Goal: Task Accomplishment & Management: Manage account settings

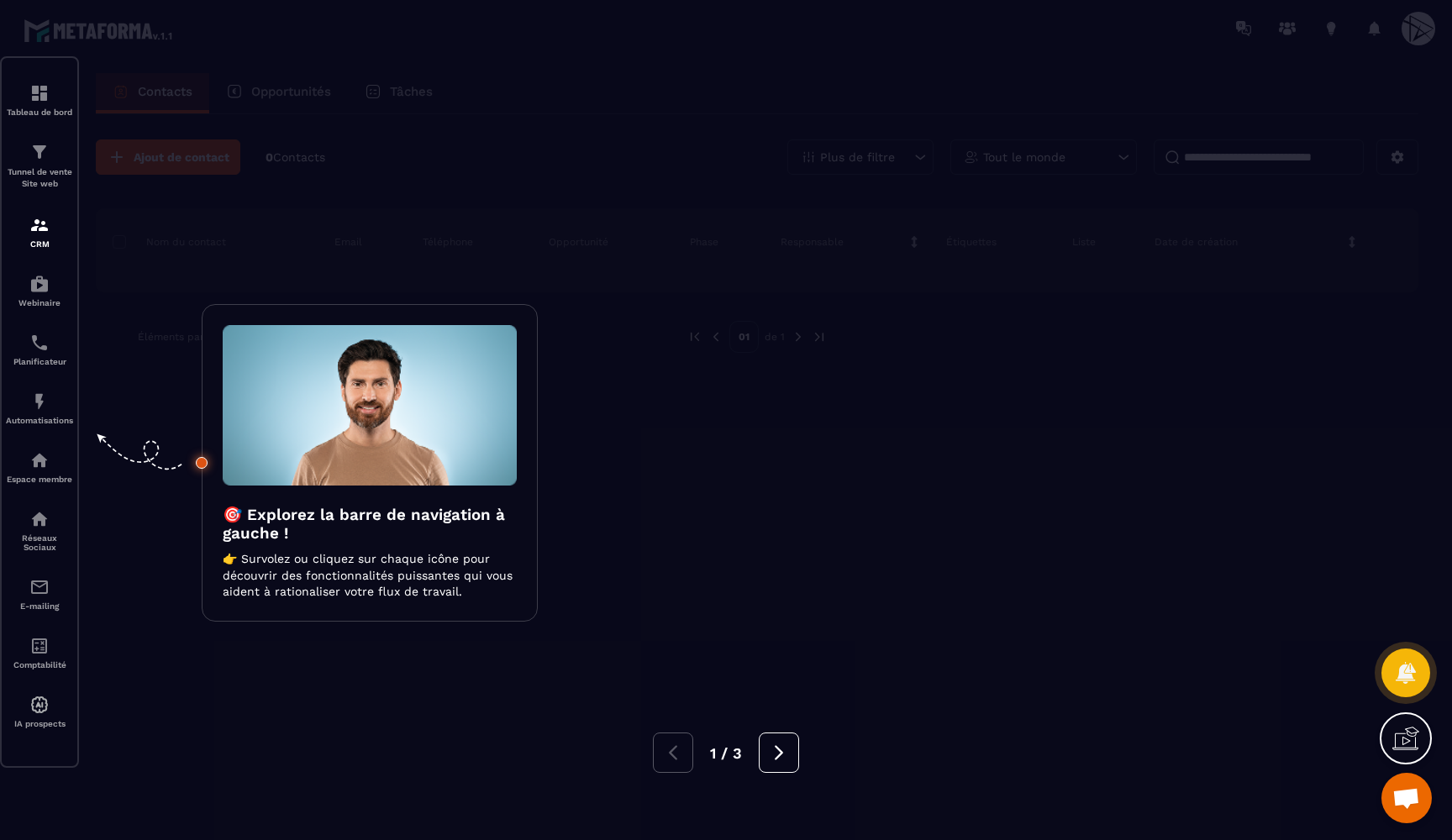
click at [153, 304] on div at bounding box center [726, 420] width 1452 height 840
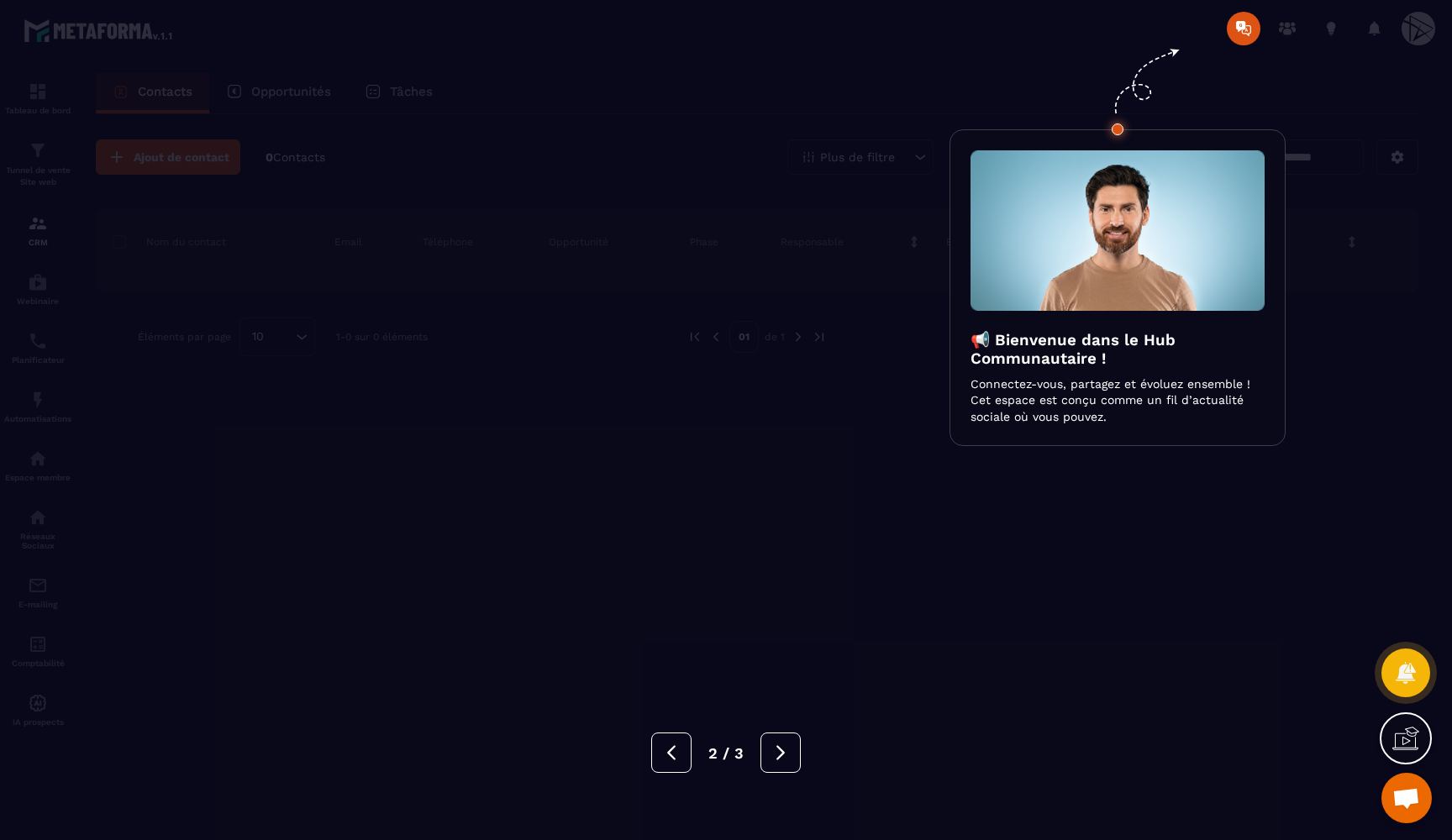
click at [153, 304] on div at bounding box center [726, 420] width 1452 height 840
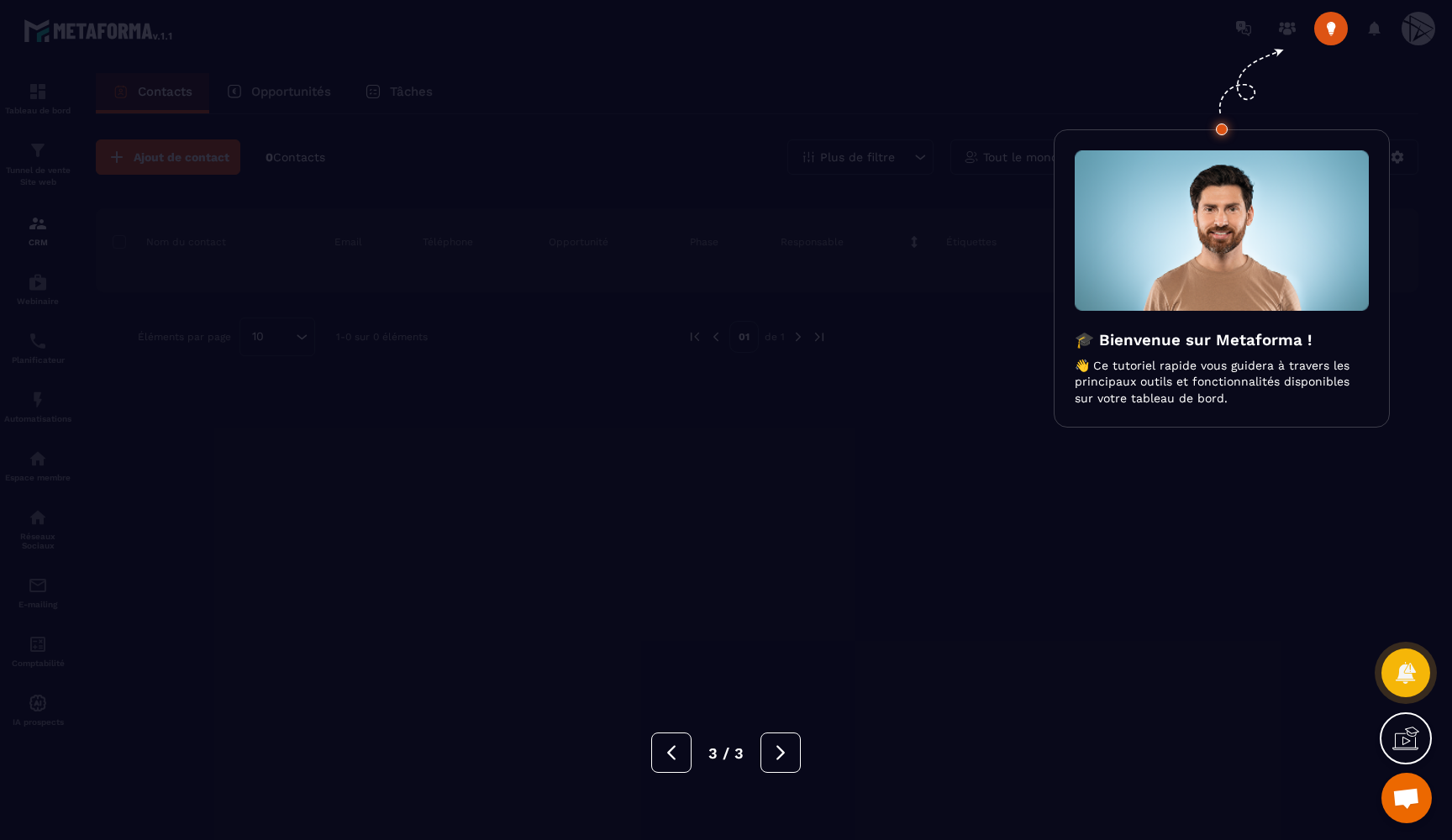
click at [153, 304] on div at bounding box center [726, 420] width 1452 height 840
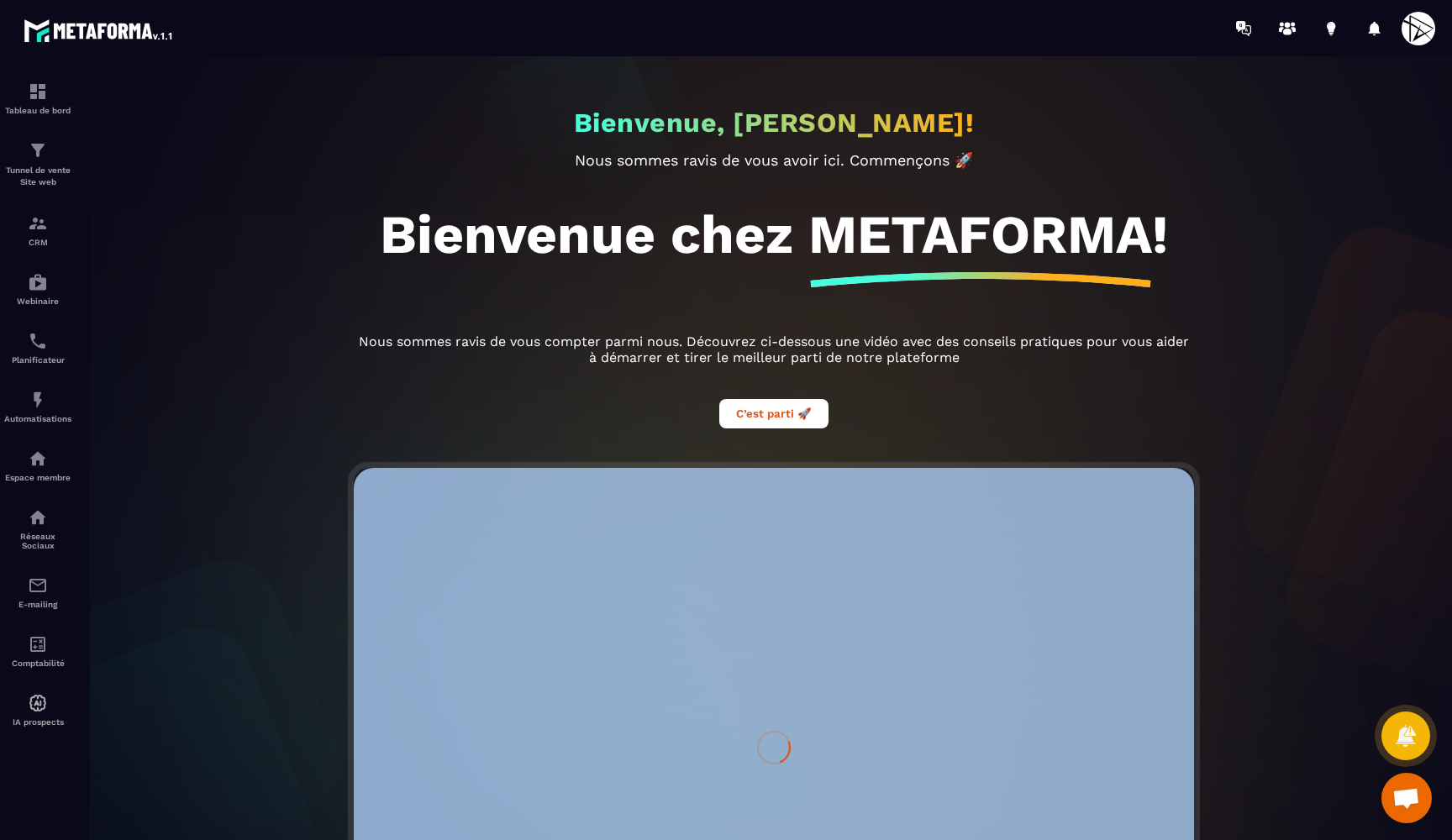
click at [153, 304] on div "Bienvenue, [PERSON_NAME]! Nous sommes ravis de vous avoir ici. Commençons 🚀 Bie…" at bounding box center [774, 448] width 1389 height 784
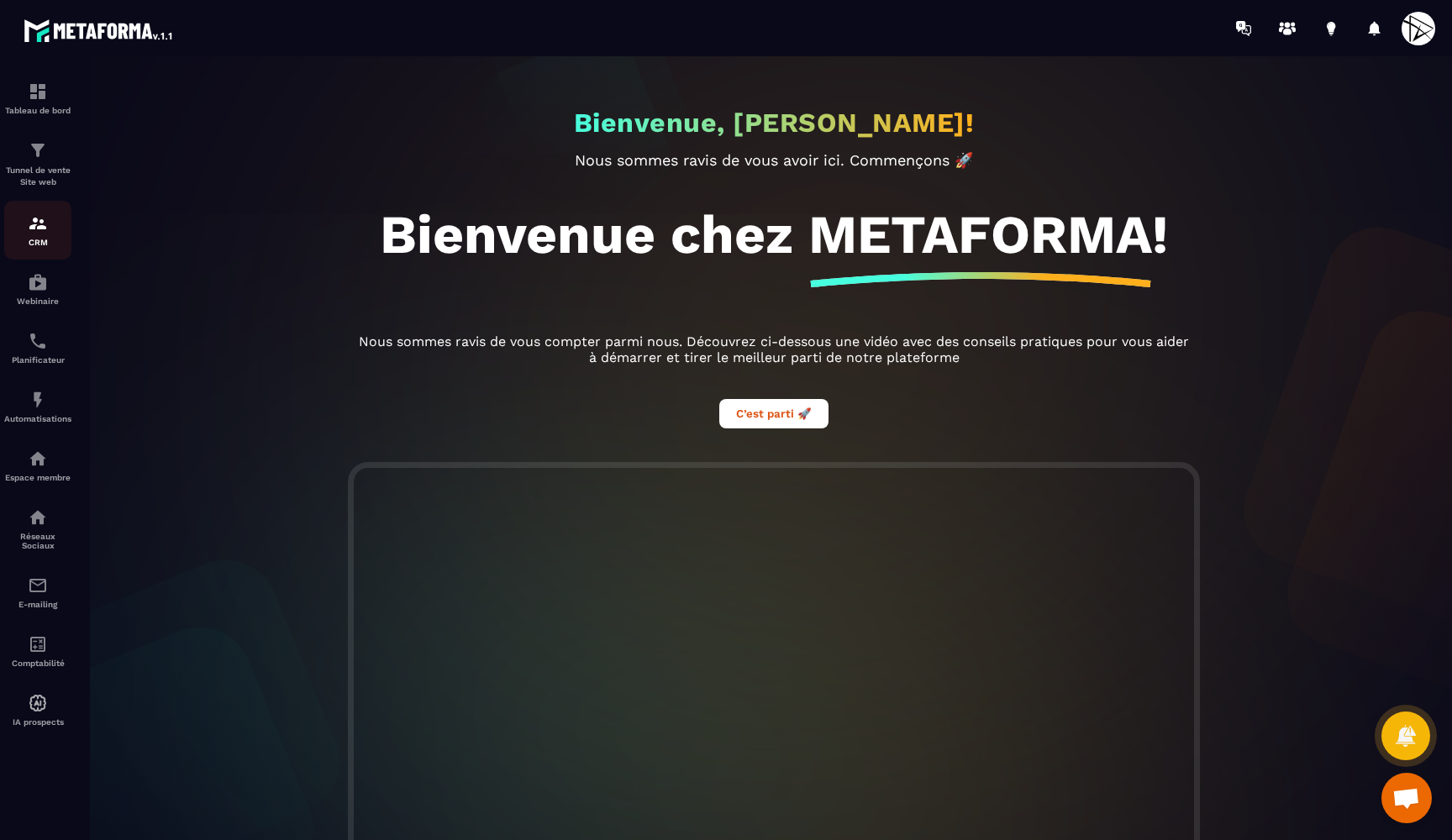
click at [42, 231] on img at bounding box center [38, 223] width 20 height 20
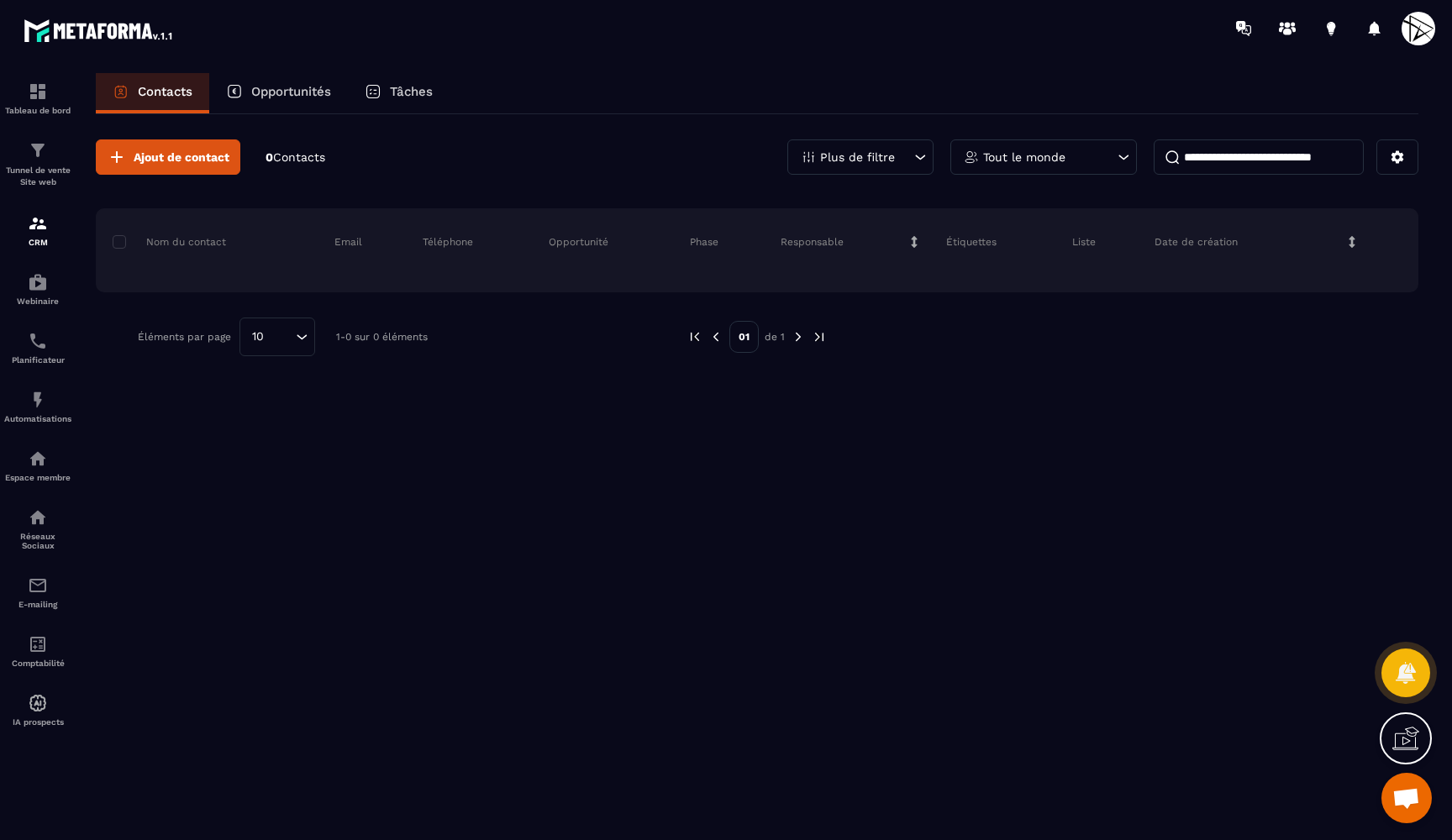
click at [1386, 727] on div at bounding box center [1405, 738] width 52 height 52
click at [1042, 570] on icon at bounding box center [1041, 578] width 20 height 20
click at [47, 229] on img at bounding box center [38, 223] width 20 height 20
click at [1400, 166] on button at bounding box center [1398, 157] width 42 height 35
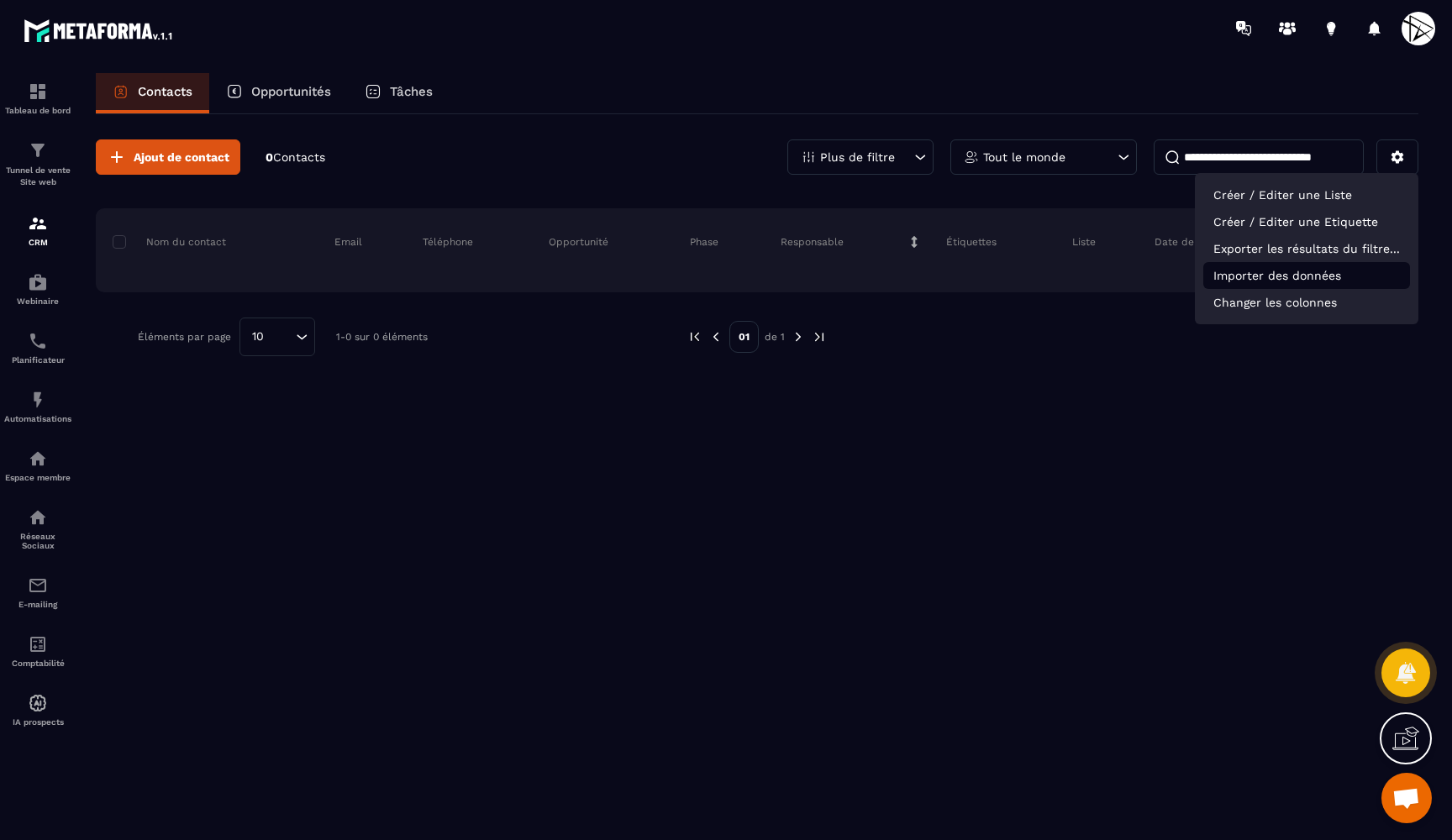
click at [1288, 269] on p "Importer des données" at bounding box center [1306, 275] width 207 height 27
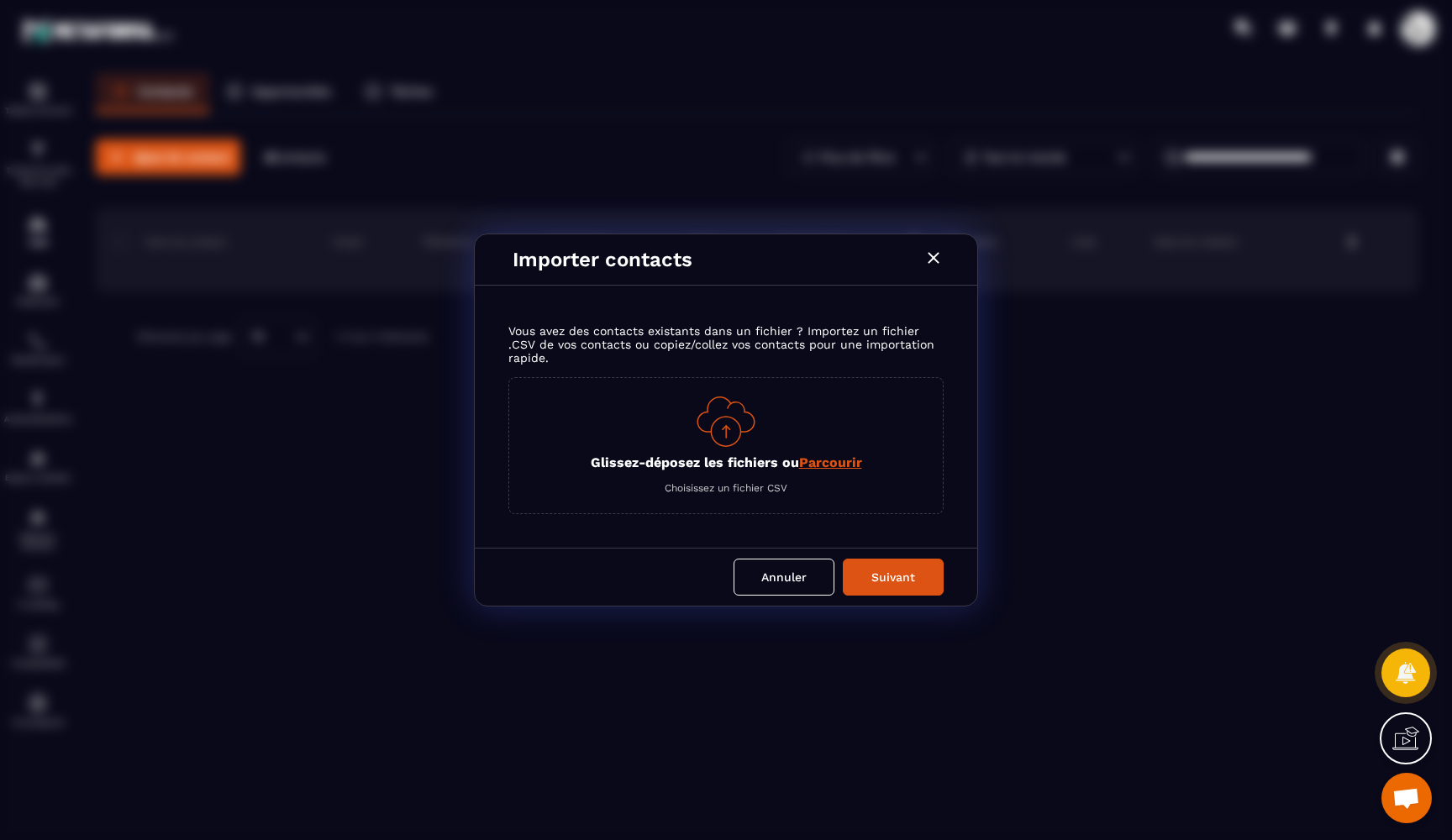
click at [840, 467] on span "Parcourir" at bounding box center [830, 462] width 63 height 16
click at [0, 0] on input "Glissez-déposez les fichiers ou Parcourir" at bounding box center [0, 0] width 0 height 0
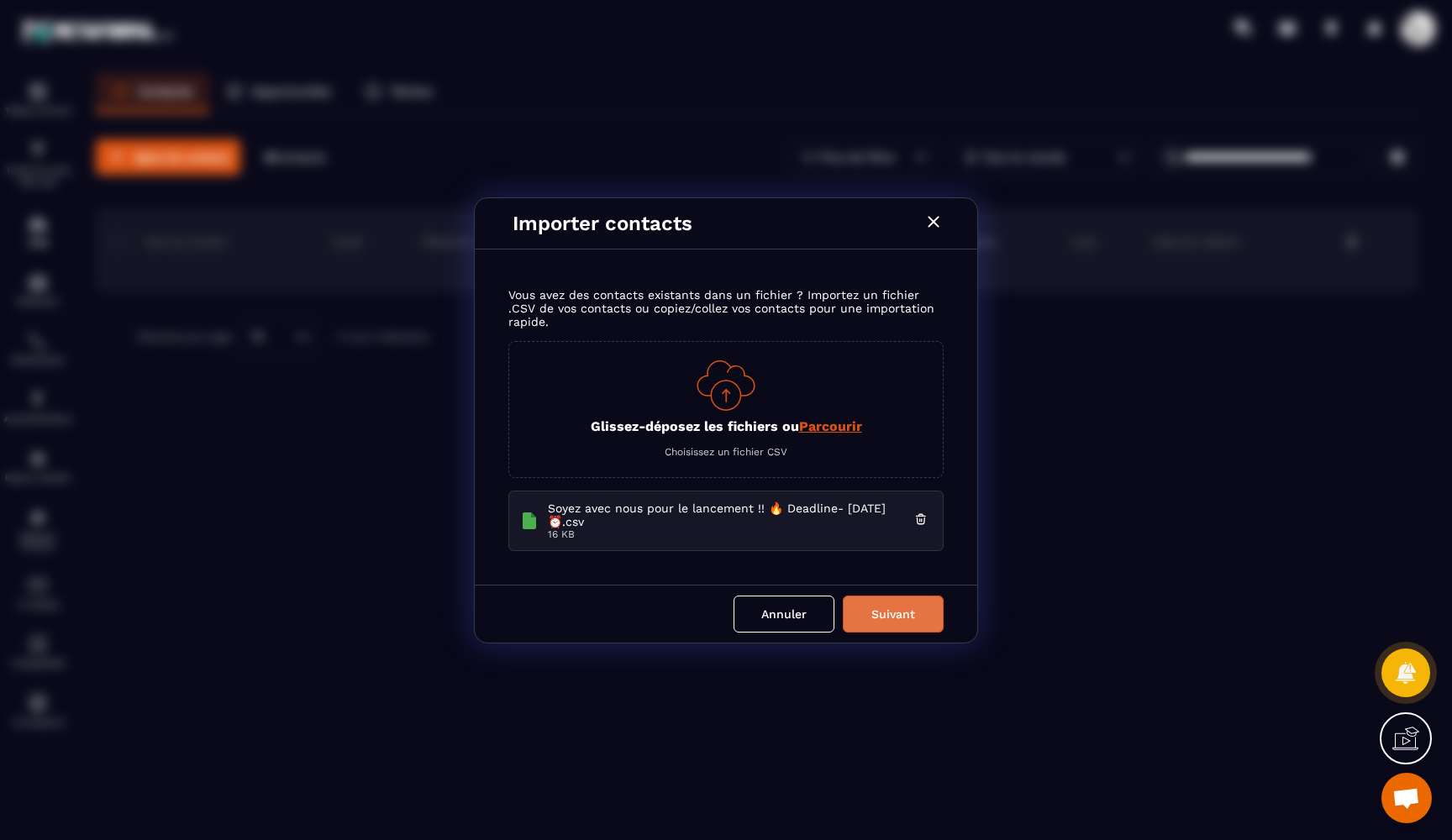
click at [892, 625] on button "Suivant" at bounding box center [892, 614] width 101 height 37
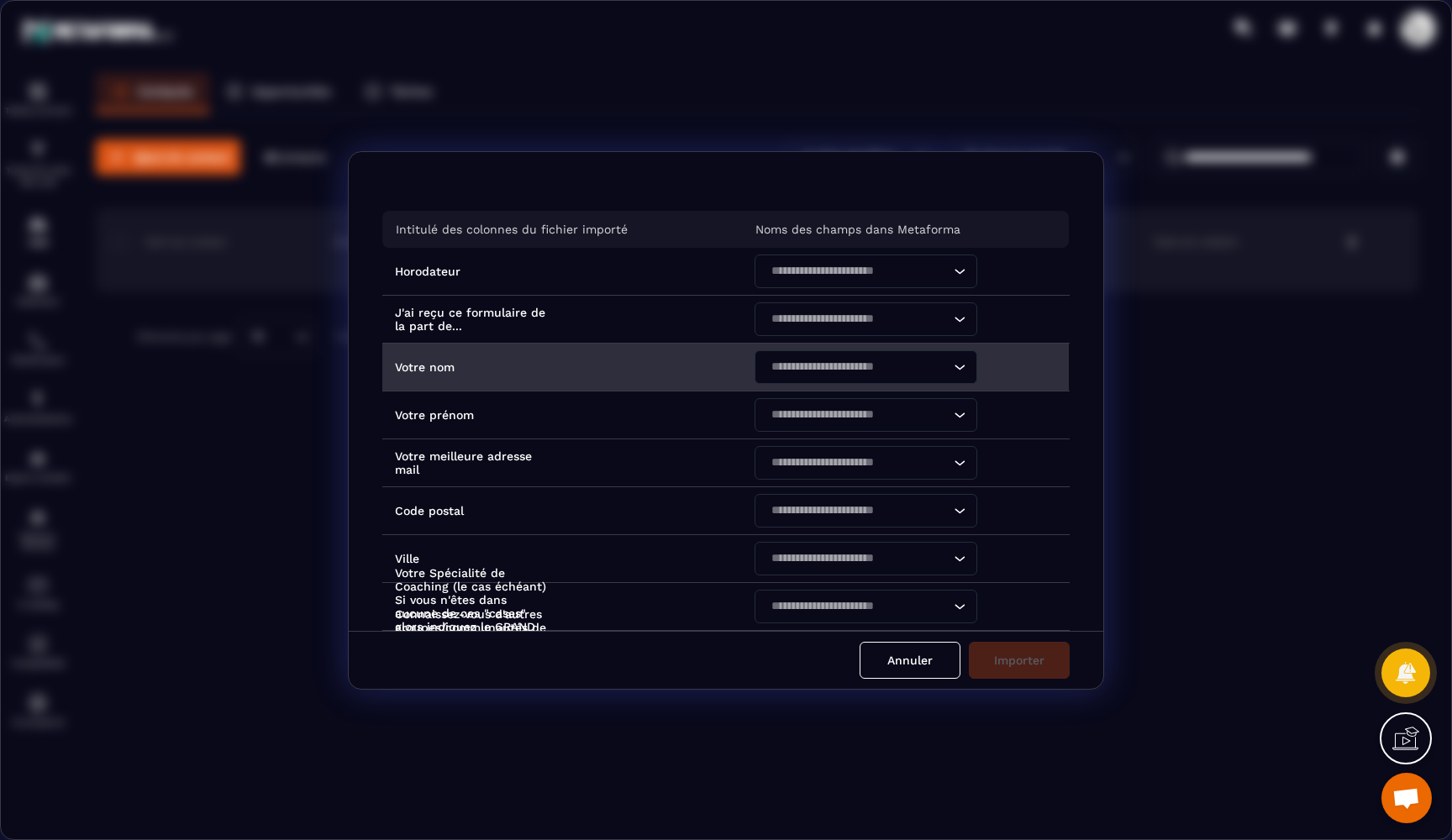
click at [817, 361] on input "Search for option" at bounding box center [857, 367] width 184 height 18
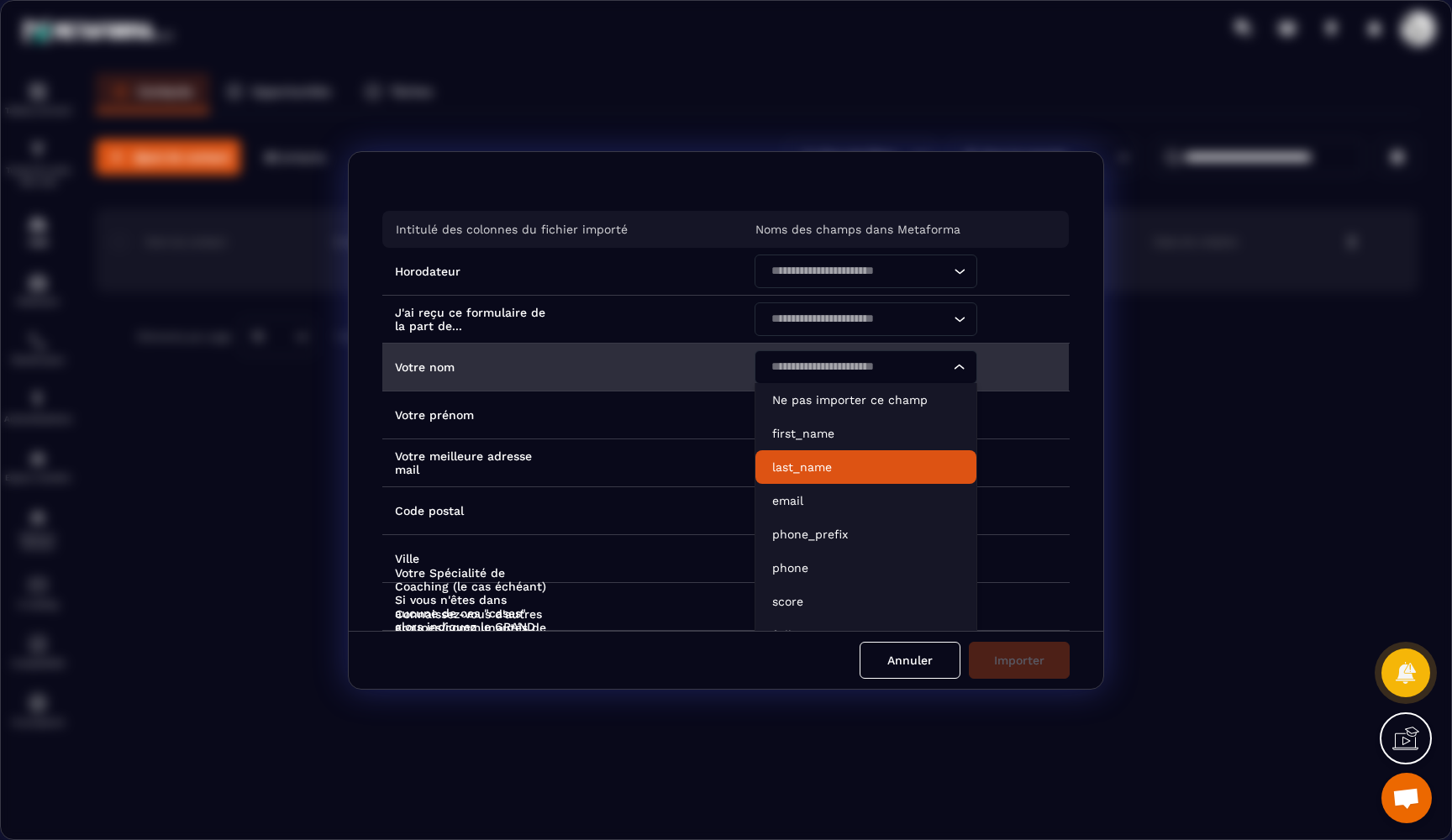
click at [815, 460] on p "last_name" at bounding box center [865, 467] width 187 height 17
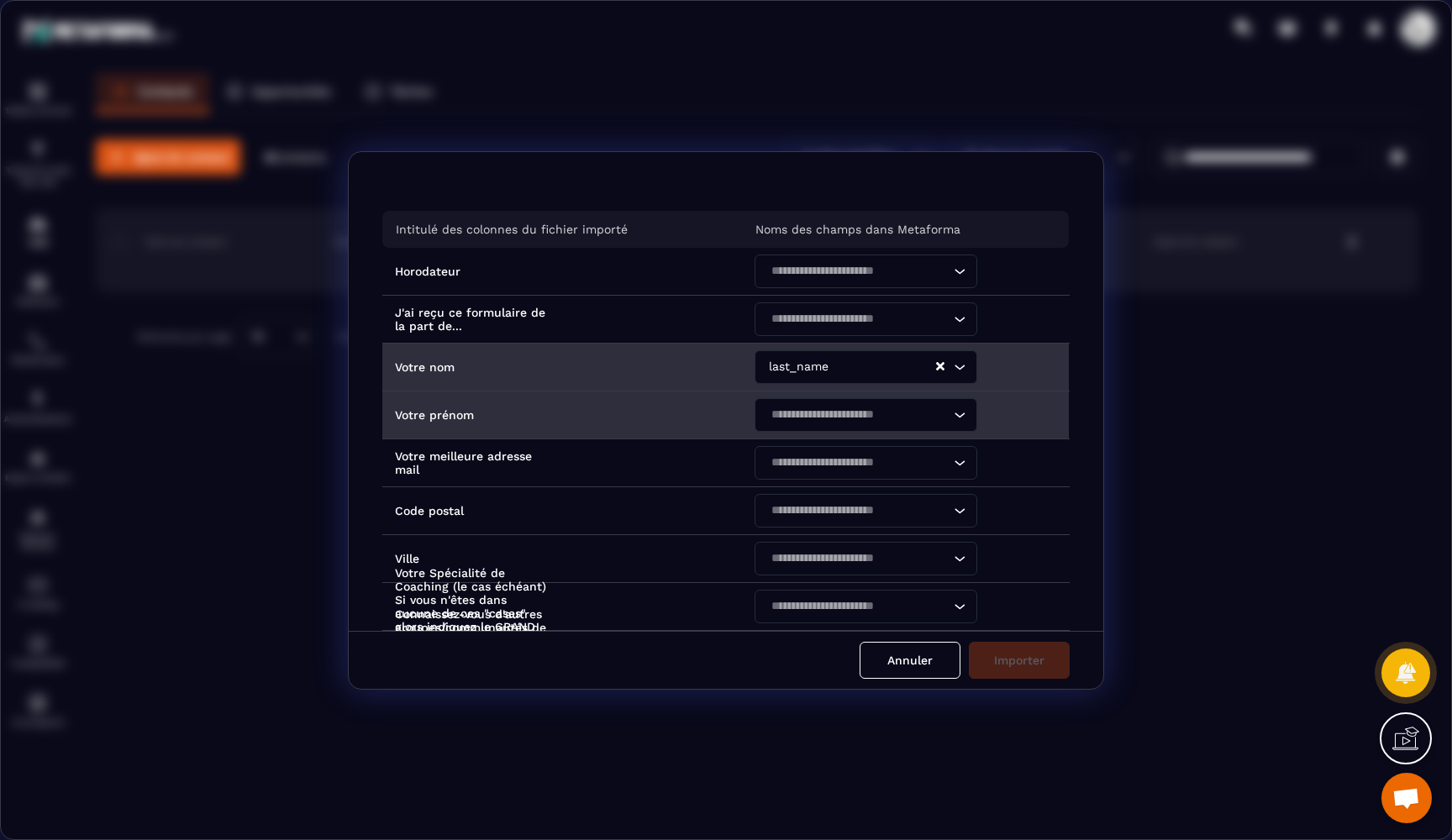
click at [841, 426] on div "Search for option" at bounding box center [857, 415] width 187 height 33
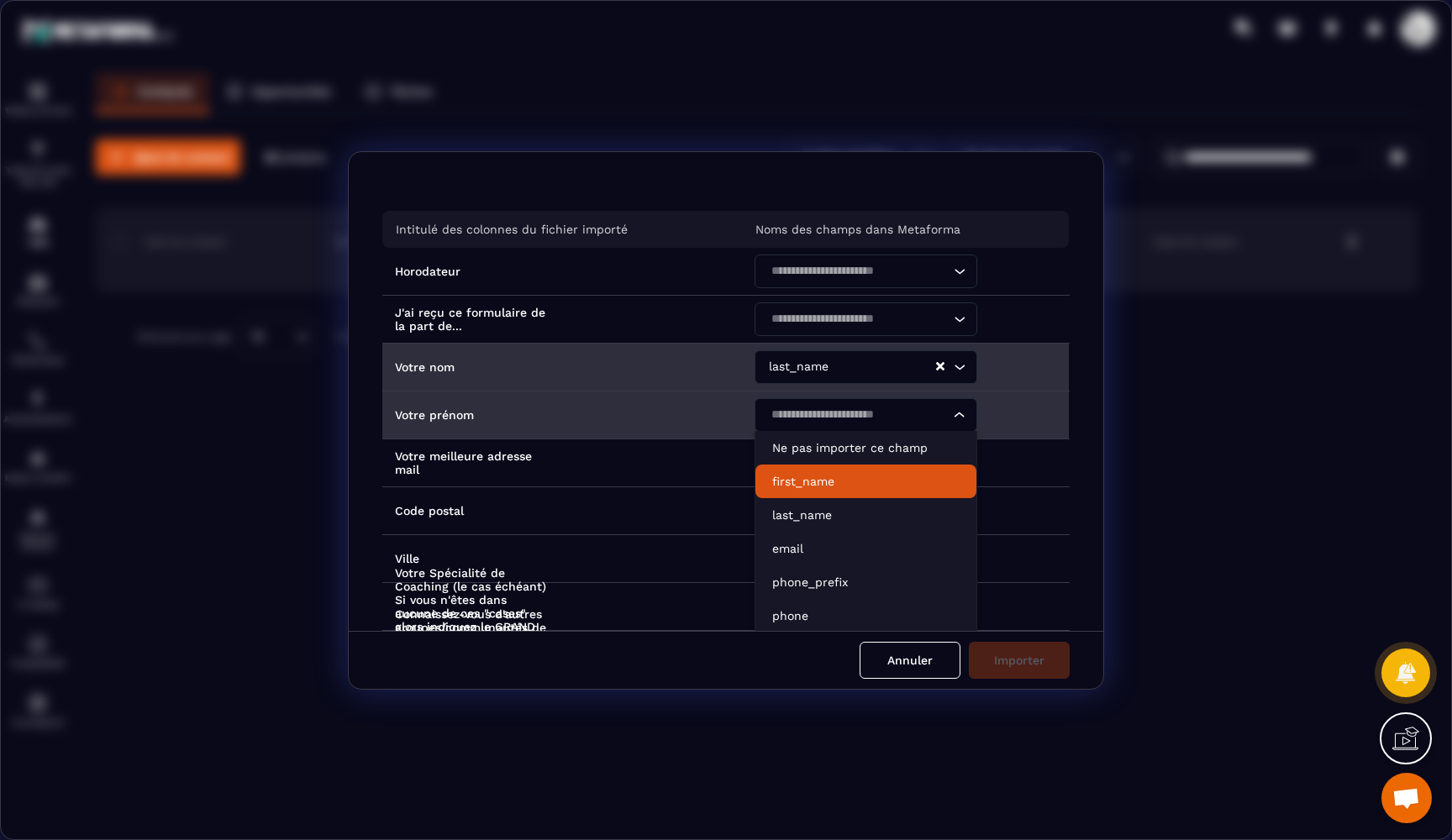
click at [816, 479] on p "first_name" at bounding box center [865, 481] width 187 height 17
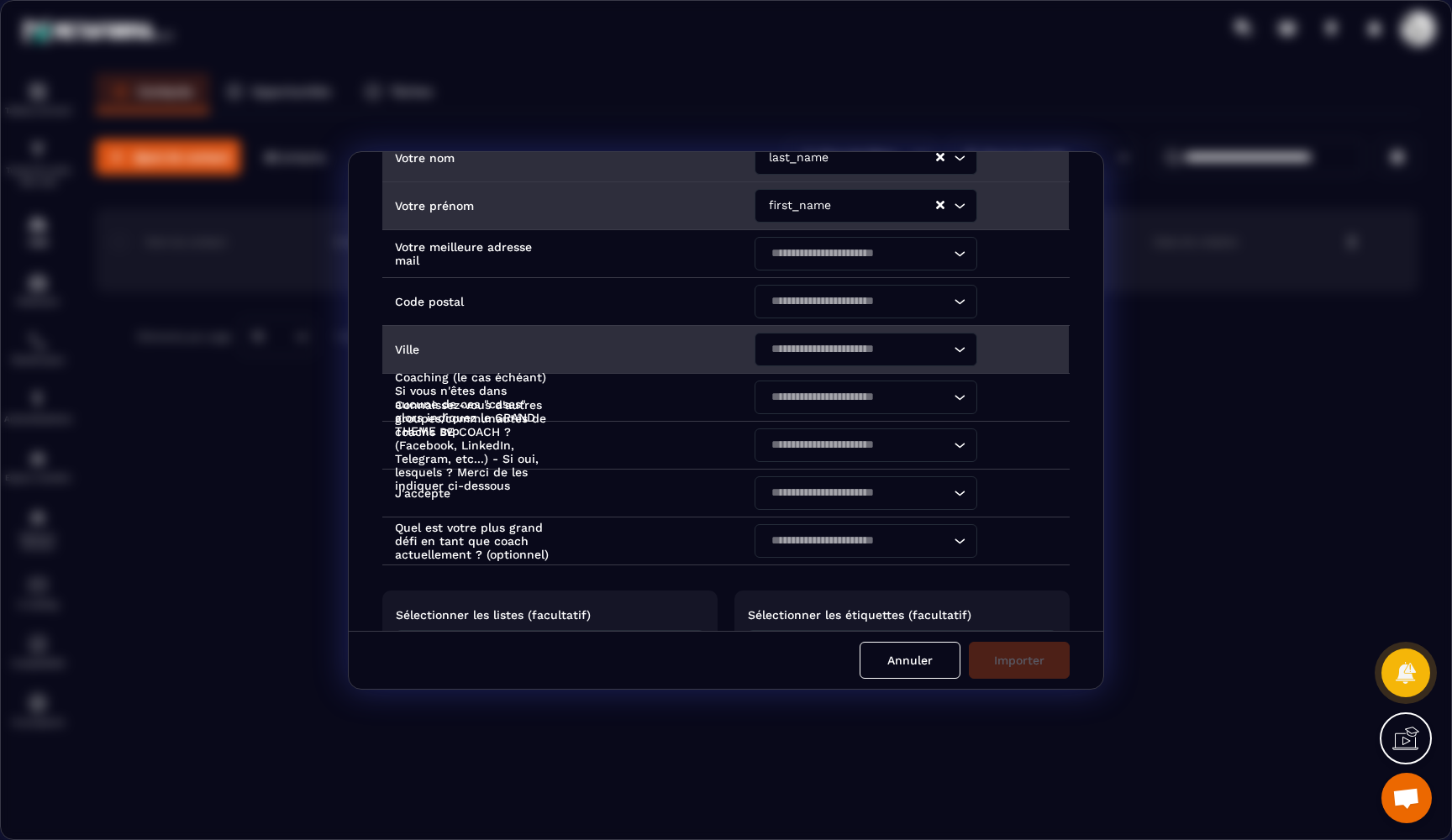
scroll to position [237, 0]
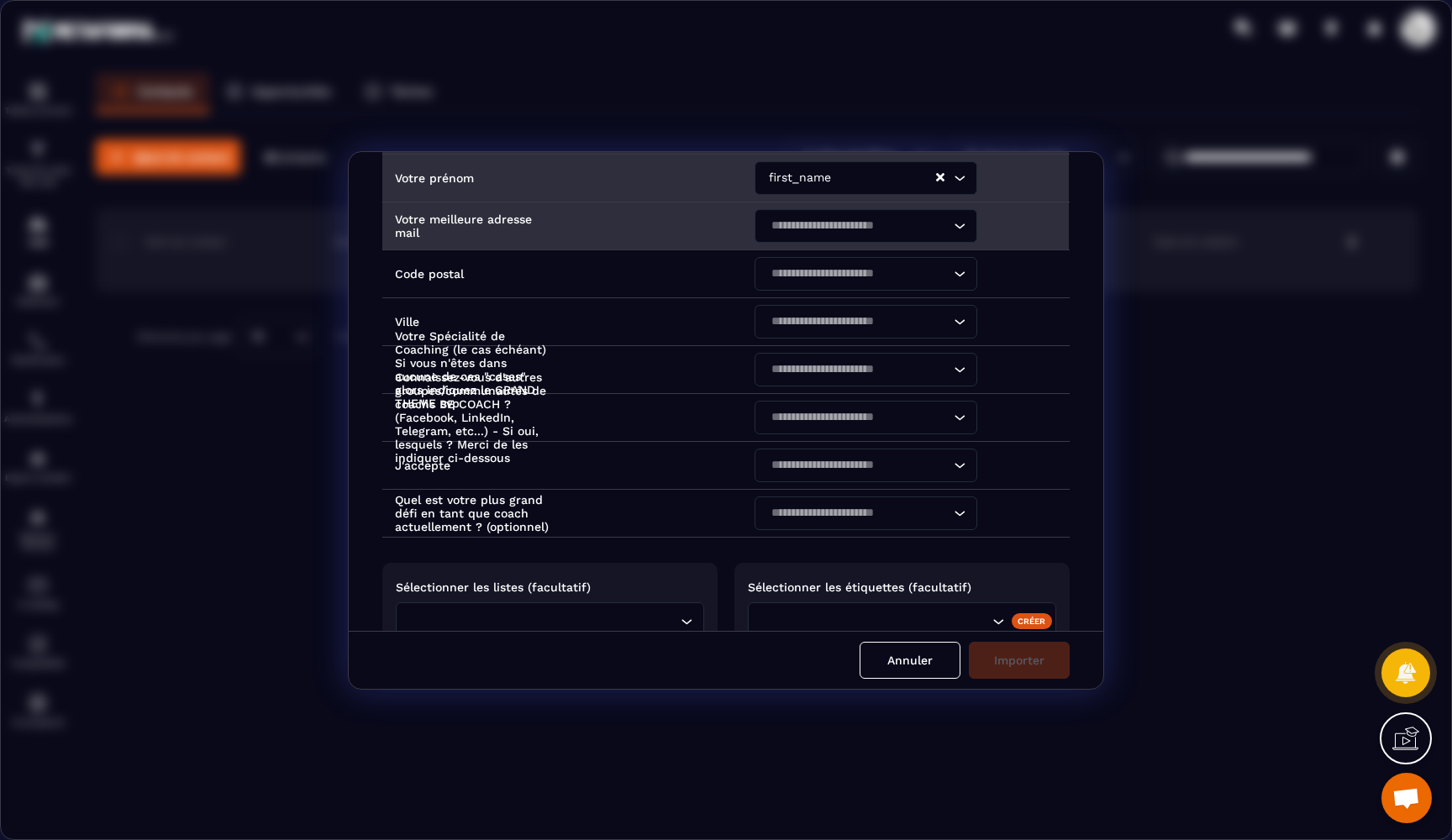
click at [781, 224] on input "Search for option" at bounding box center [857, 226] width 184 height 18
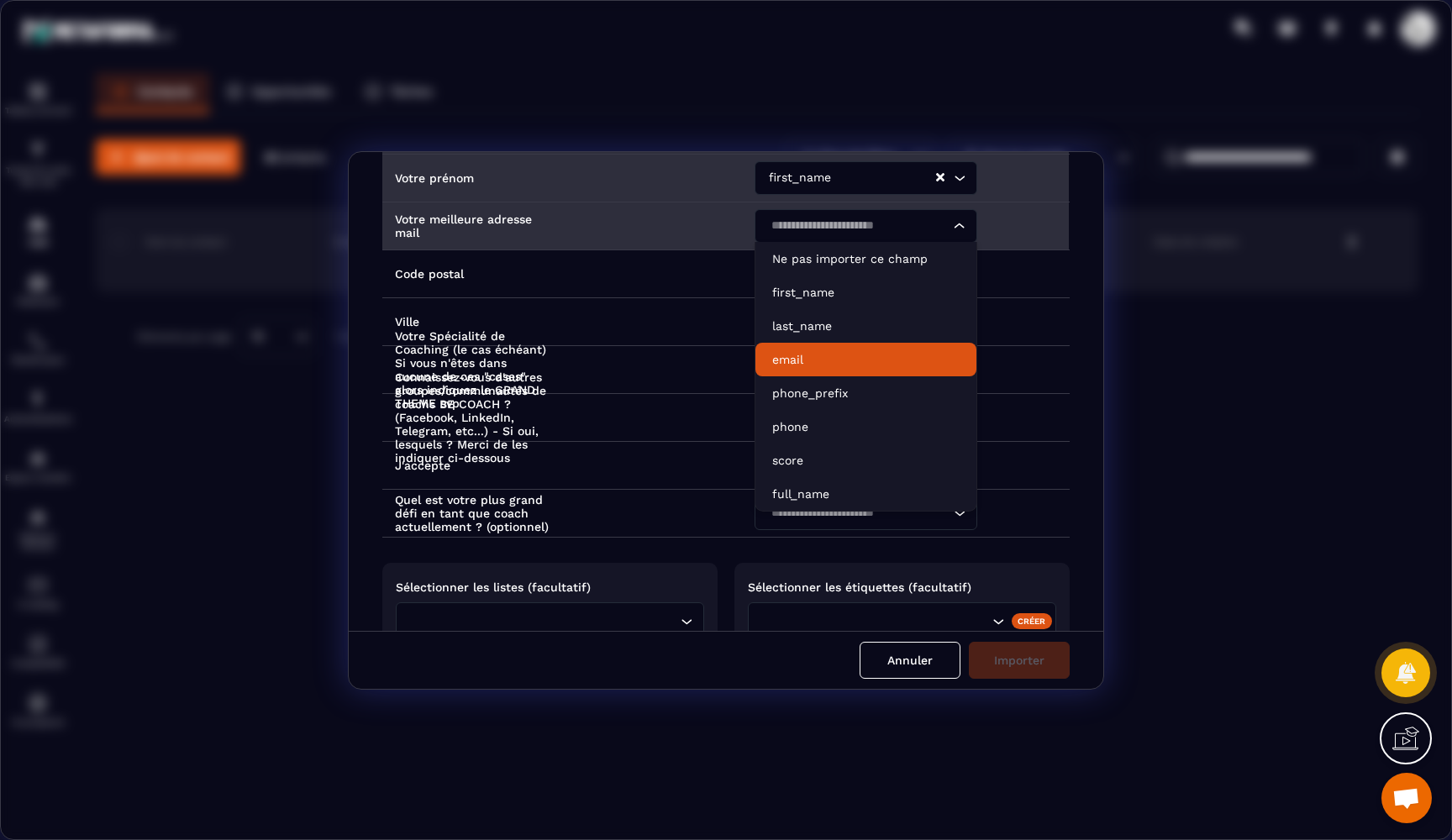
click at [791, 353] on p "email" at bounding box center [865, 360] width 187 height 17
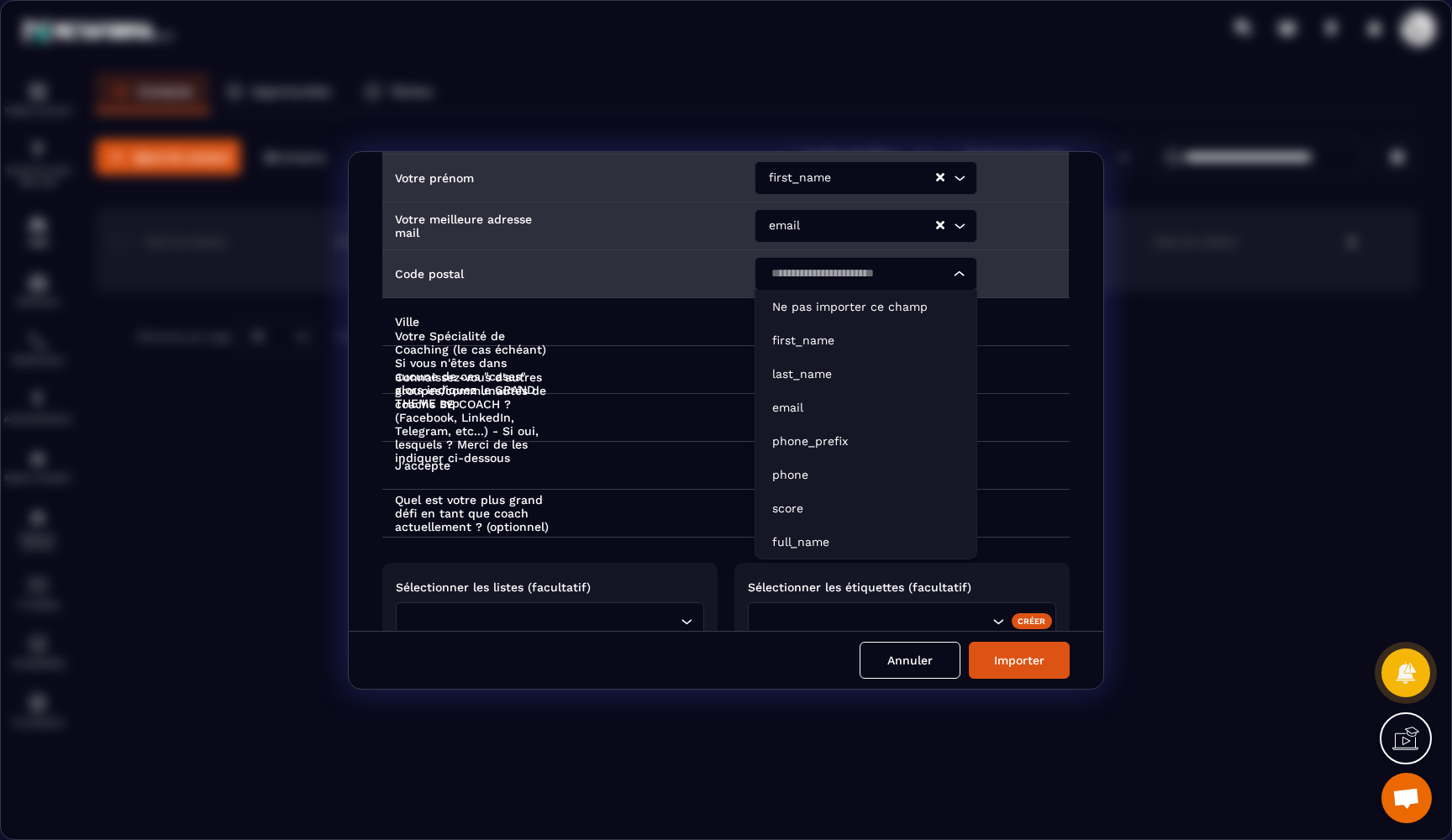
click at [801, 267] on input "Search for option" at bounding box center [857, 274] width 184 height 18
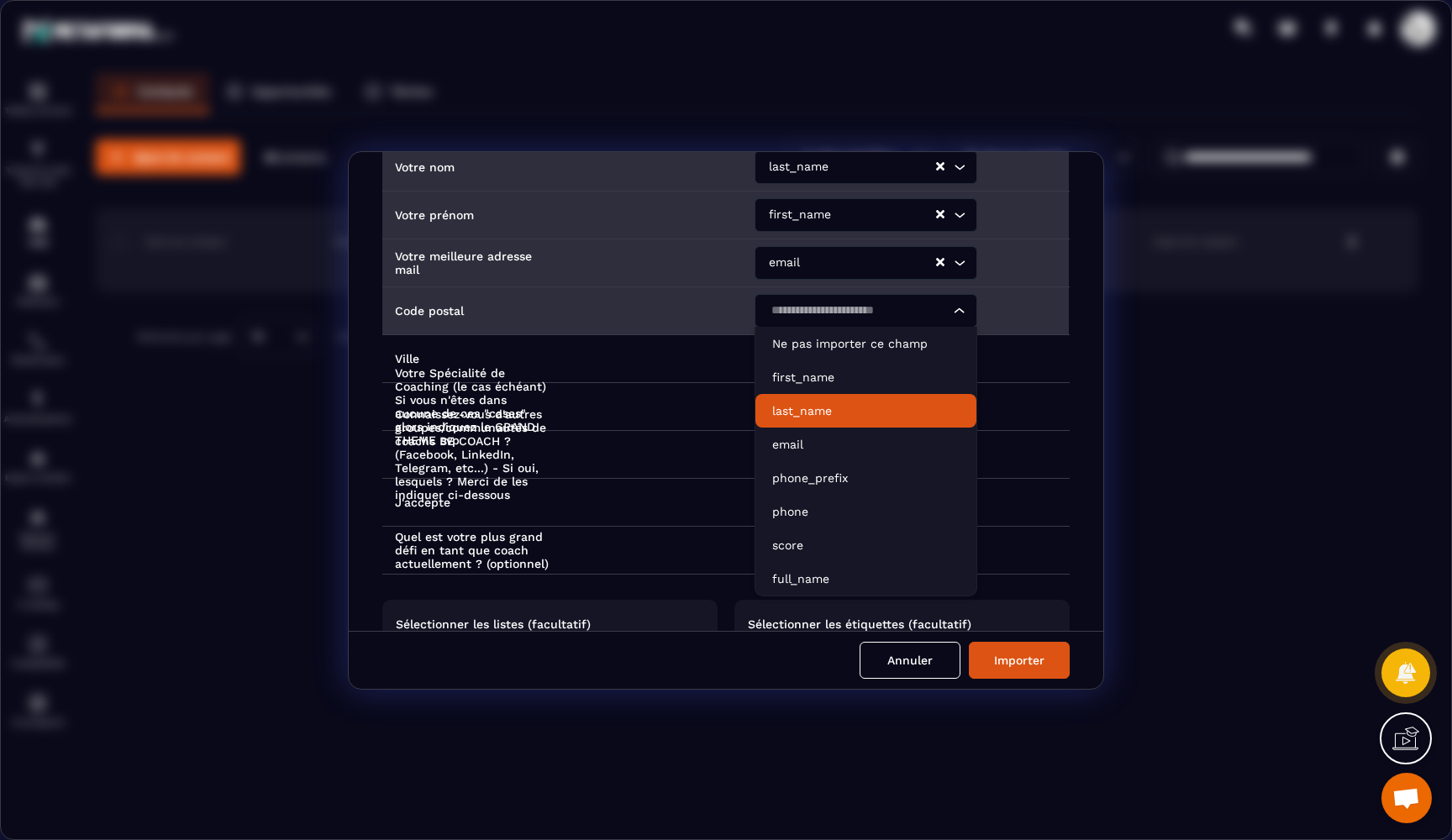
scroll to position [199, 0]
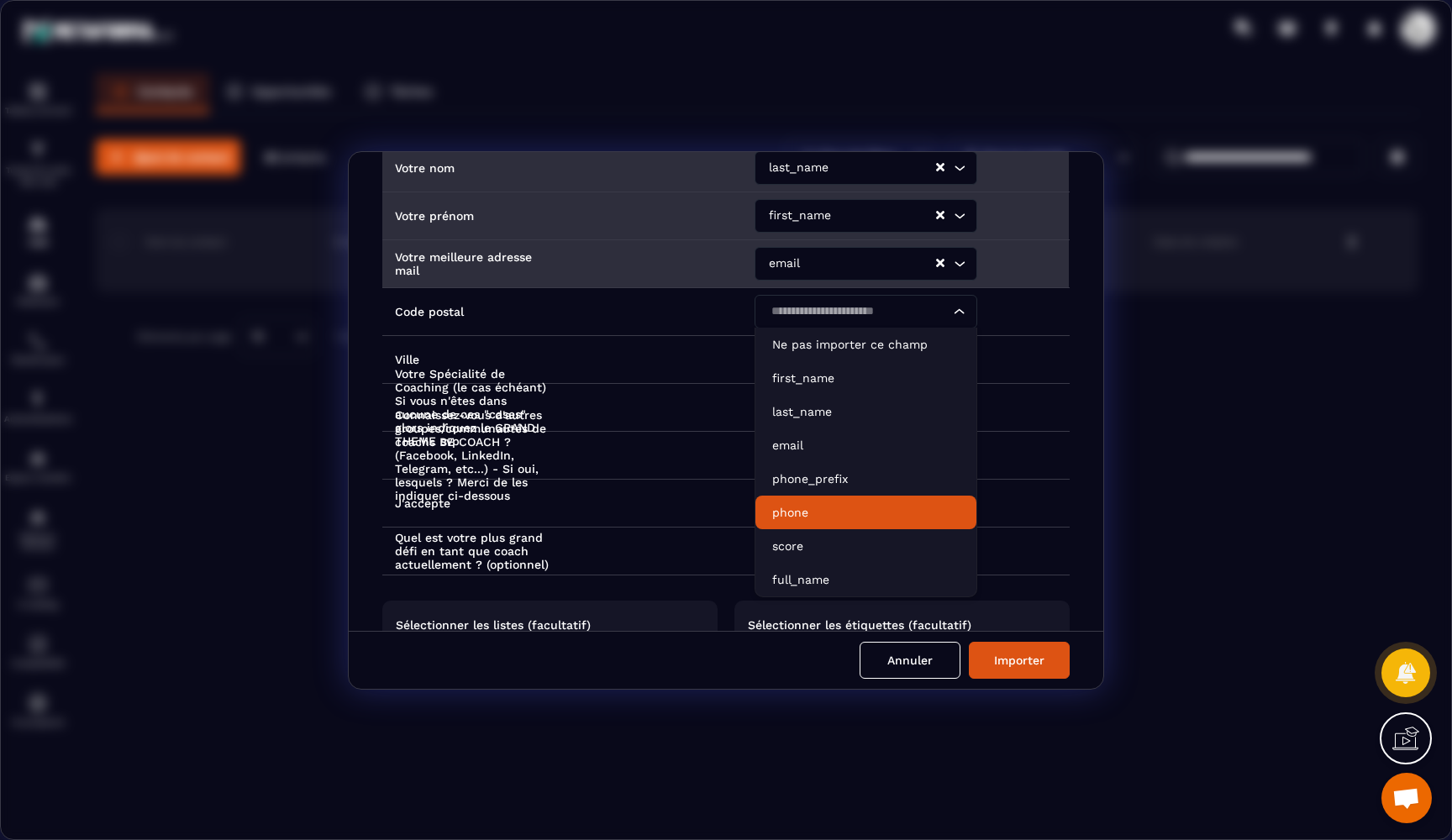
click at [1077, 320] on div "Intitulé des colonnes du fichier importé Noms des champs dans Metaforma Horodat…" at bounding box center [726, 391] width 755 height 479
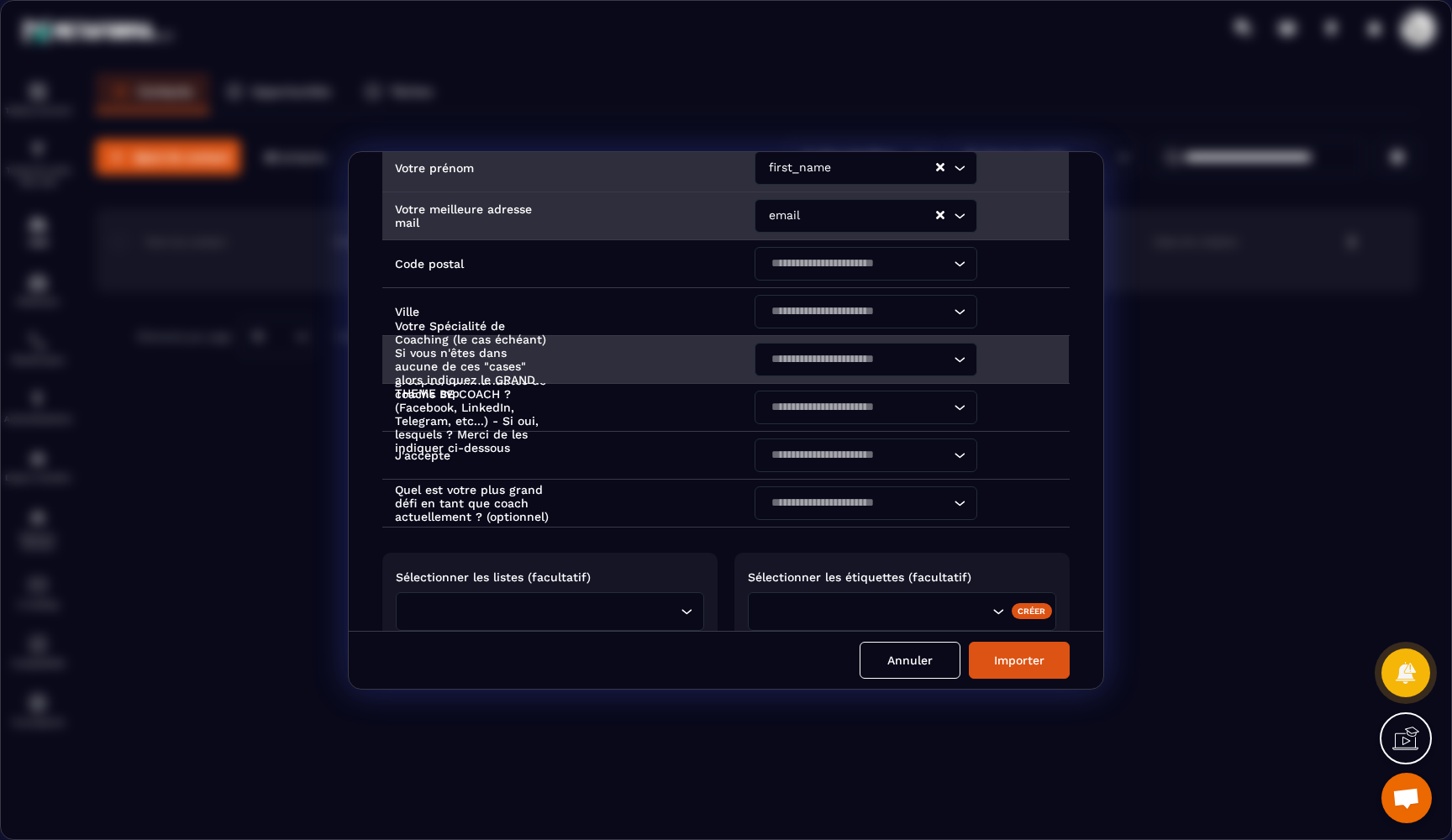
scroll to position [245, 0]
click at [658, 361] on td "Votre Spécialité de Coaching (le cas échéant) Si vous n'êtes dans aucune de ces…" at bounding box center [562, 361] width 360 height 48
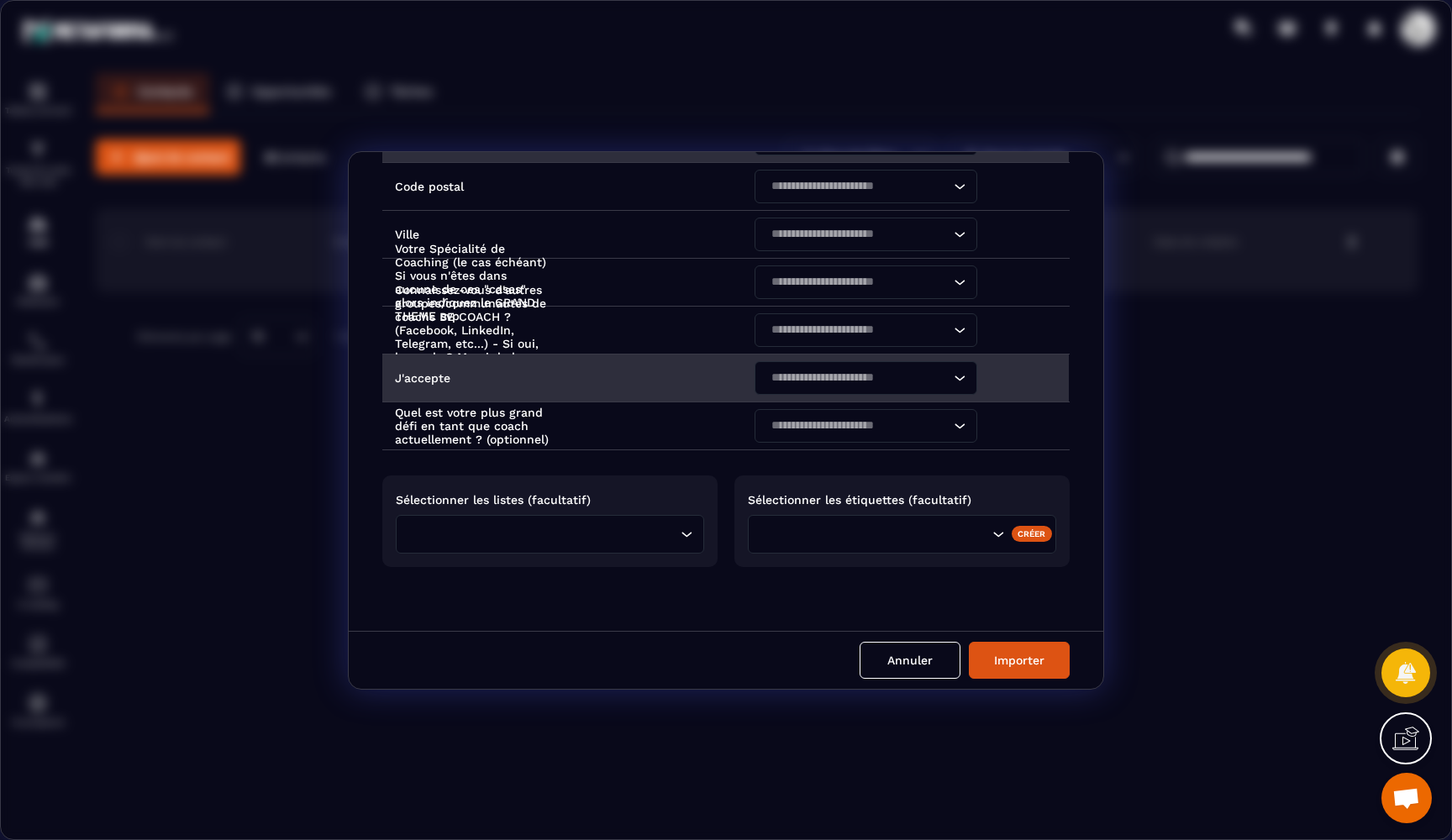
scroll to position [324, 0]
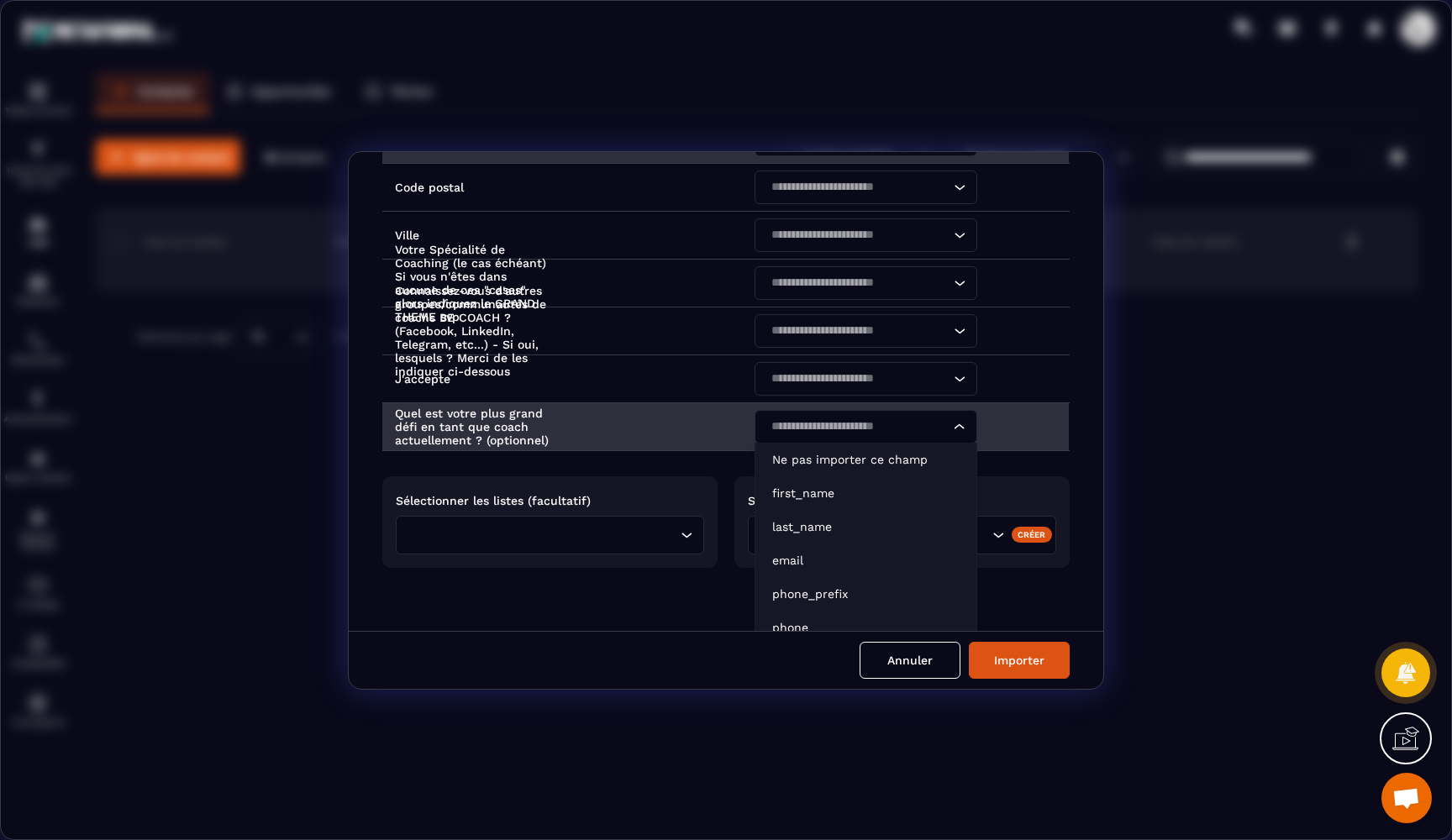
click at [768, 423] on input "Search for option" at bounding box center [857, 427] width 184 height 18
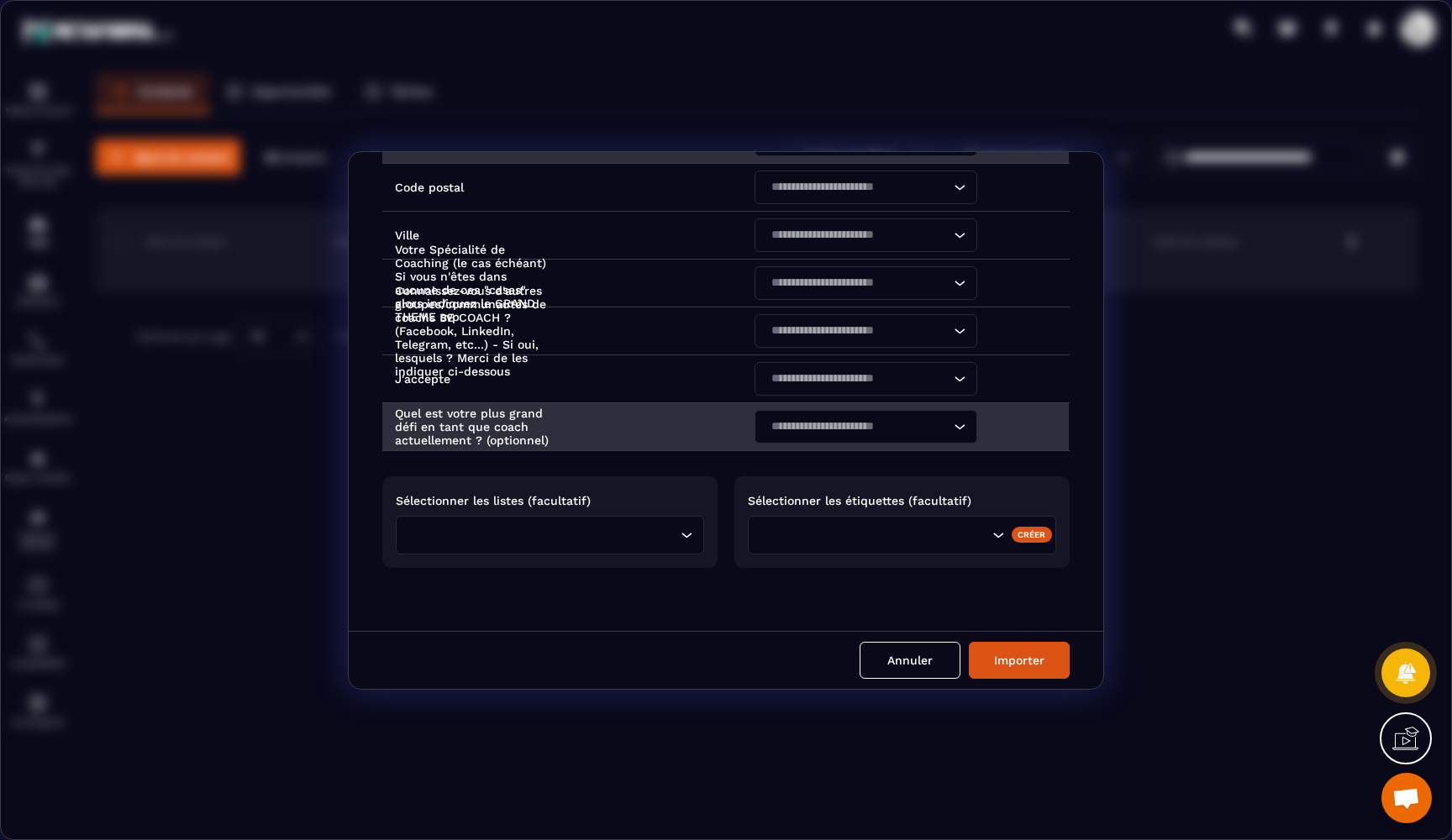
click at [697, 418] on td "Quel est votre plus grand défi en tant que coach actuellement ? (optionnel)" at bounding box center [562, 426] width 360 height 48
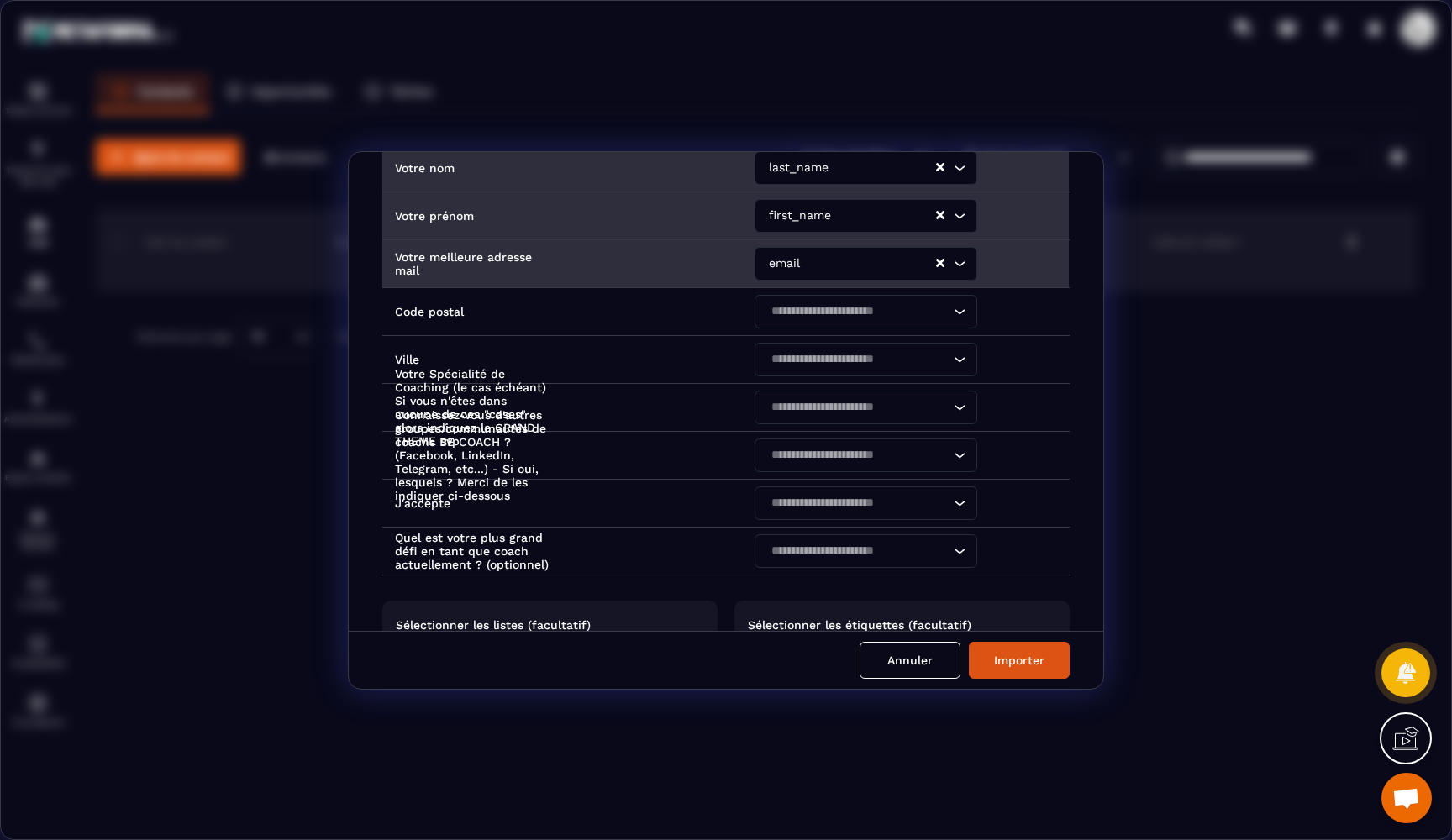
scroll to position [231, 0]
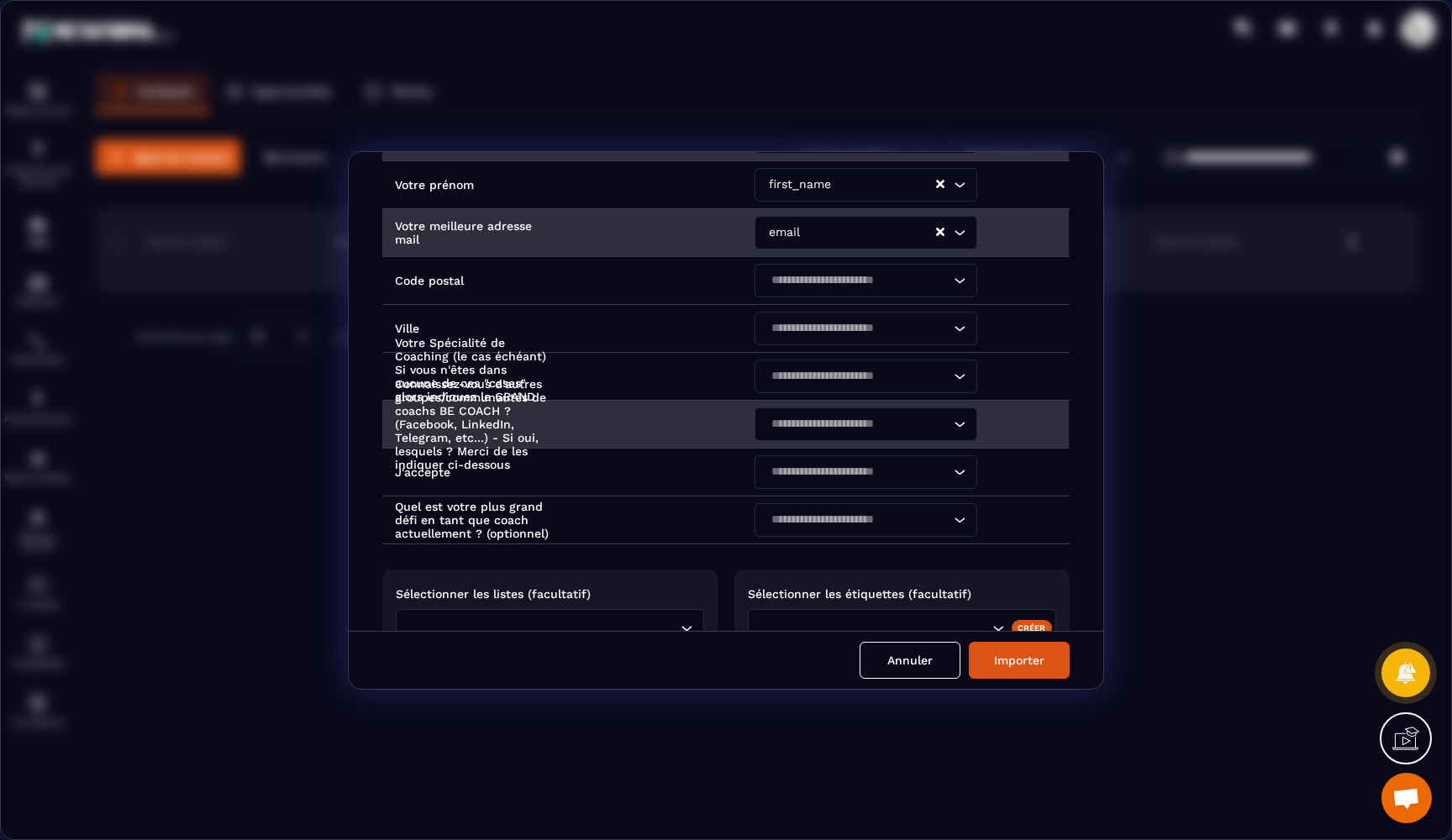
click at [848, 431] on div "Search for option" at bounding box center [857, 424] width 187 height 33
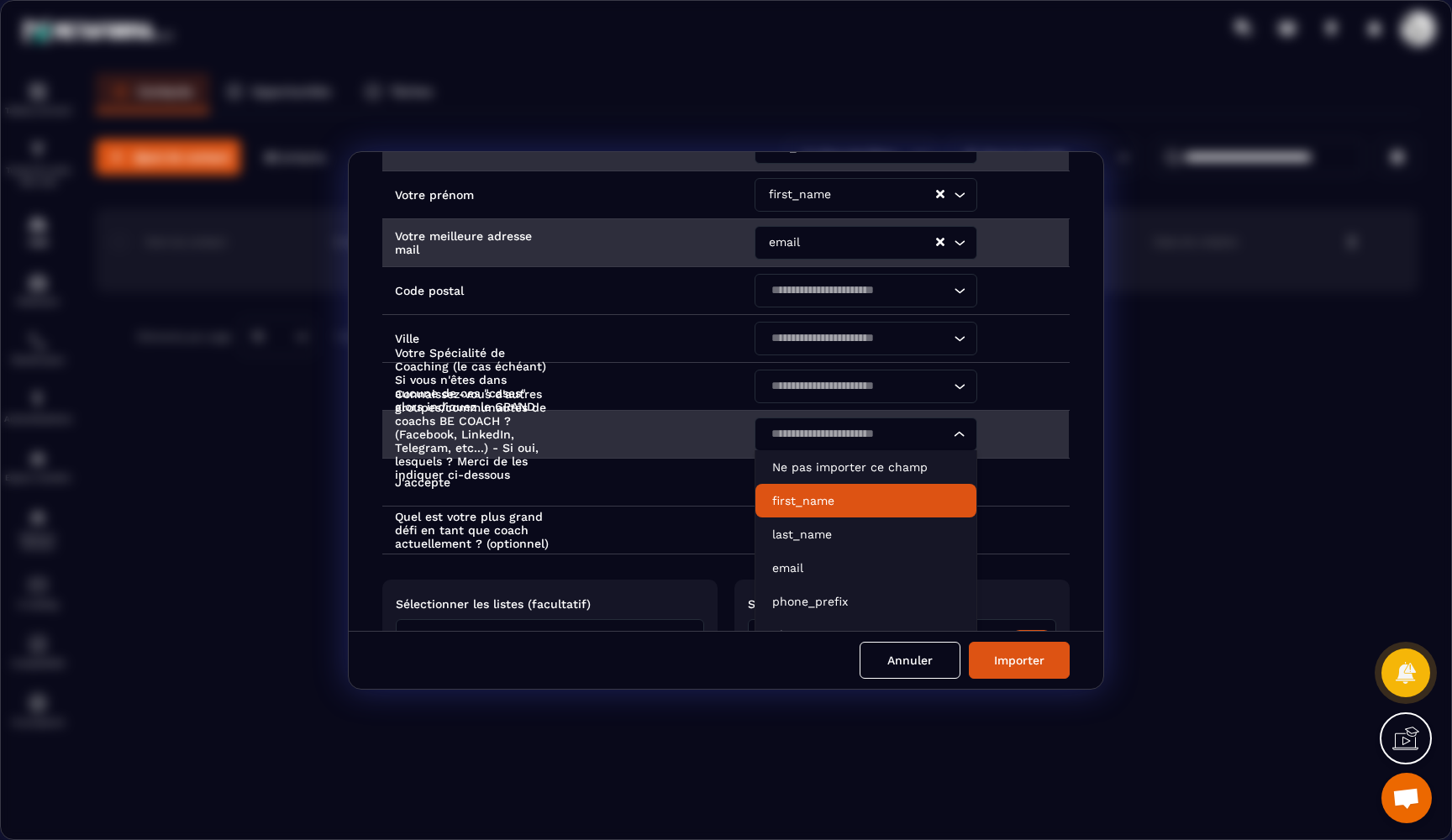
scroll to position [184, 0]
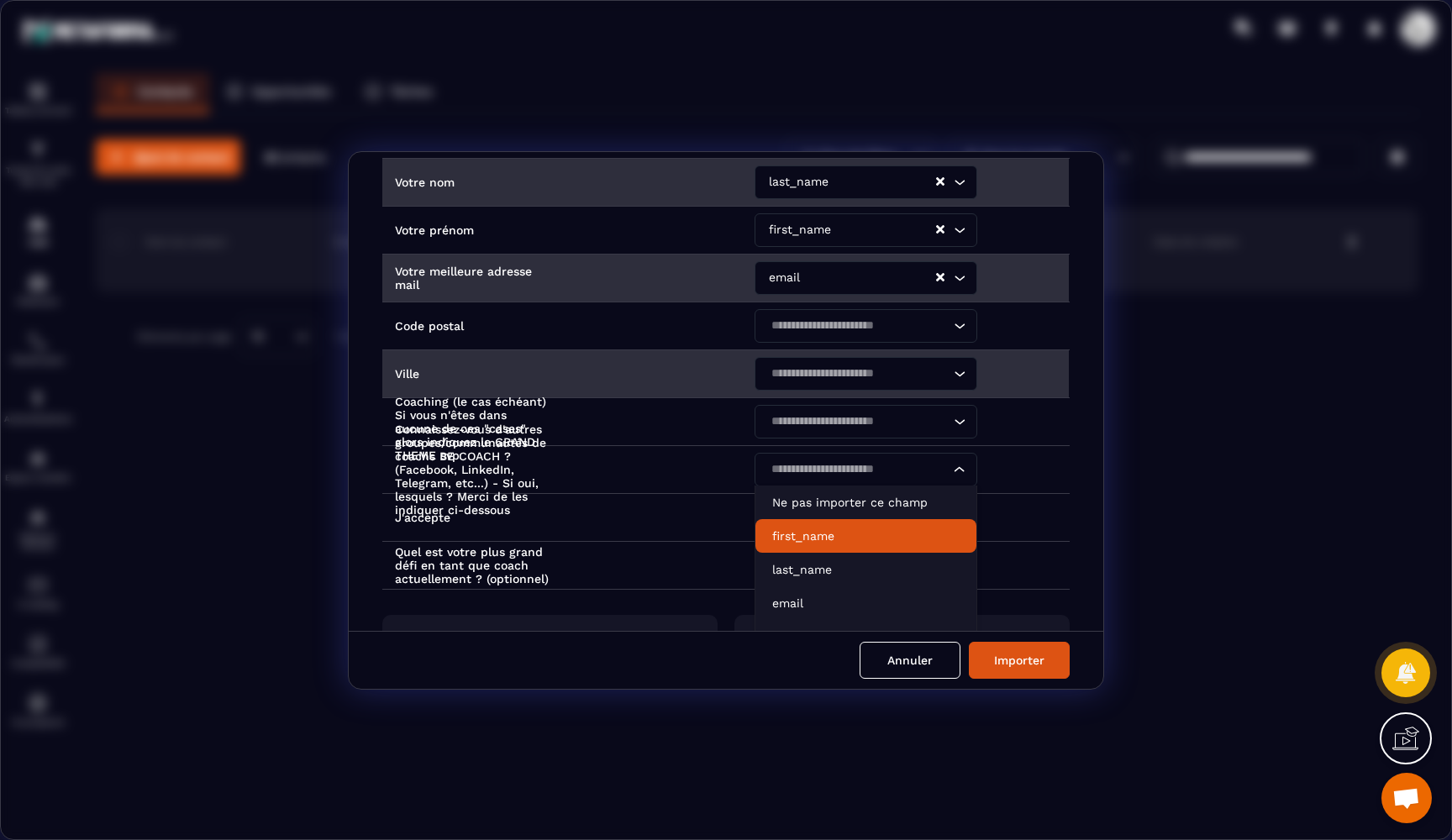
click at [793, 377] on input "Search for option" at bounding box center [857, 373] width 184 height 18
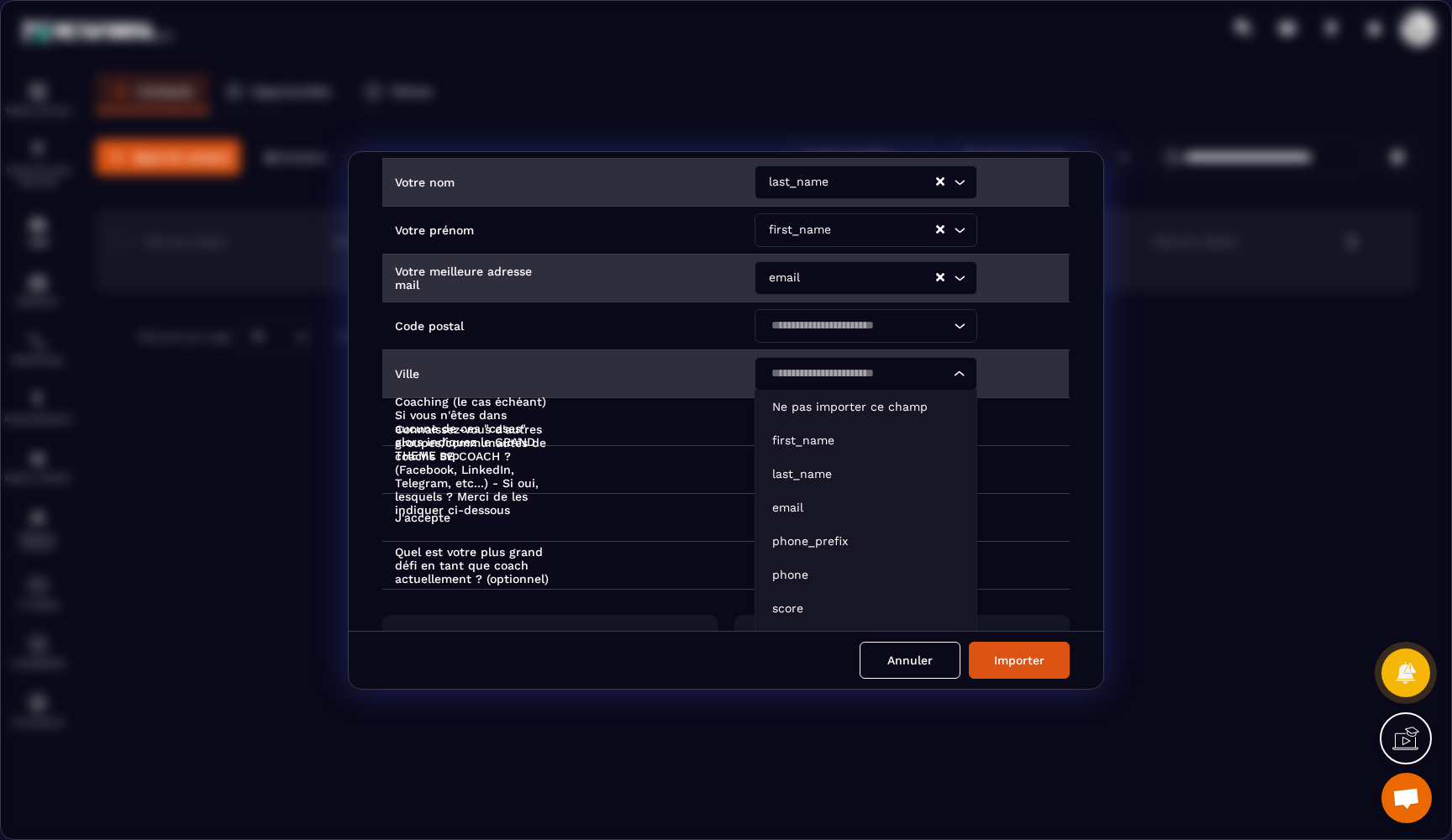
click at [793, 377] on input "Search for option" at bounding box center [857, 373] width 184 height 18
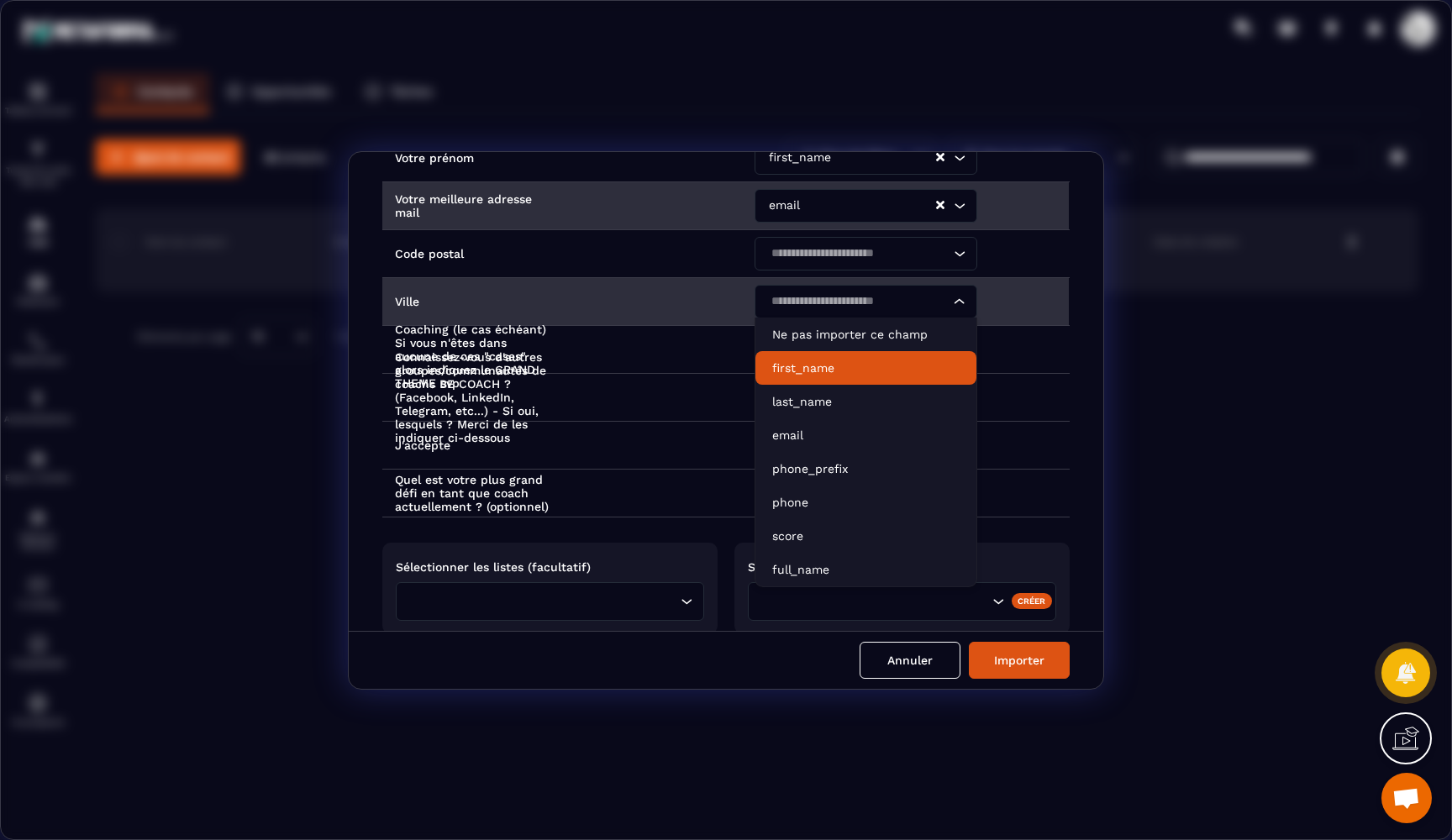
scroll to position [259, 0]
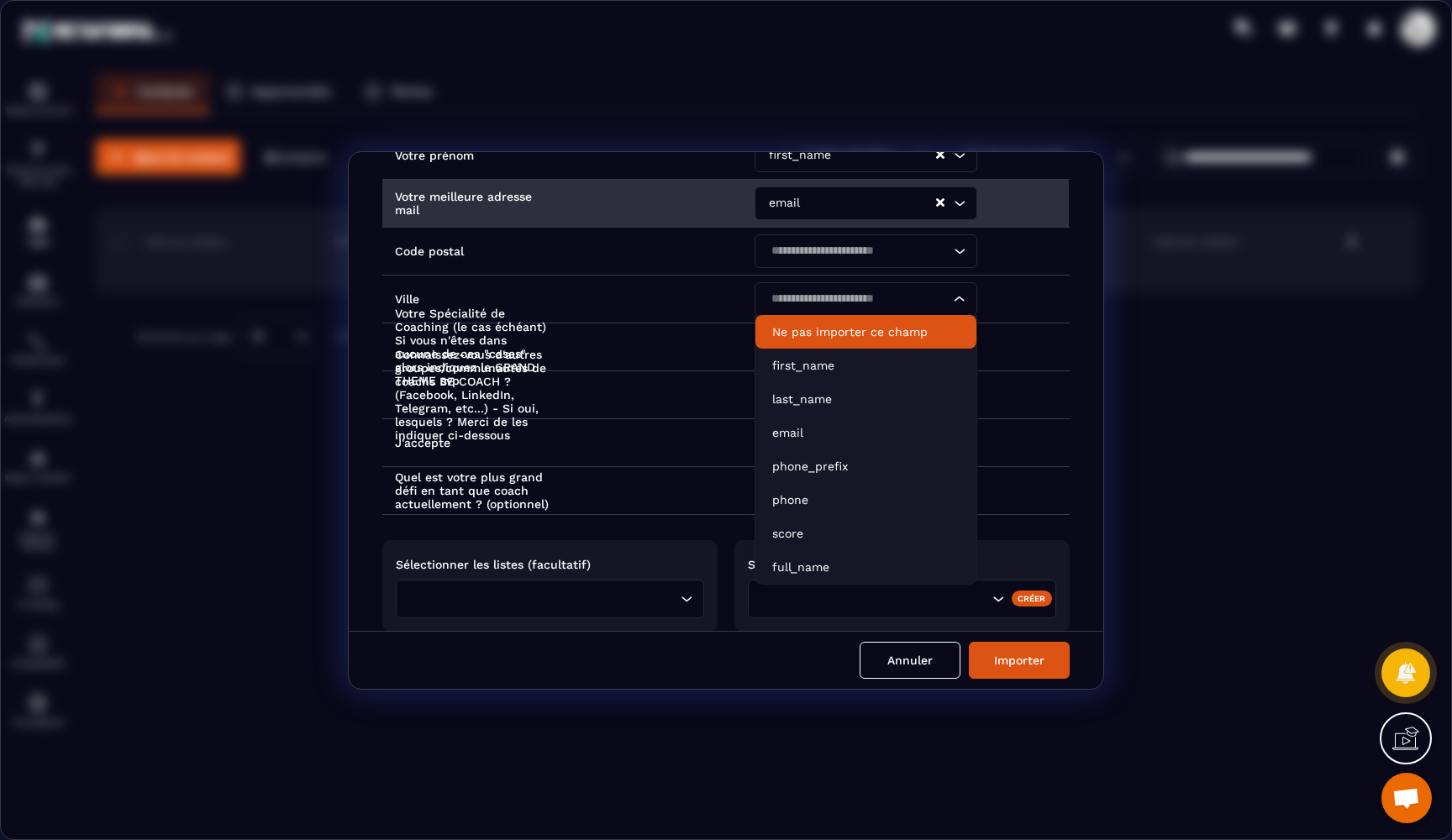
click at [1084, 288] on div "Intitulé des colonnes du fichier importé Noms des champs dans Metaforma Horodat…" at bounding box center [726, 391] width 755 height 479
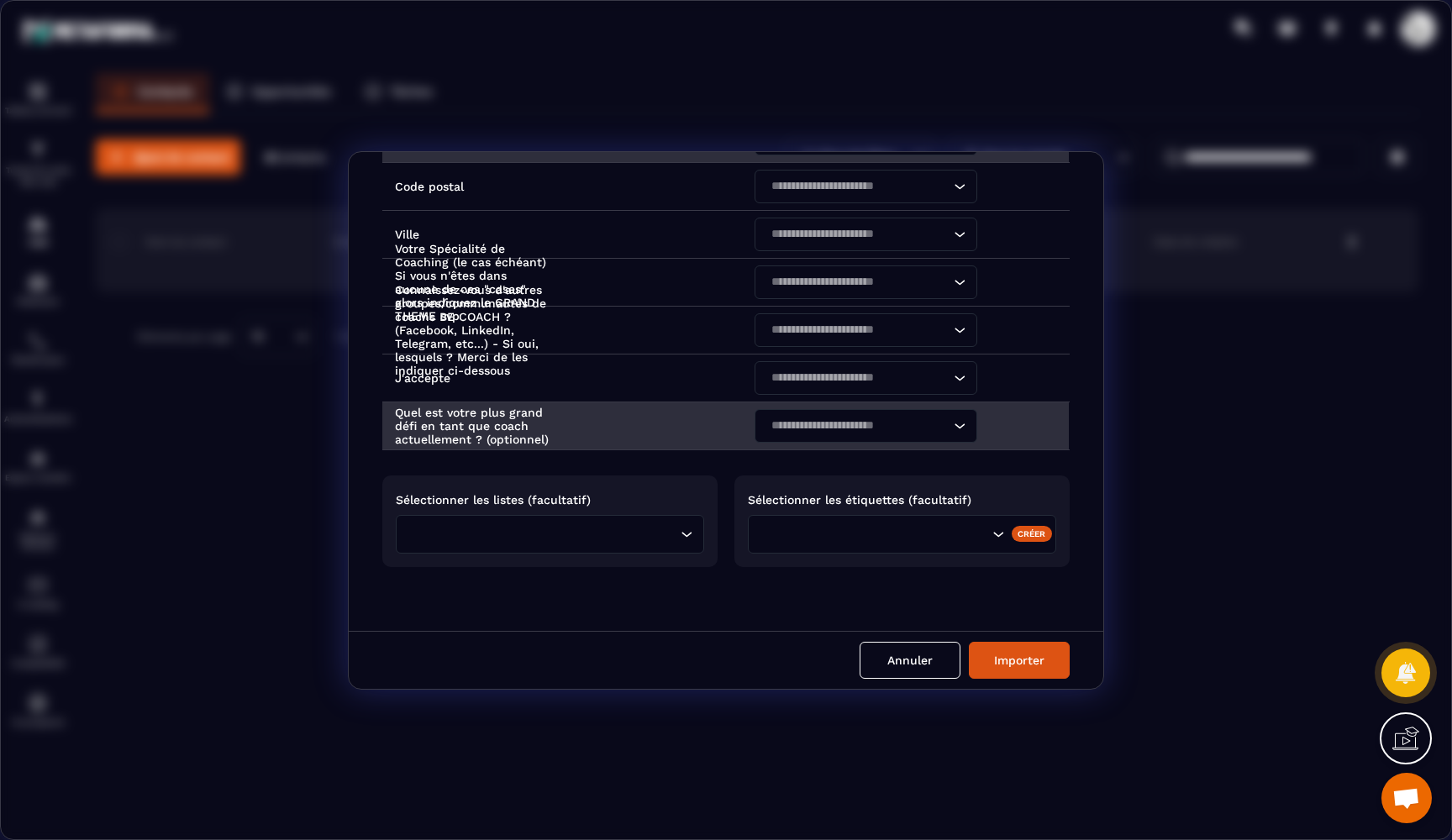
scroll to position [324, 0]
click at [843, 427] on input "Search for option" at bounding box center [857, 427] width 184 height 18
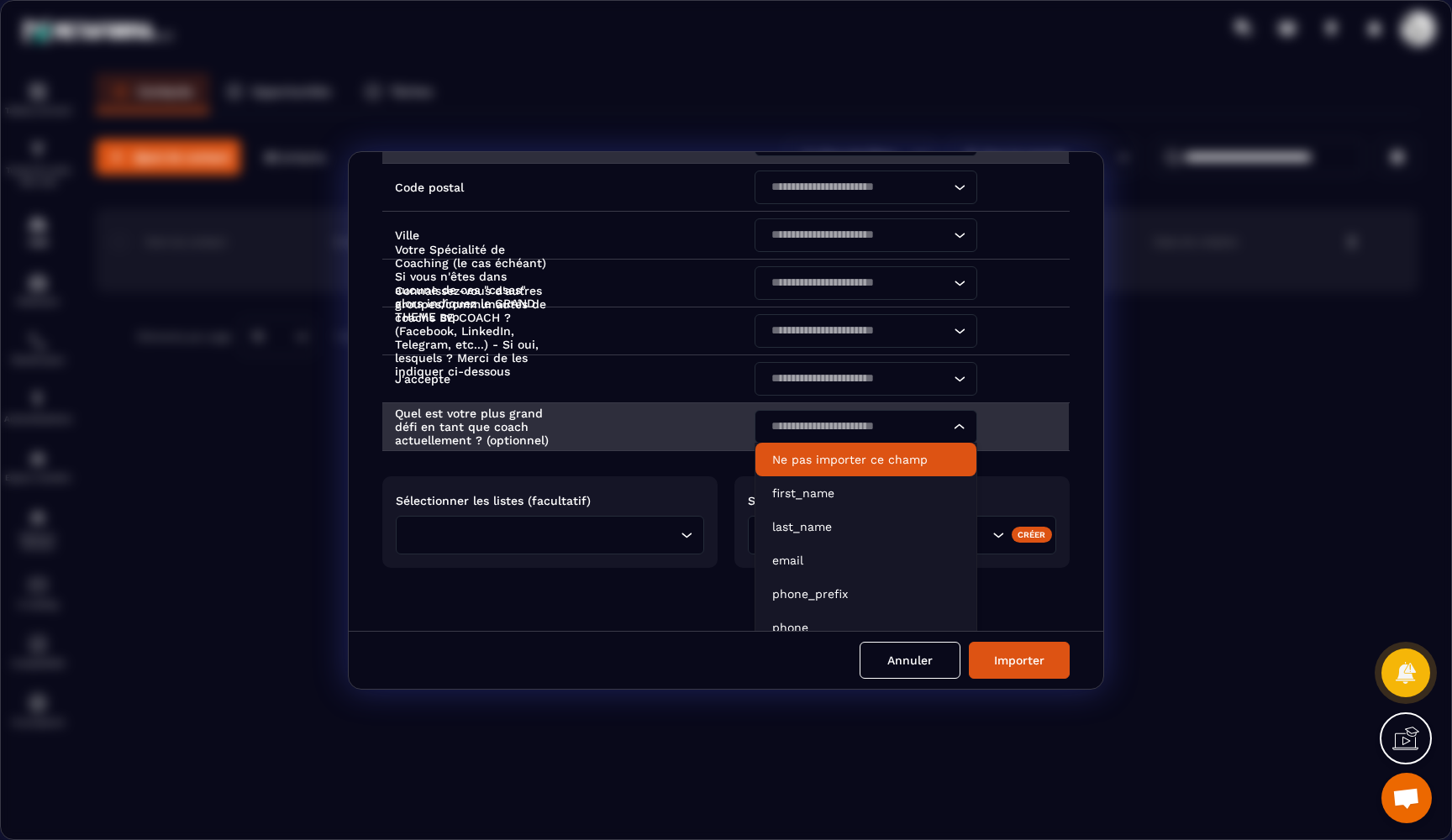
click at [822, 452] on p "Ne pas importer ce champ" at bounding box center [865, 459] width 187 height 17
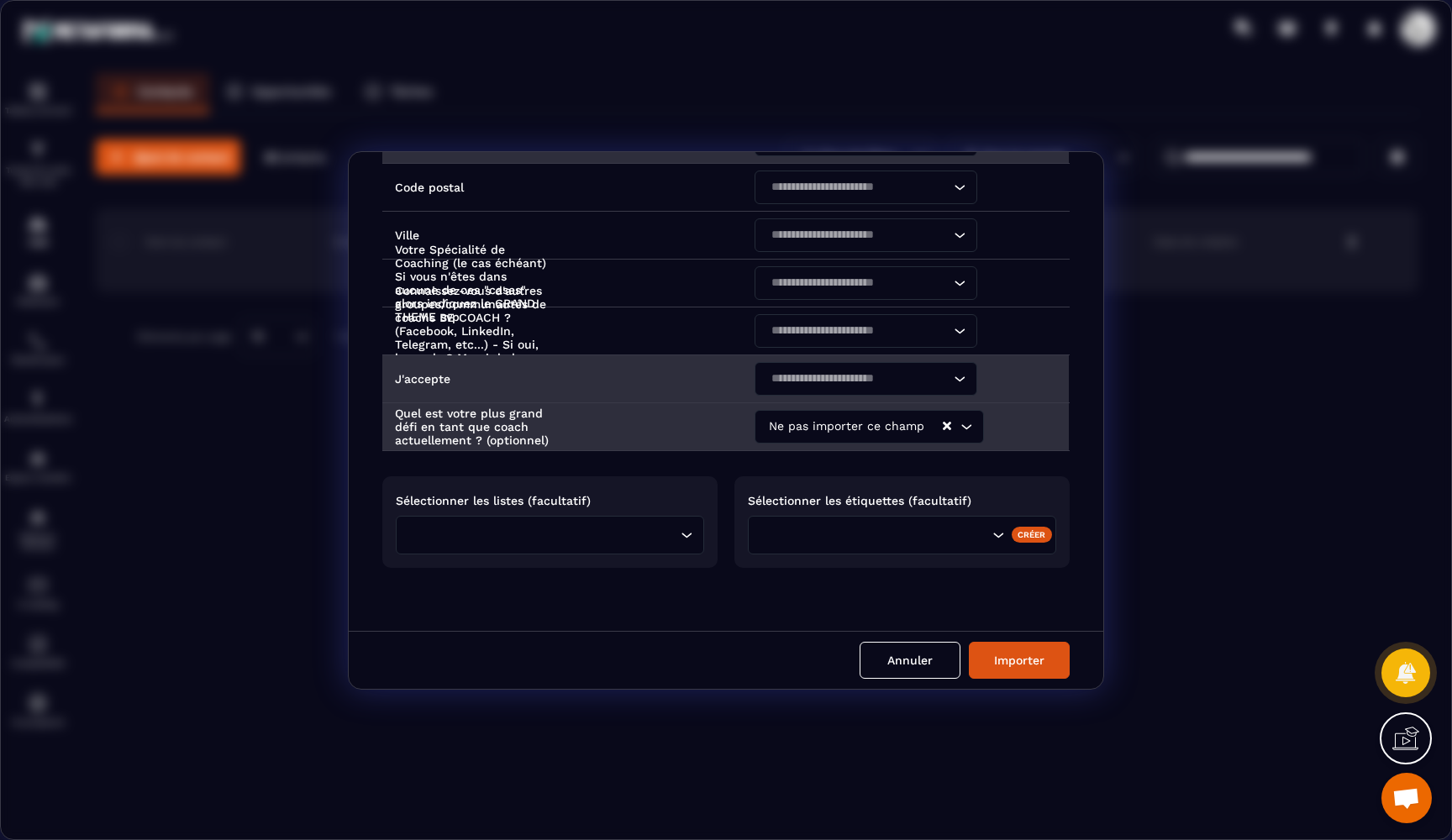
click at [857, 373] on input "Search for option" at bounding box center [857, 379] width 184 height 18
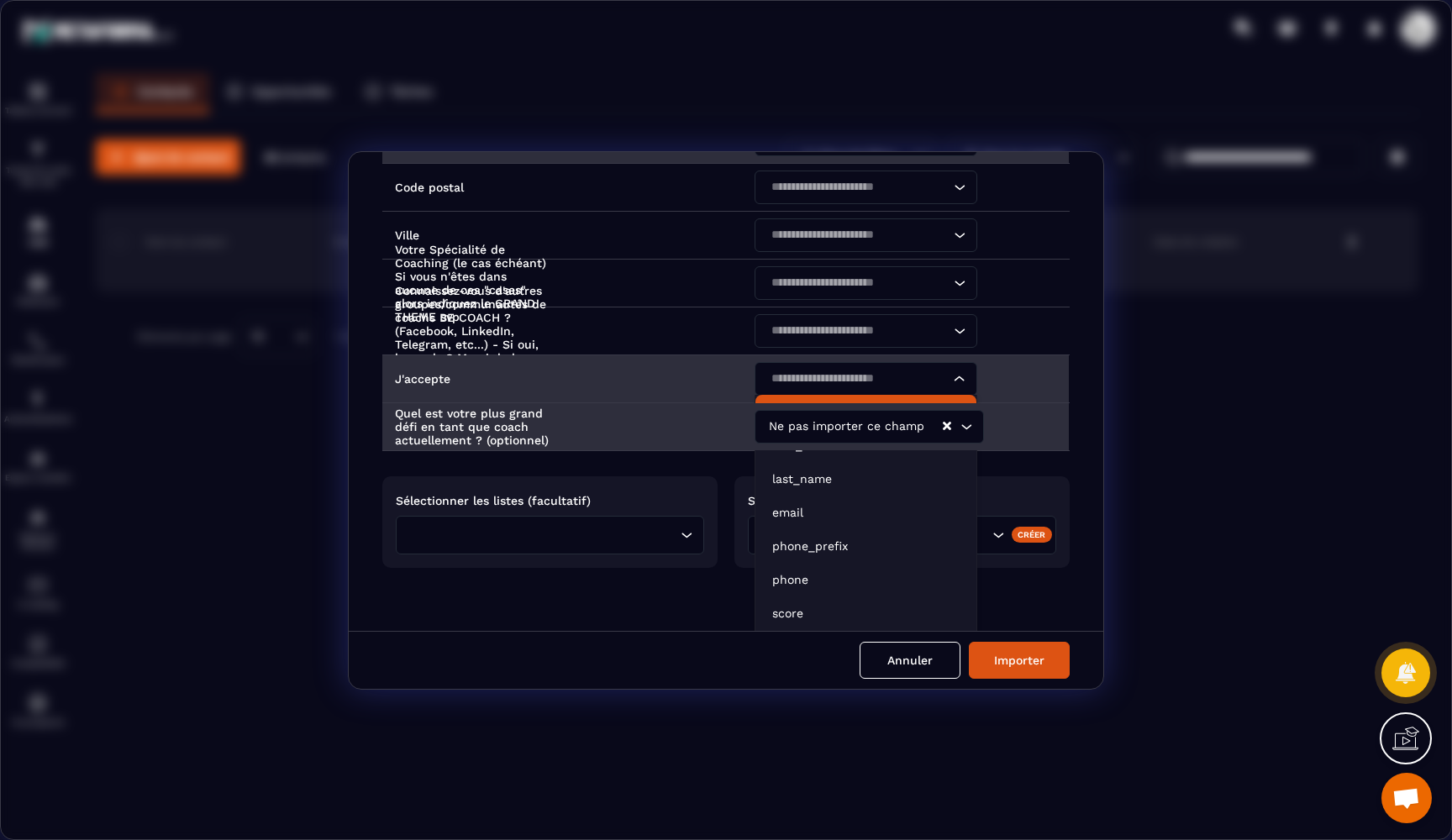
click at [819, 403] on p "Ne pas importer ce champ" at bounding box center [865, 411] width 187 height 17
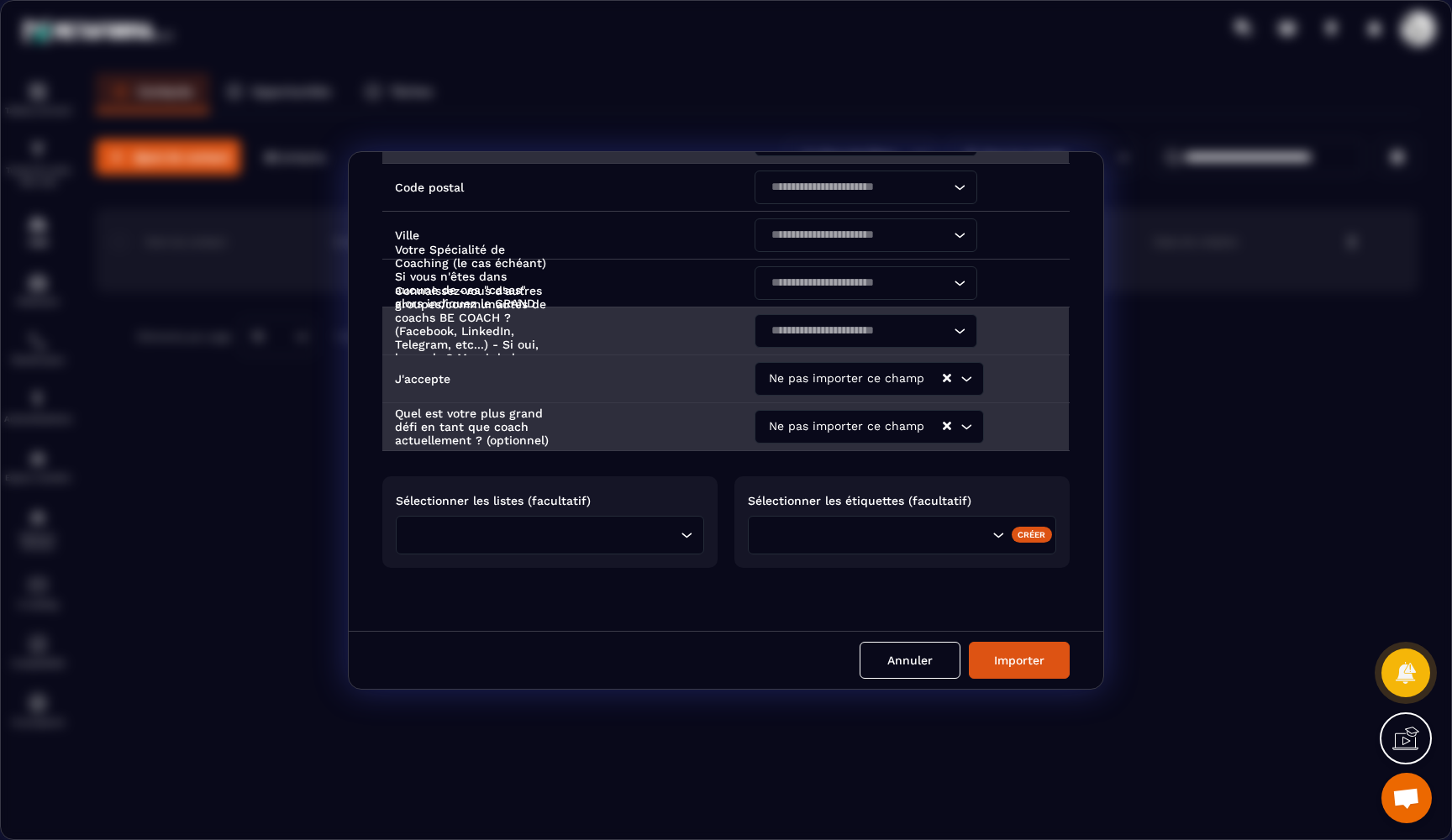
click at [849, 328] on input "Search for option" at bounding box center [857, 331] width 184 height 18
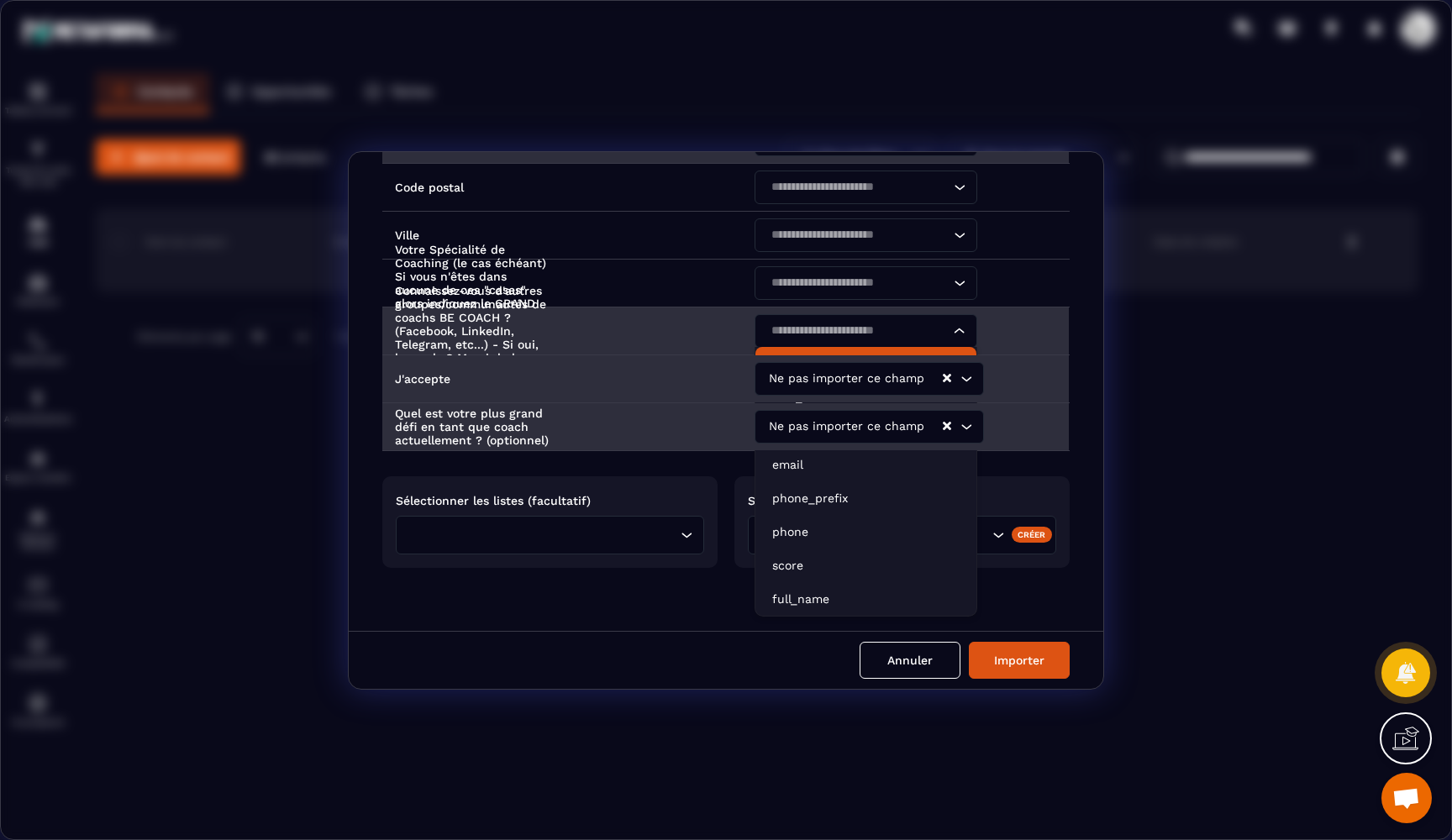
click at [815, 361] on p "Ne pas importer ce champ" at bounding box center [865, 363] width 187 height 17
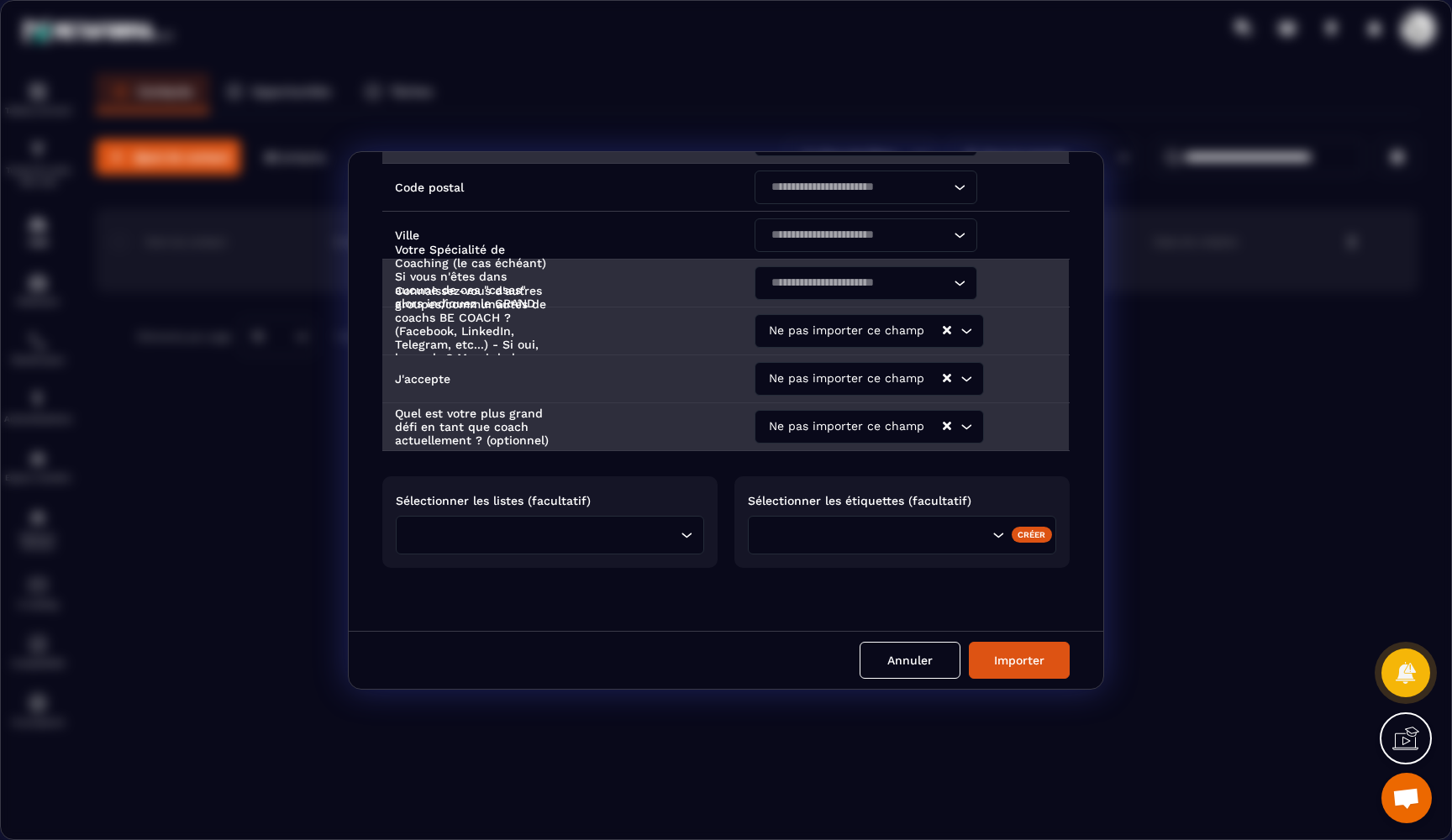
click at [857, 283] on input "Search for option" at bounding box center [857, 283] width 184 height 18
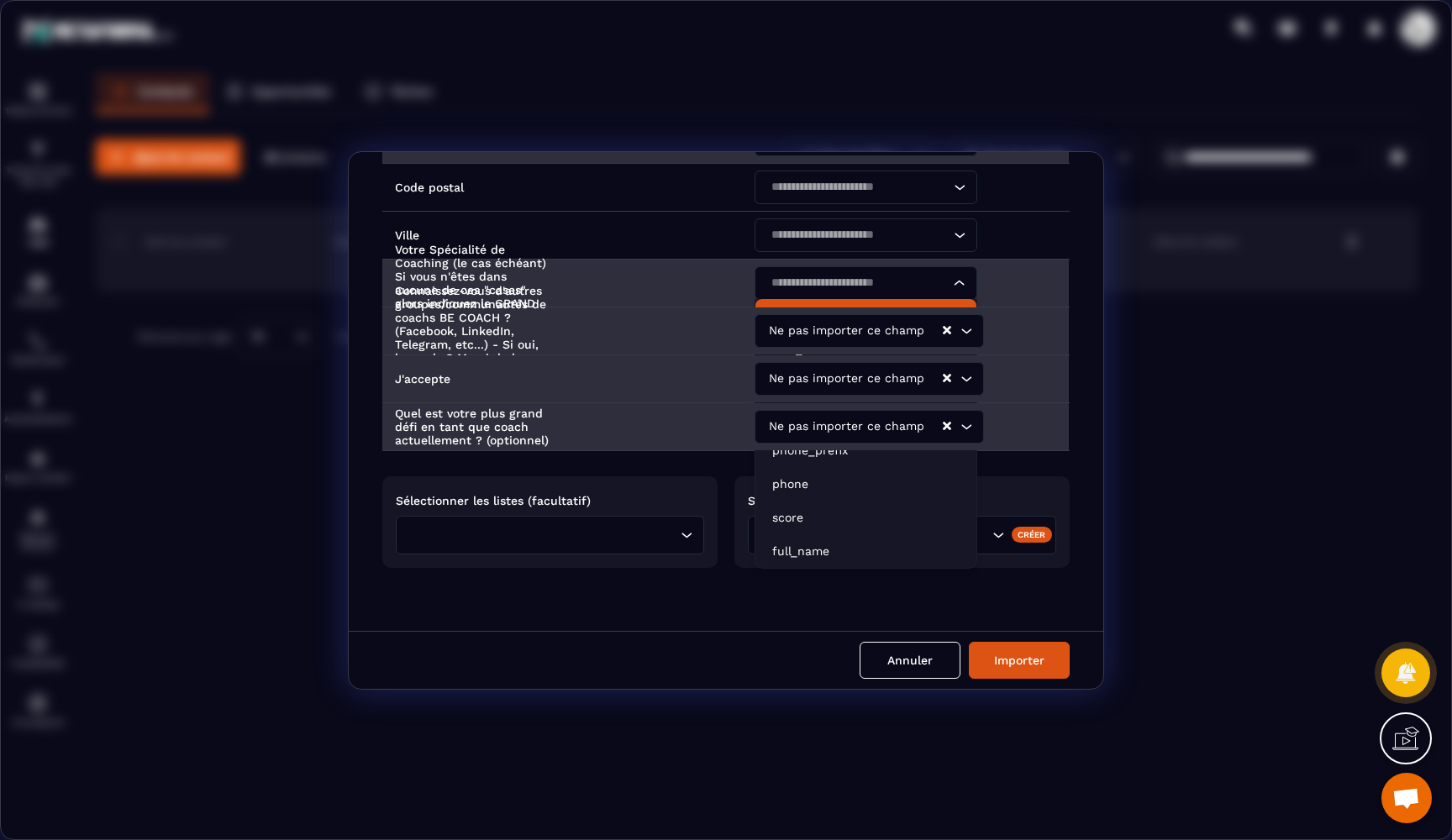
click at [830, 313] on p "Ne pas importer ce champ" at bounding box center [865, 315] width 187 height 17
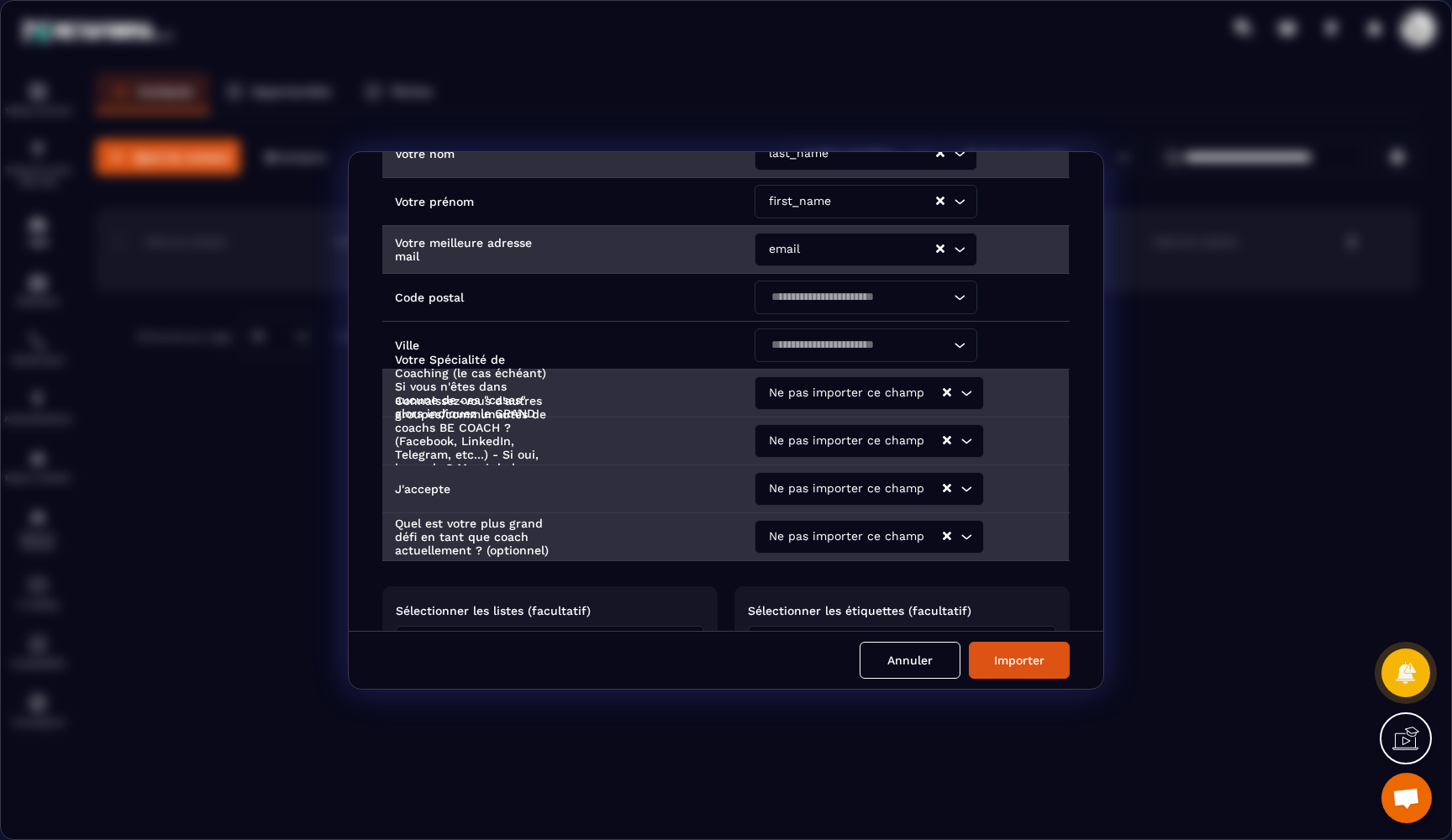
scroll to position [191, 0]
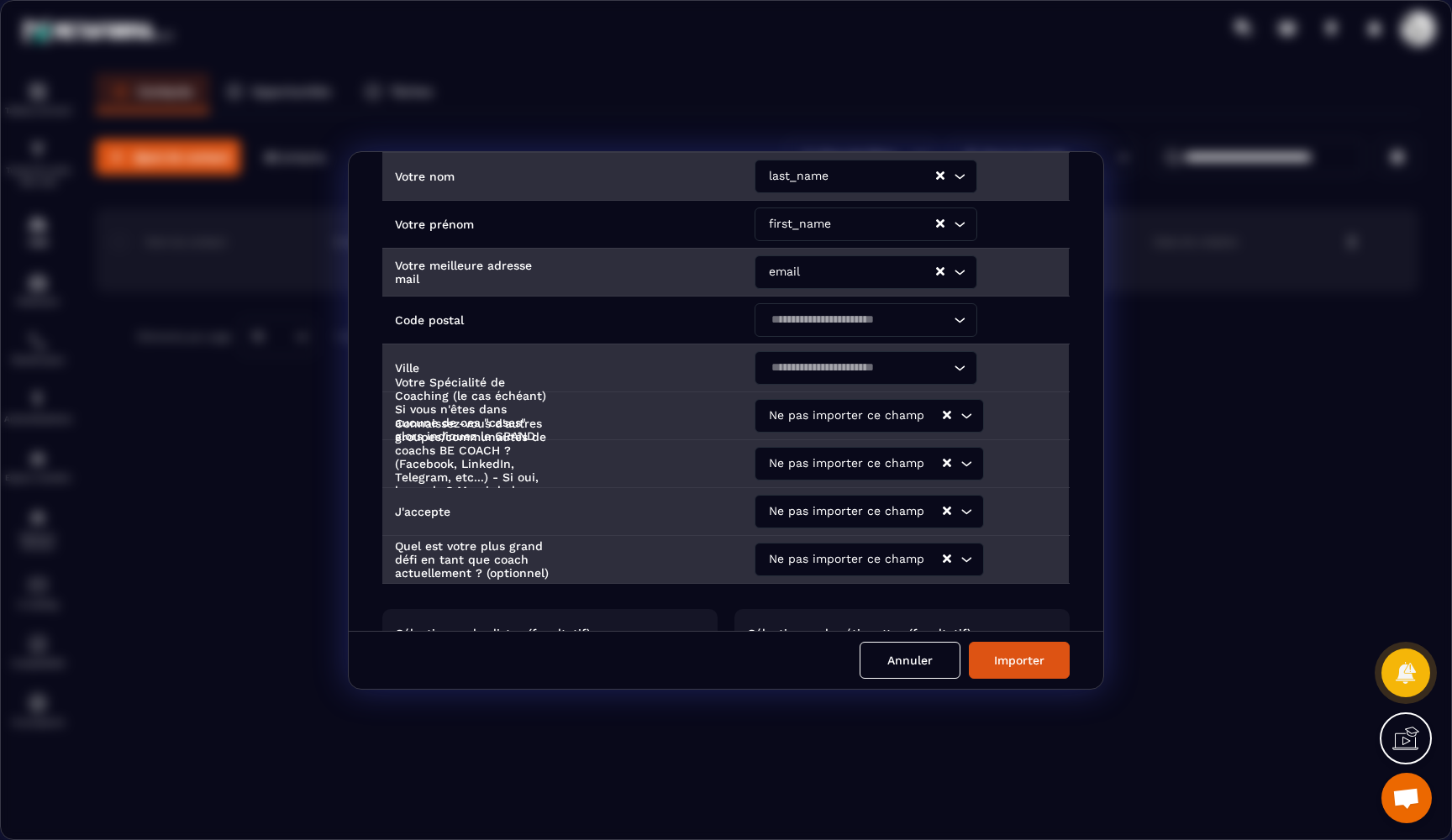
click at [815, 378] on div "Search for option" at bounding box center [857, 368] width 187 height 33
click at [812, 394] on p "Ne pas importer ce champ" at bounding box center [865, 400] width 187 height 17
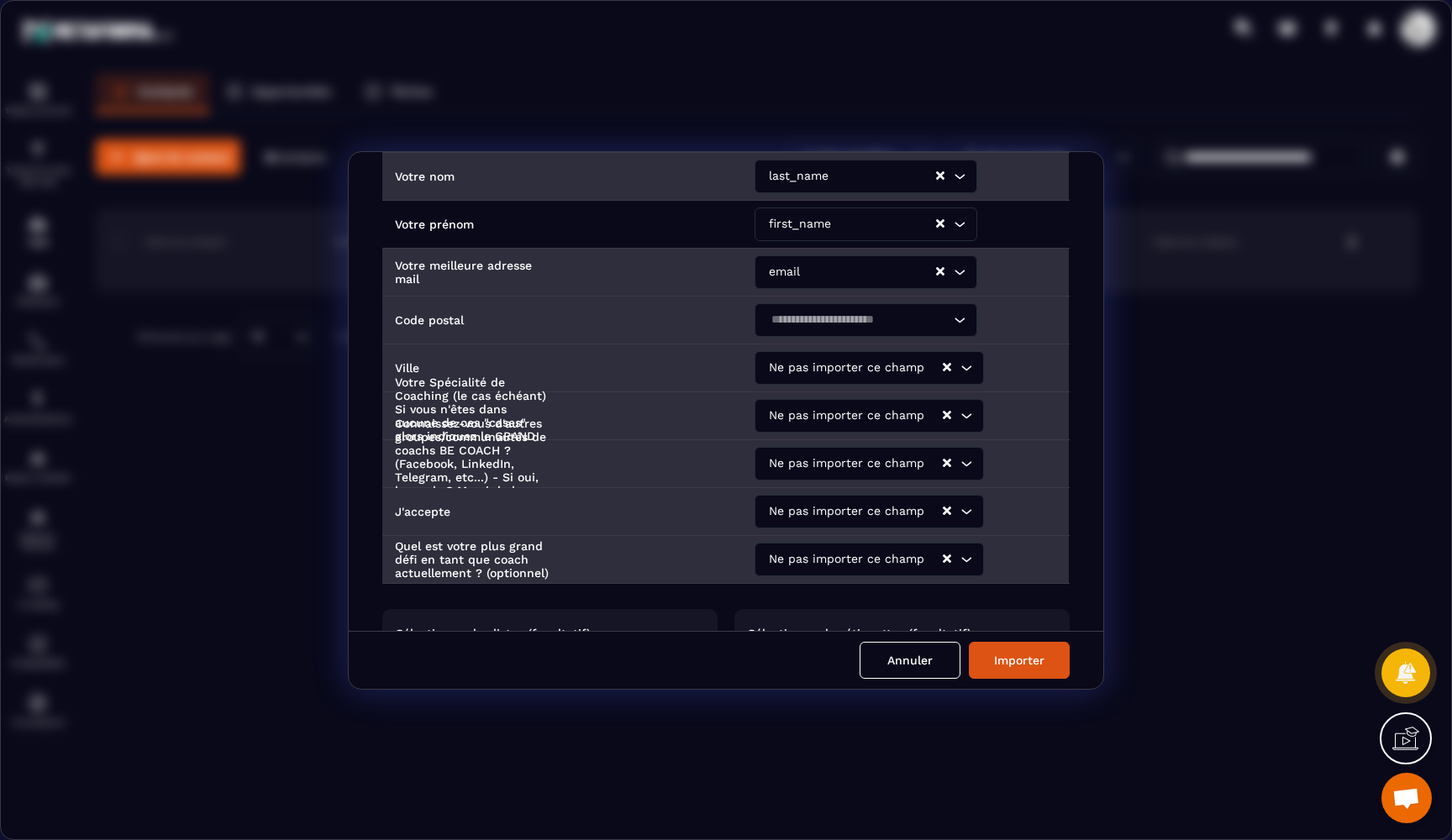
click at [852, 324] on input "Search for option" at bounding box center [857, 320] width 184 height 18
click at [821, 349] on p "Ne pas importer ce champ" at bounding box center [865, 352] width 187 height 17
click at [1075, 309] on div "Intitulé des colonnes du fichier importé Noms des champs dans Metaforma Horodat…" at bounding box center [726, 391] width 755 height 479
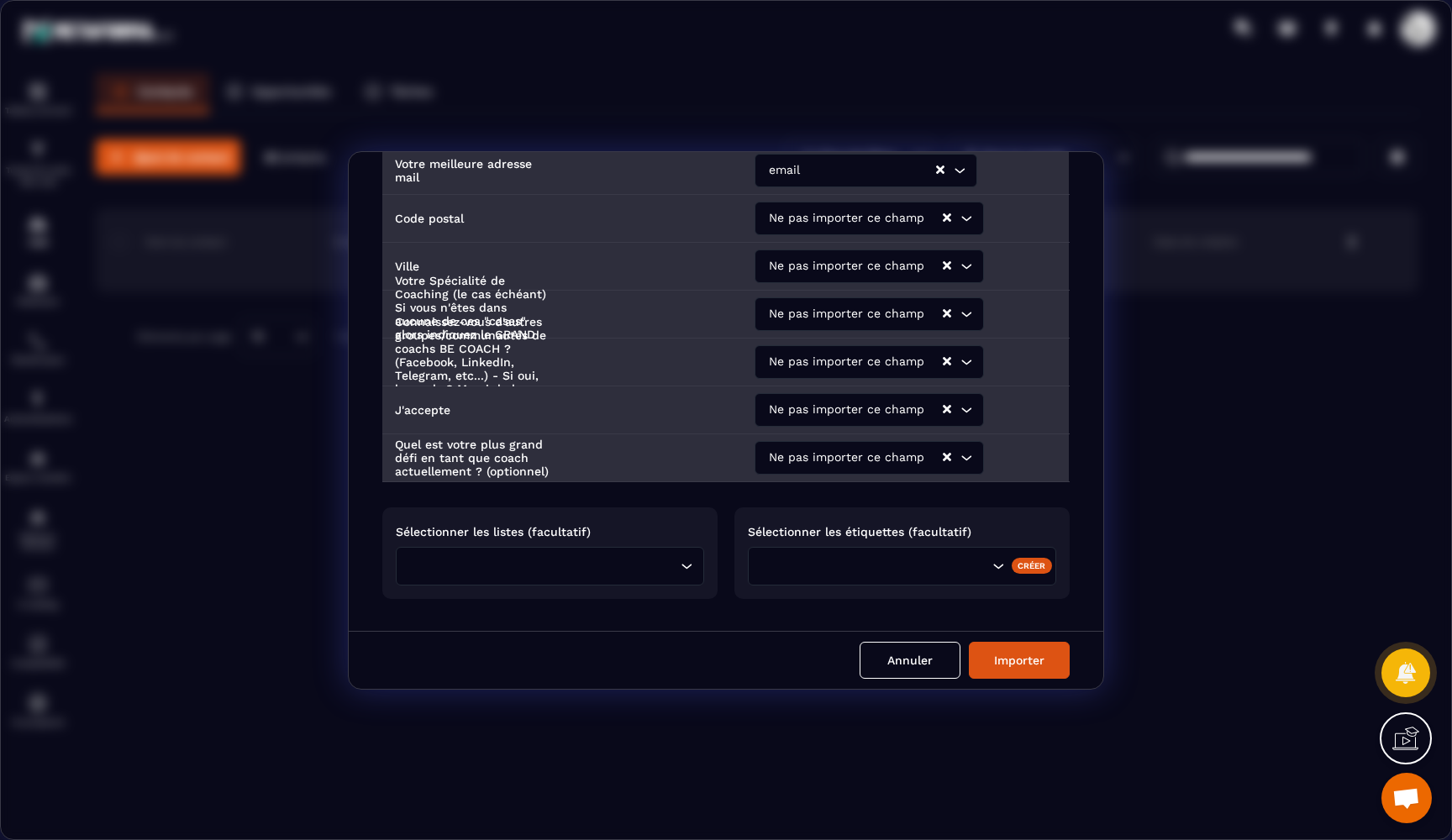
scroll to position [318, 0]
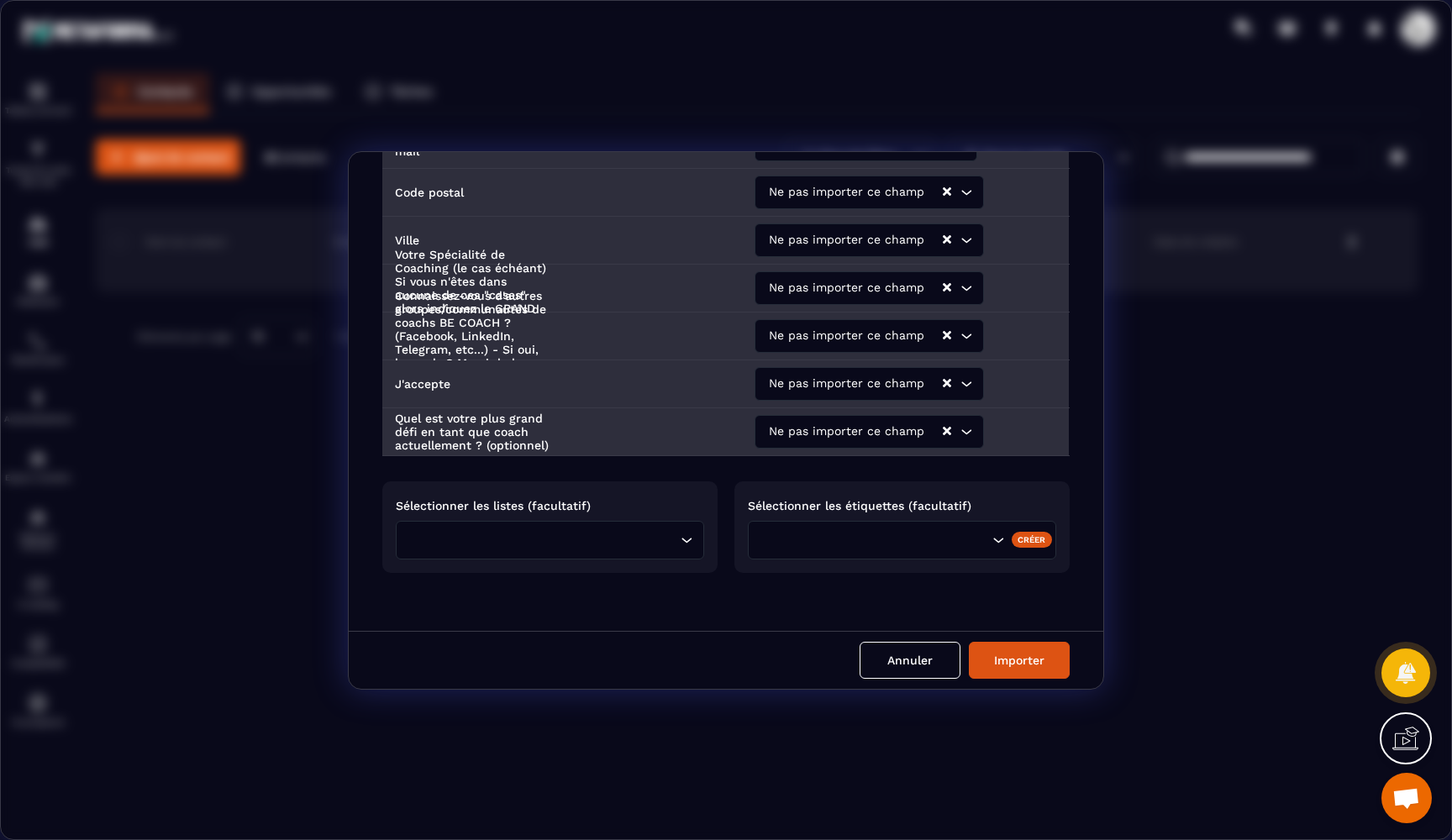
click at [553, 540] on input "Search for option" at bounding box center [545, 540] width 262 height 18
click at [780, 514] on div "Sélectionner les étiquettes (facultatif) Créer" at bounding box center [901, 526] width 335 height 91
click at [819, 534] on input "Search for option" at bounding box center [873, 540] width 230 height 18
click at [1018, 531] on div "Créer" at bounding box center [1031, 538] width 42 height 15
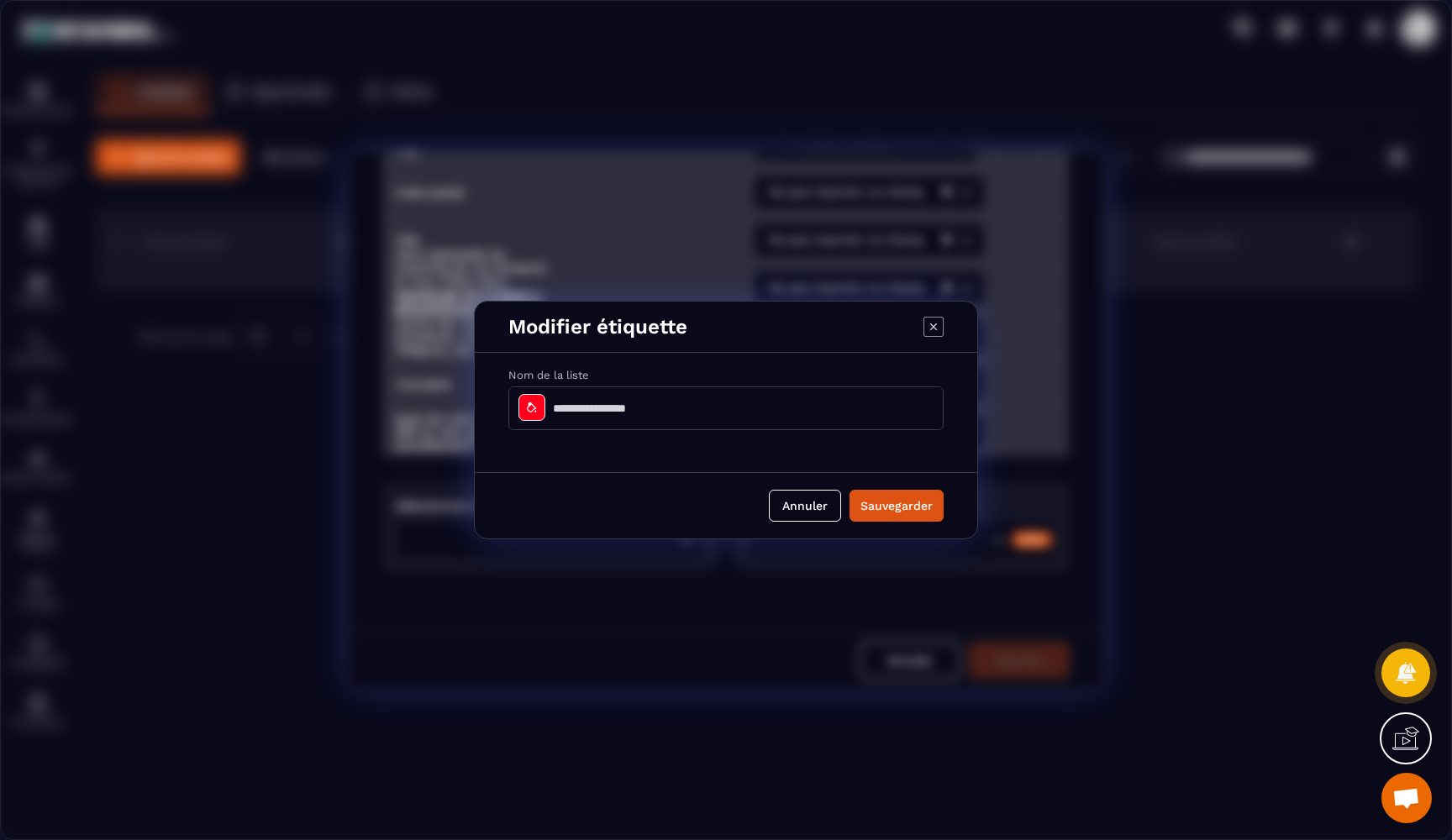
click at [646, 411] on input "Modal window" at bounding box center [726, 408] width 435 height 43
type input "*"
type input "********"
click at [874, 518] on button "Sauvegarder" at bounding box center [897, 505] width 94 height 32
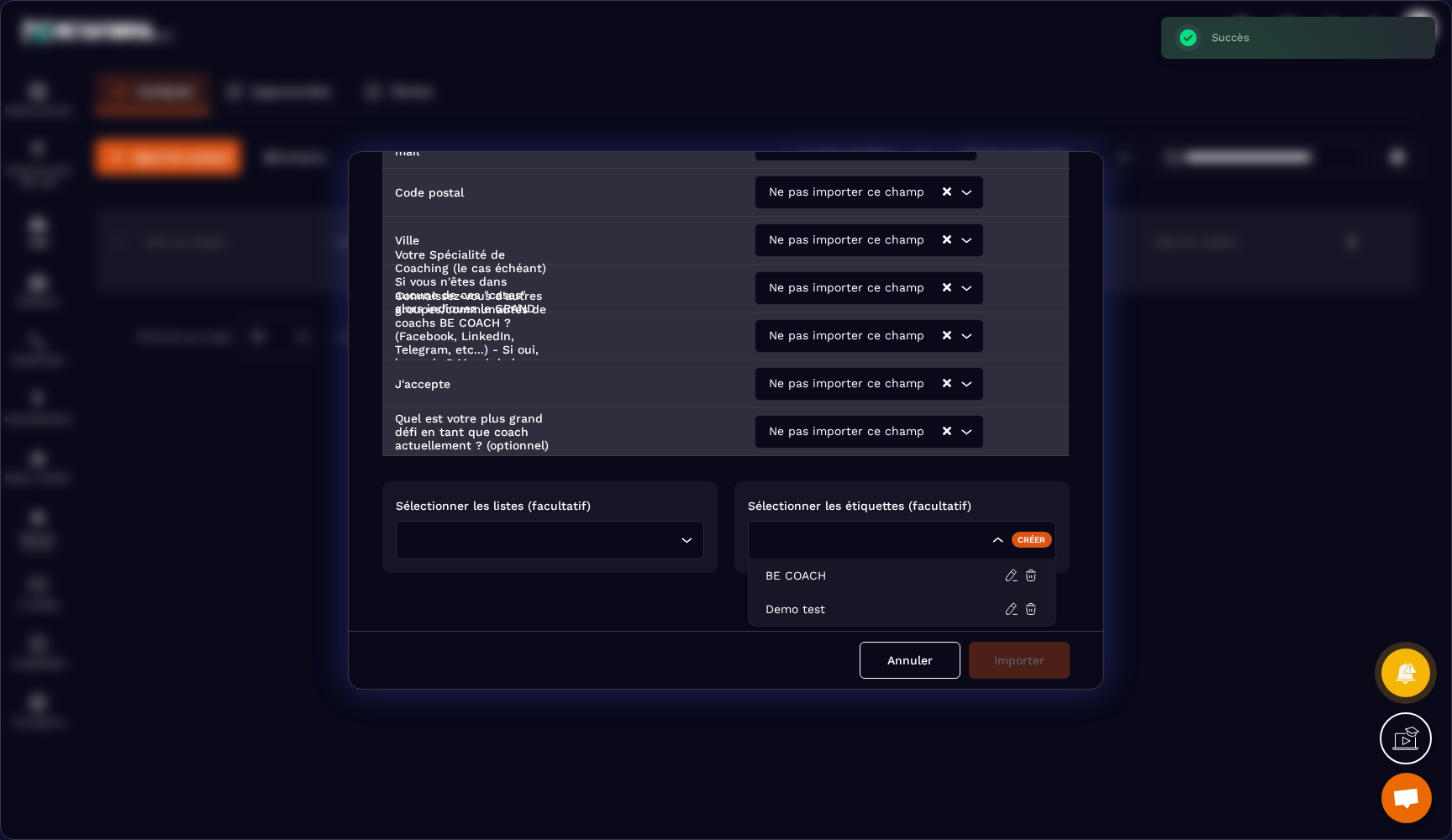
click at [887, 544] on div "Search for option" at bounding box center [901, 540] width 308 height 39
click at [822, 567] on p "BE COACH" at bounding box center [885, 575] width 239 height 17
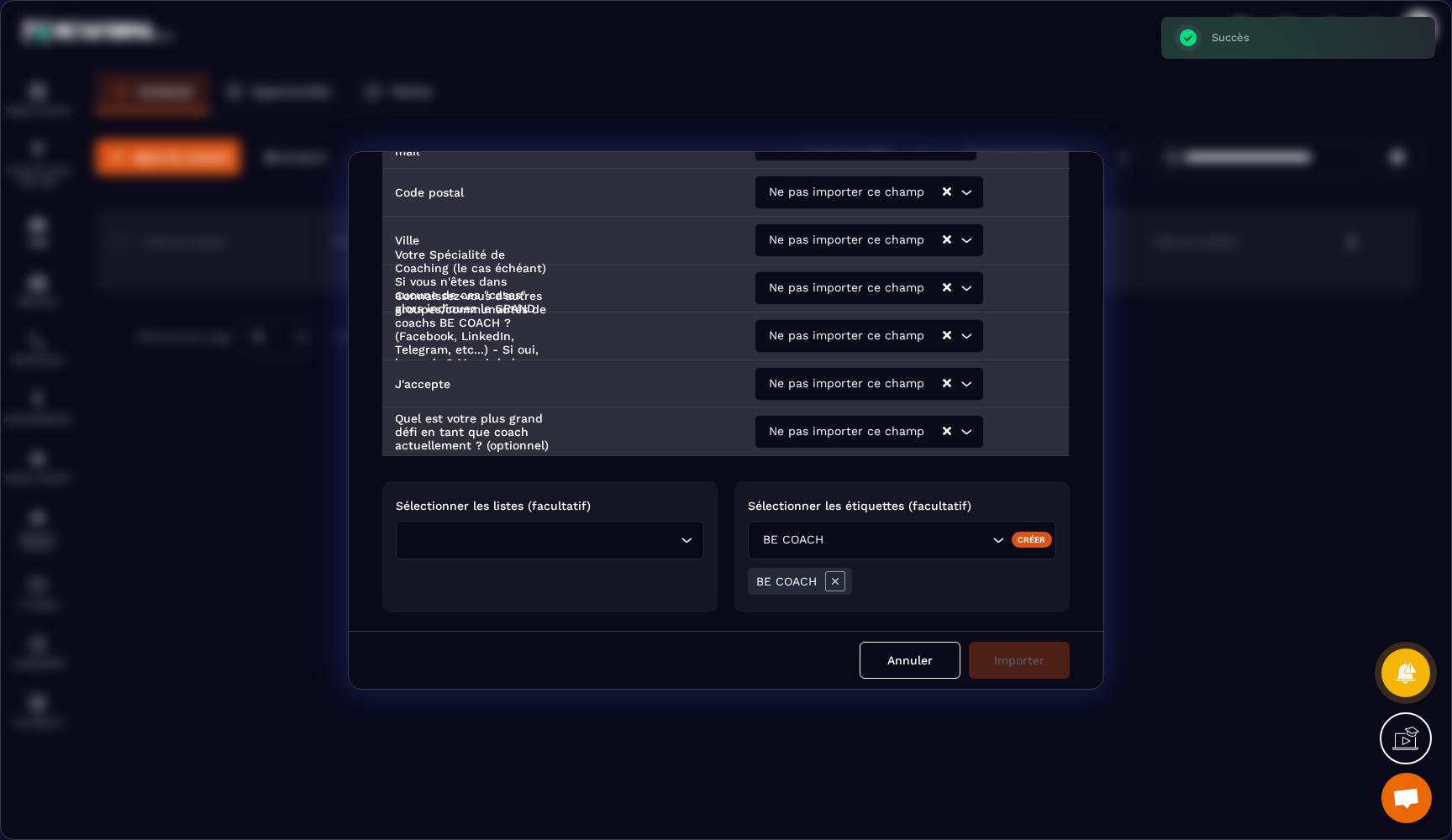
click at [551, 533] on input "Search for option" at bounding box center [545, 540] width 262 height 18
click at [642, 636] on div "Annuler Importer" at bounding box center [726, 659] width 755 height 58
click at [781, 641] on div "Annuler Importer" at bounding box center [726, 659] width 755 height 58
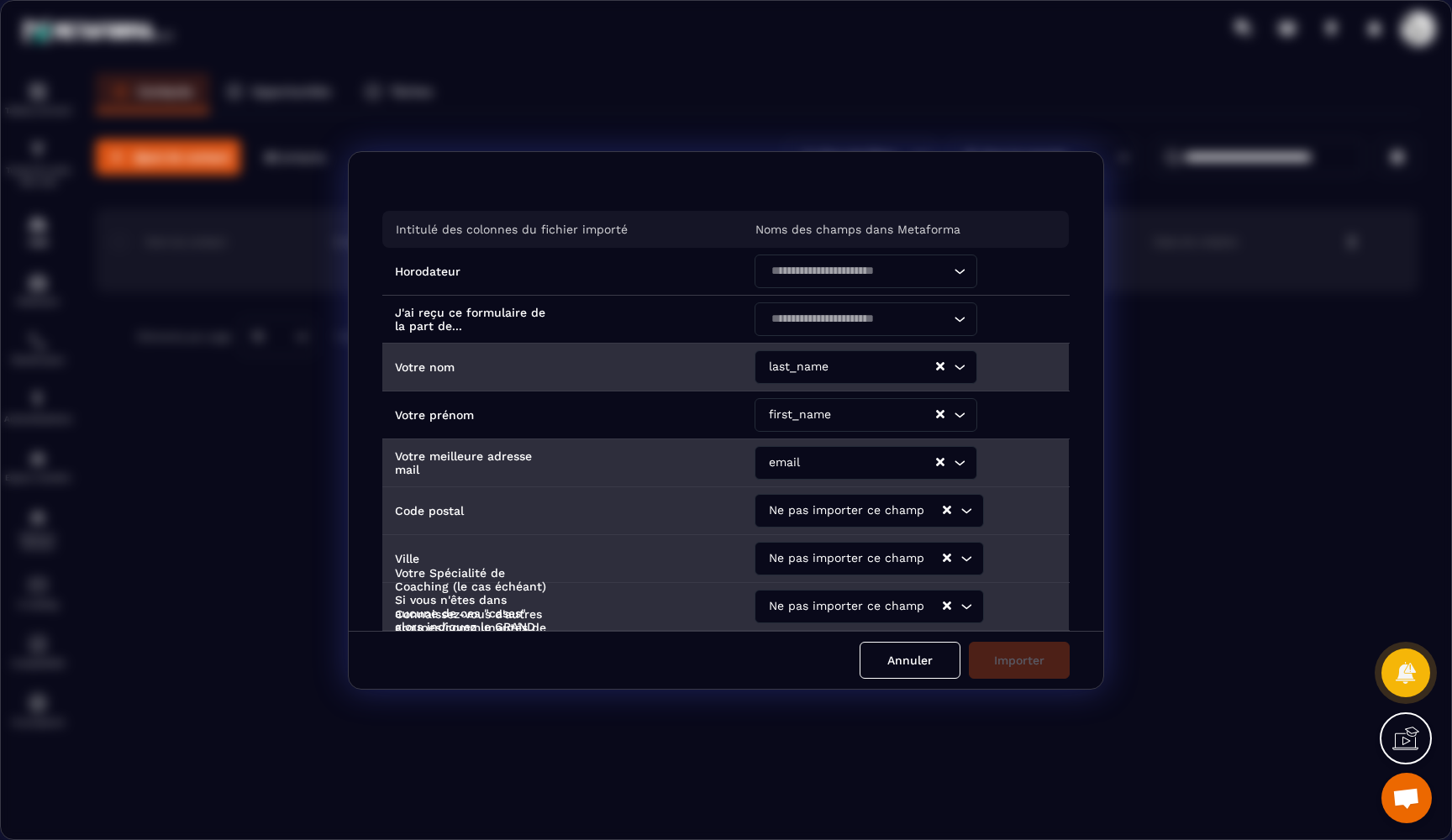
scroll to position [0, 0]
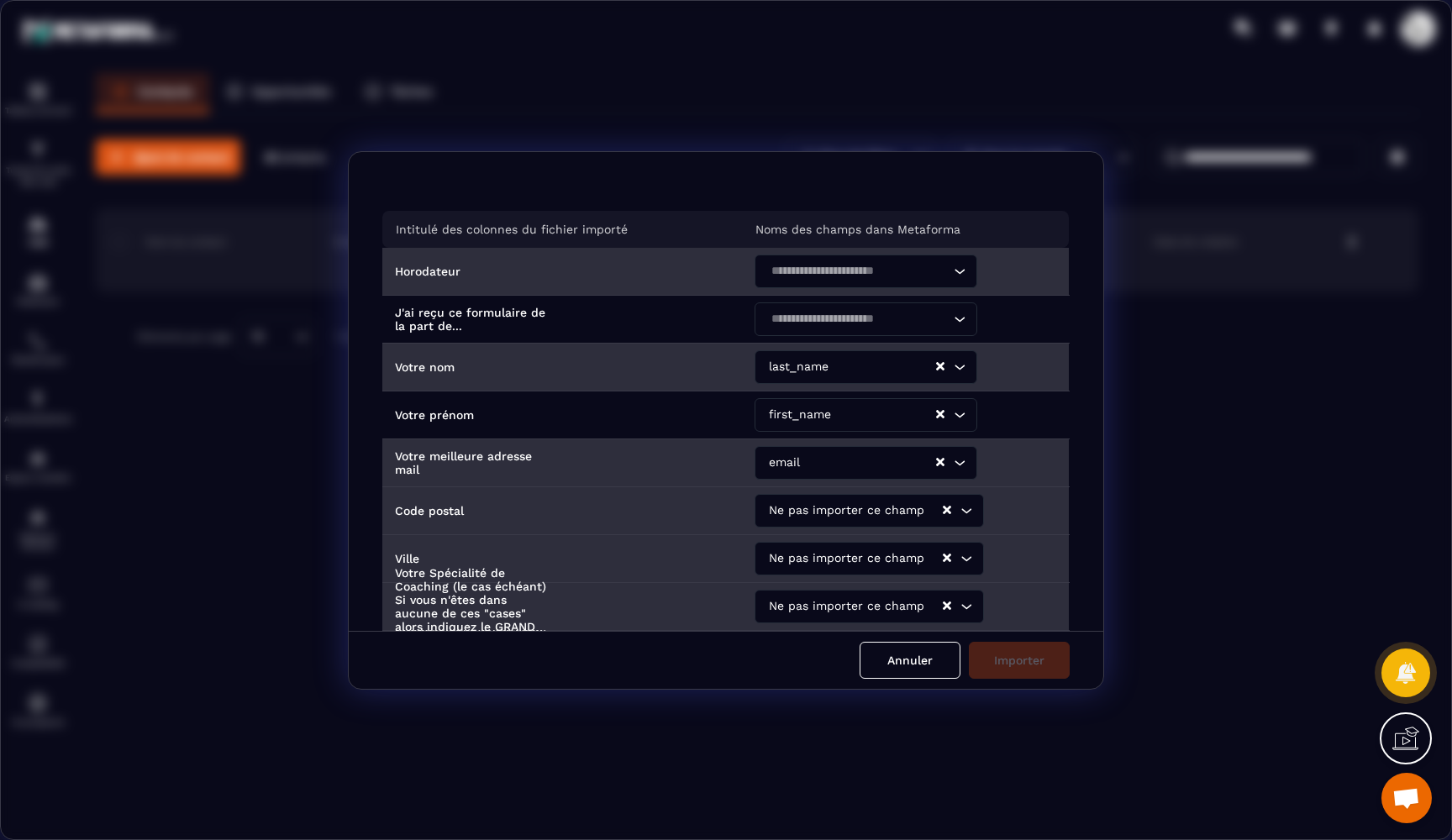
click at [826, 278] on input "Search for option" at bounding box center [857, 271] width 184 height 18
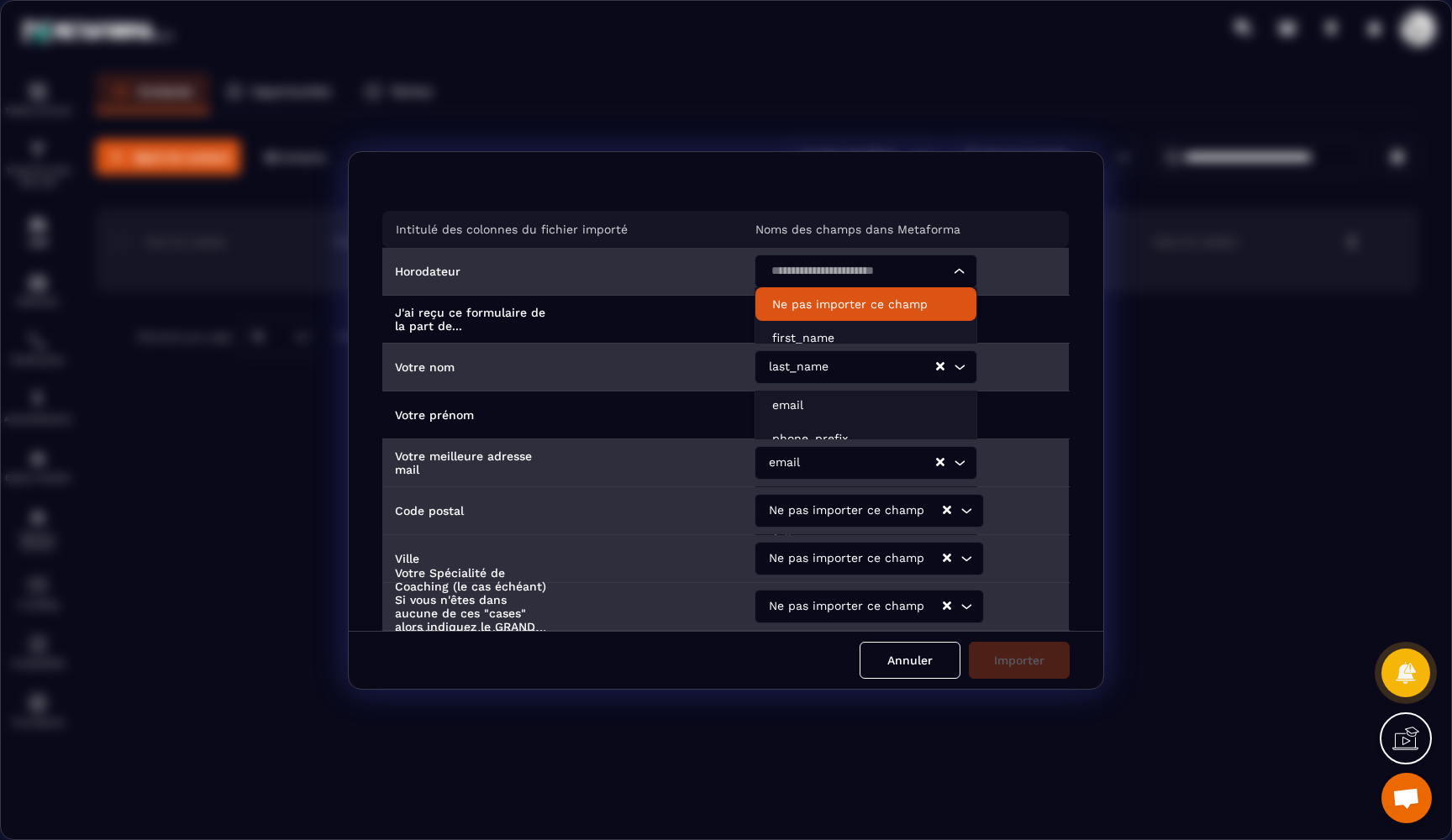
click at [823, 300] on p "Ne pas importer ce champ" at bounding box center [865, 304] width 187 height 17
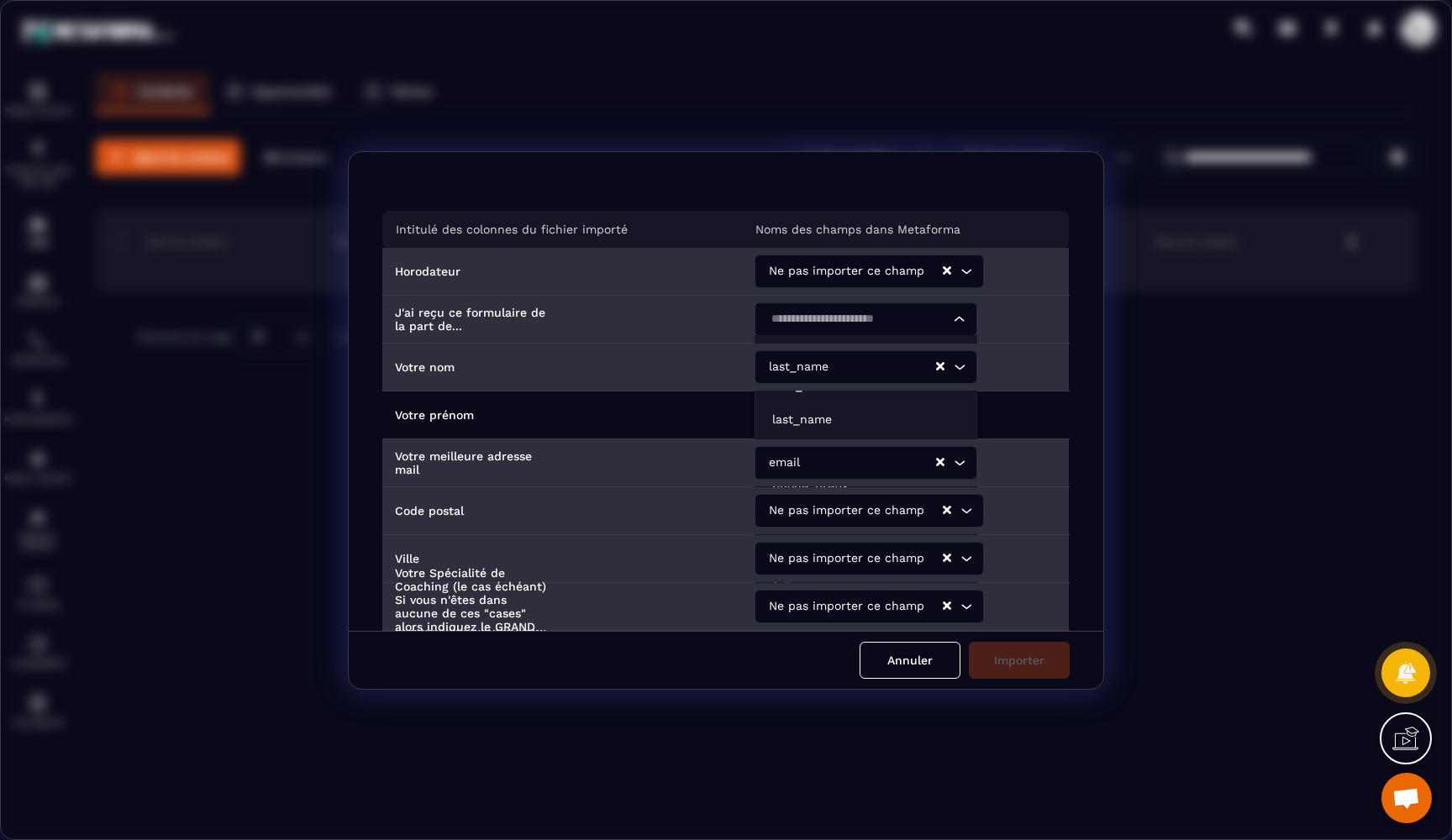
click at [802, 317] on input "Search for option" at bounding box center [857, 319] width 184 height 18
click at [791, 346] on p "Ne pas importer ce champ" at bounding box center [865, 351] width 187 height 17
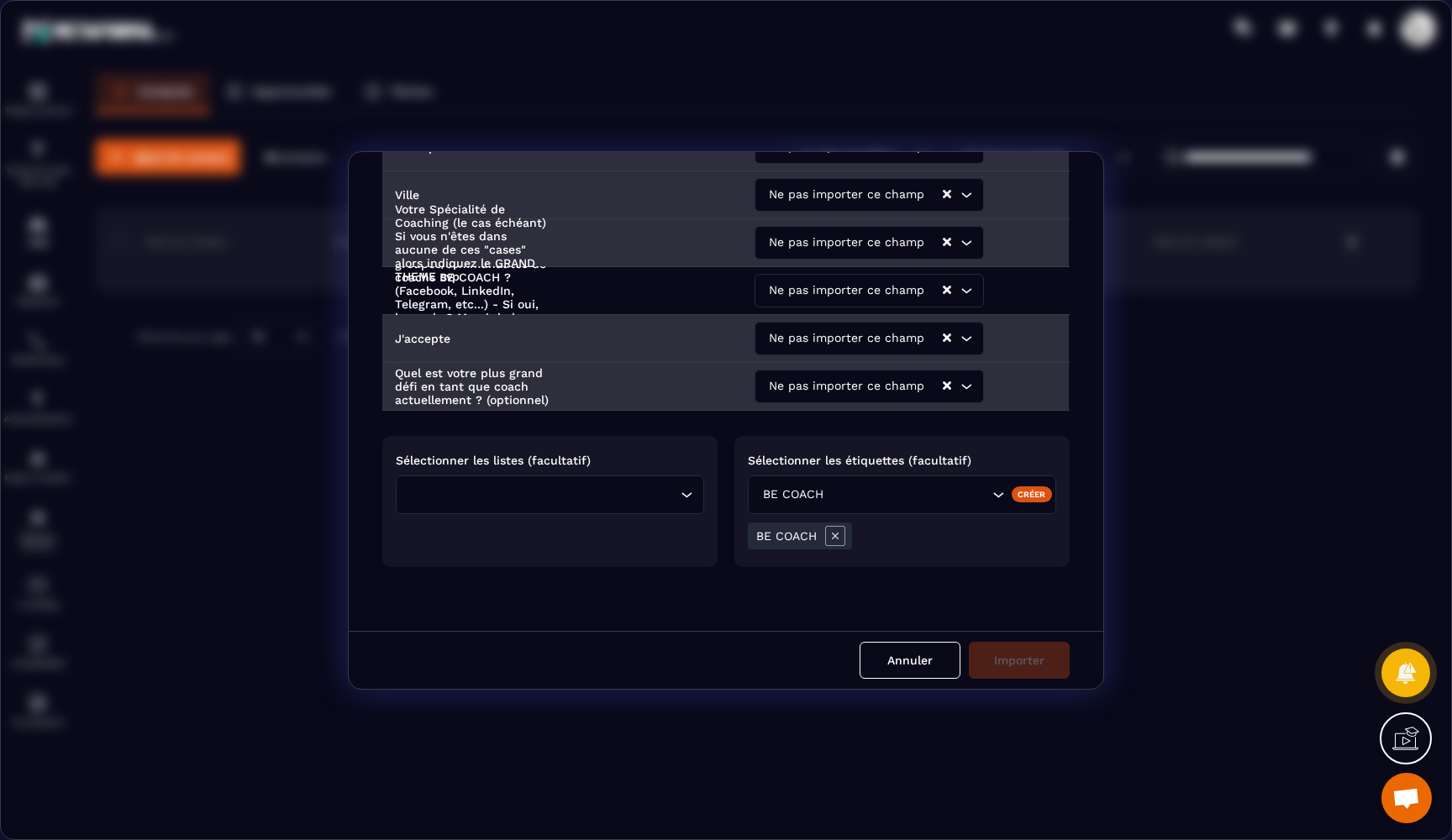
scroll to position [362, 0]
click at [818, 588] on div "Intitulé des colonnes du fichier importé Noms des champs dans Metaforma Horodat…" at bounding box center [726, 391] width 755 height 479
click at [926, 595] on div "Intitulé des colonnes du fichier importé Noms des champs dans Metaforma Horodat…" at bounding box center [726, 391] width 755 height 479
click at [828, 531] on icon "Modal window" at bounding box center [835, 537] width 20 height 20
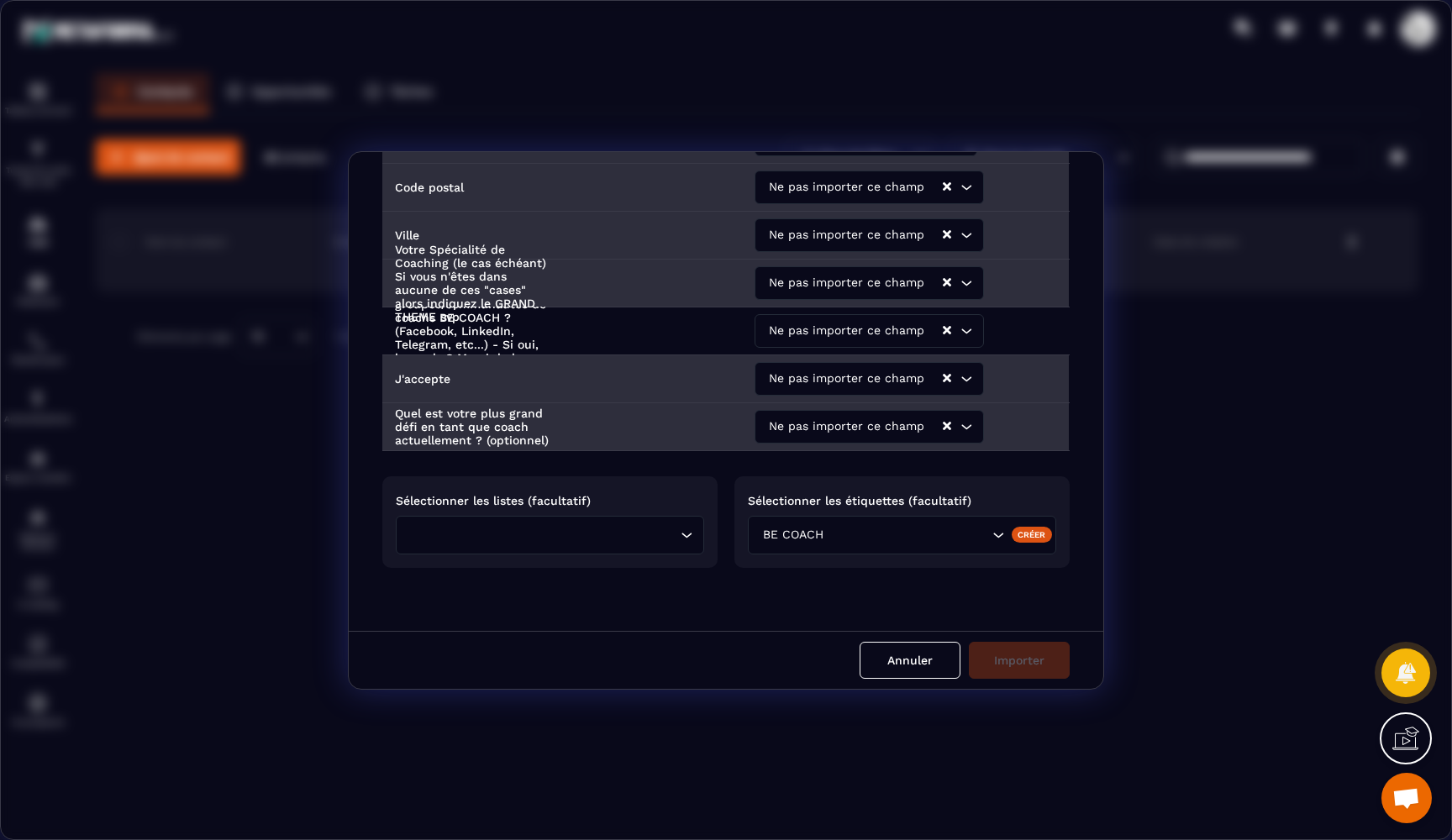
click at [813, 572] on div "Intitulé des colonnes du fichier importé Noms des champs dans Metaforma Horodat…" at bounding box center [726, 391] width 755 height 479
click at [896, 541] on div "BE COACH" at bounding box center [901, 535] width 308 height 39
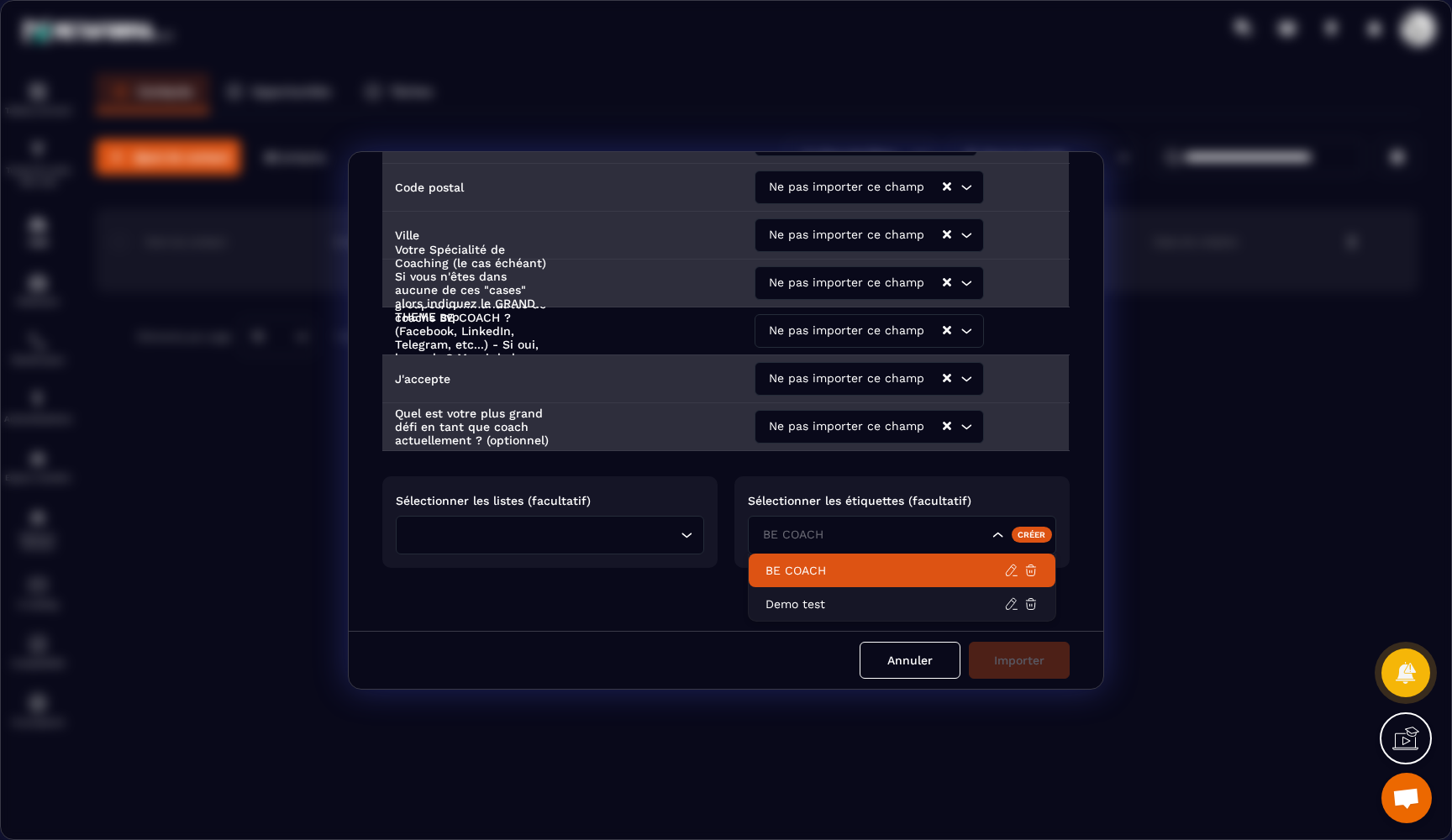
click at [815, 568] on p "BE COACH" at bounding box center [885, 570] width 239 height 17
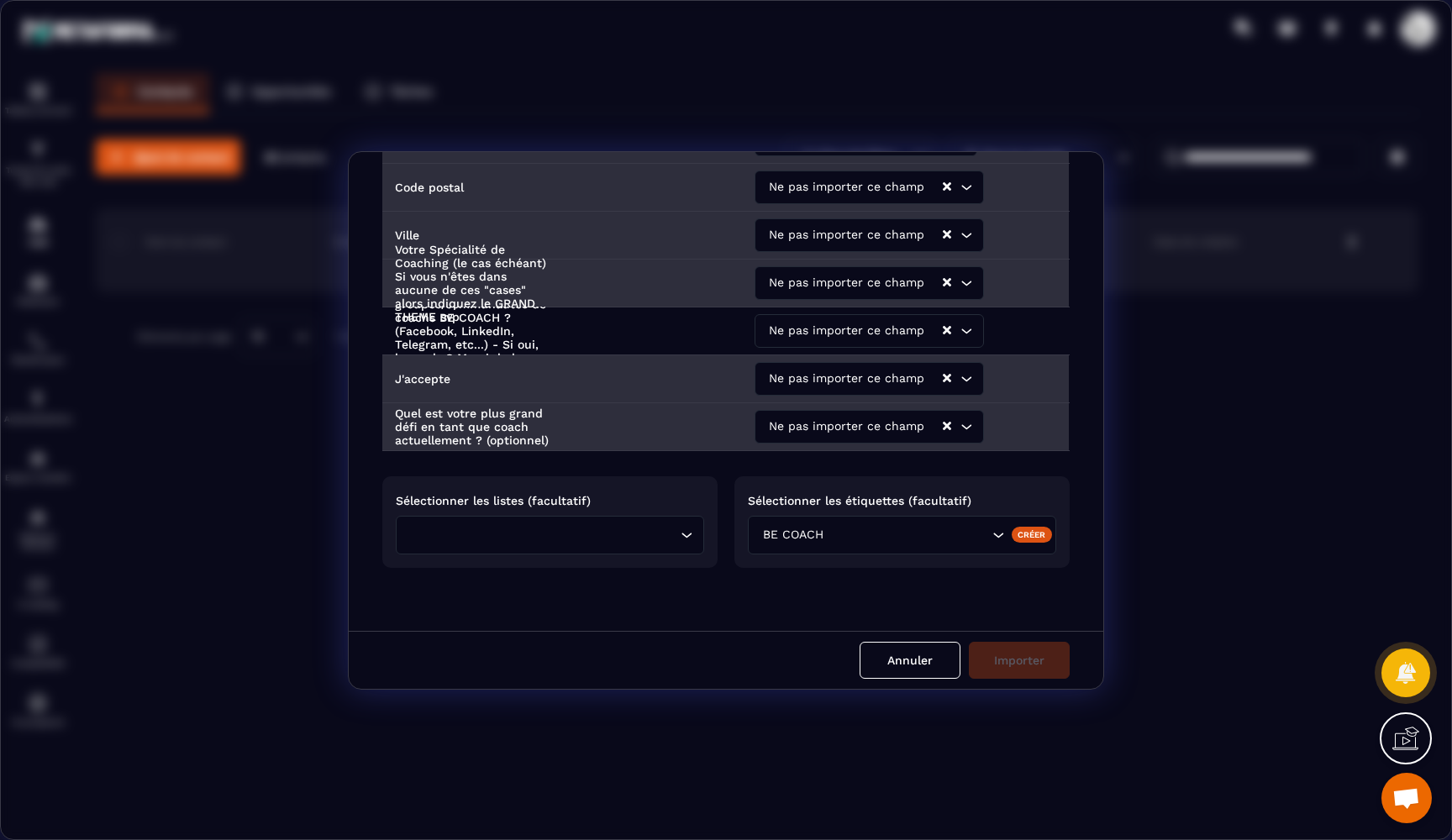
click at [680, 534] on icon "Search for option" at bounding box center [686, 535] width 17 height 17
click at [594, 570] on span "Veuillez rechercher" at bounding box center [549, 574] width 112 height 14
click at [659, 624] on div "Intitulé des colonnes du fichier importé Noms des champs dans Metaforma Horodat…" at bounding box center [726, 391] width 755 height 479
click at [1018, 657] on div "Annuler Importer" at bounding box center [726, 659] width 755 height 58
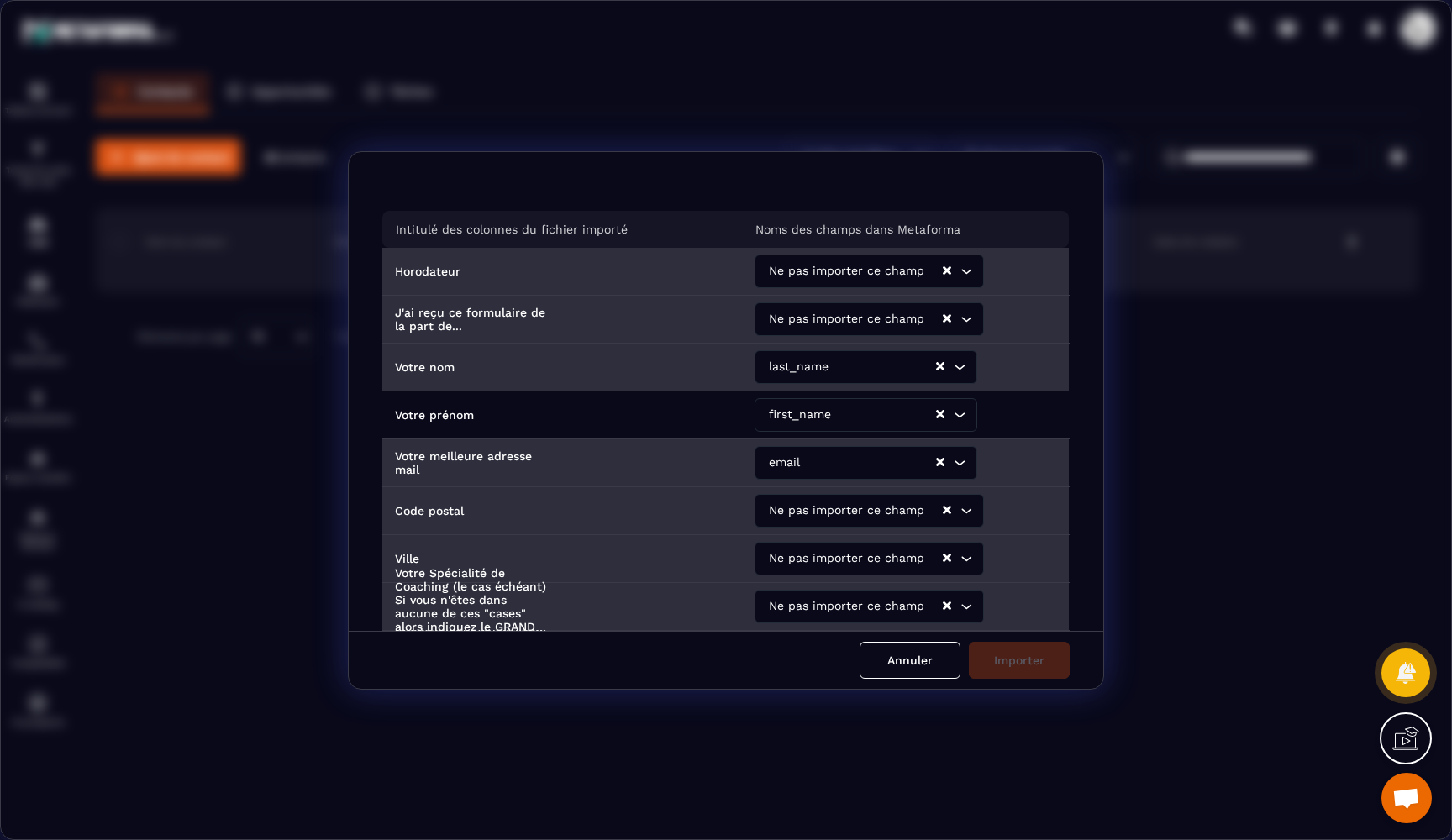
scroll to position [0, 0]
click at [909, 671] on button "Annuler" at bounding box center [910, 660] width 101 height 37
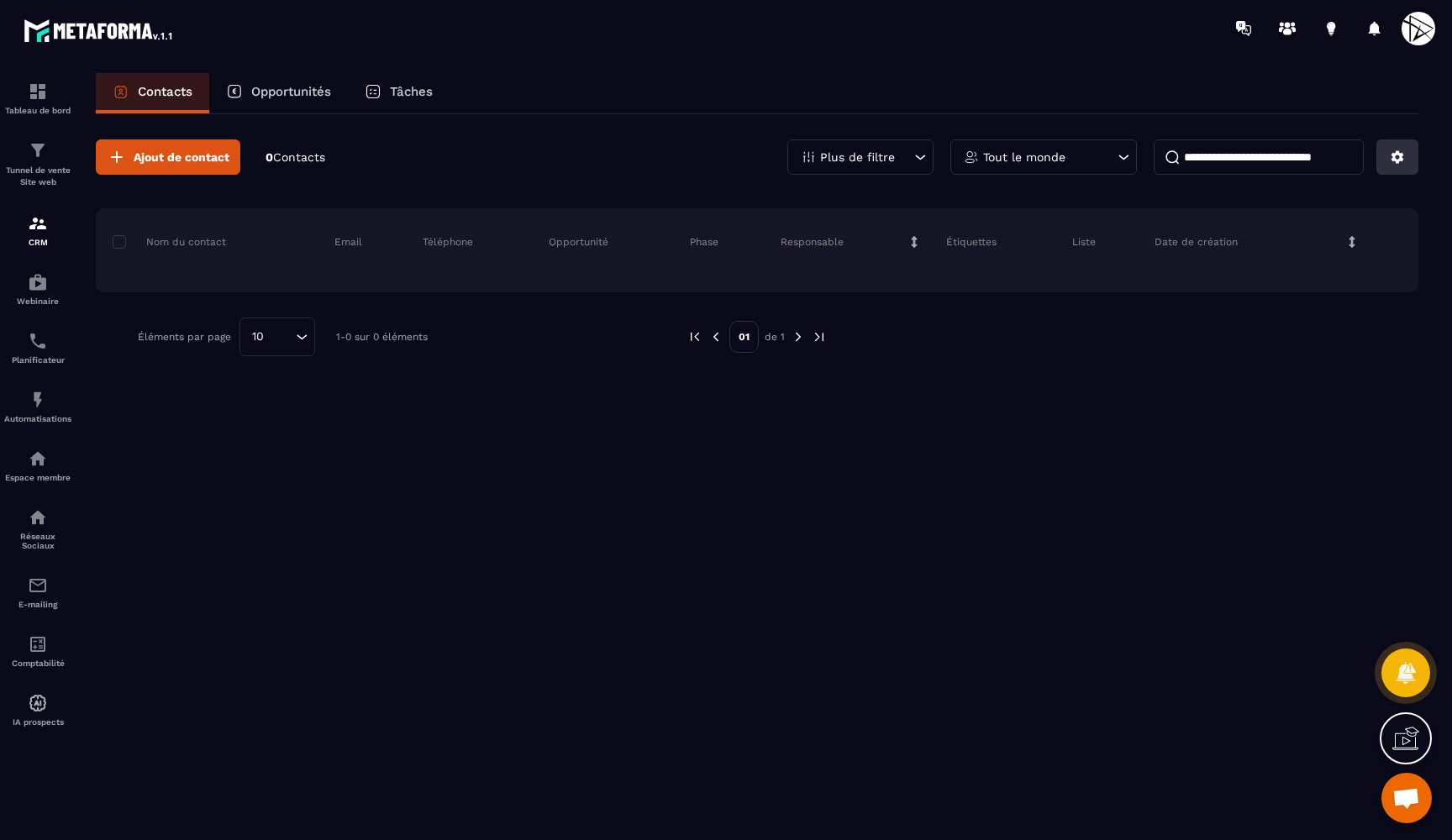
click at [1402, 166] on button at bounding box center [1398, 157] width 42 height 35
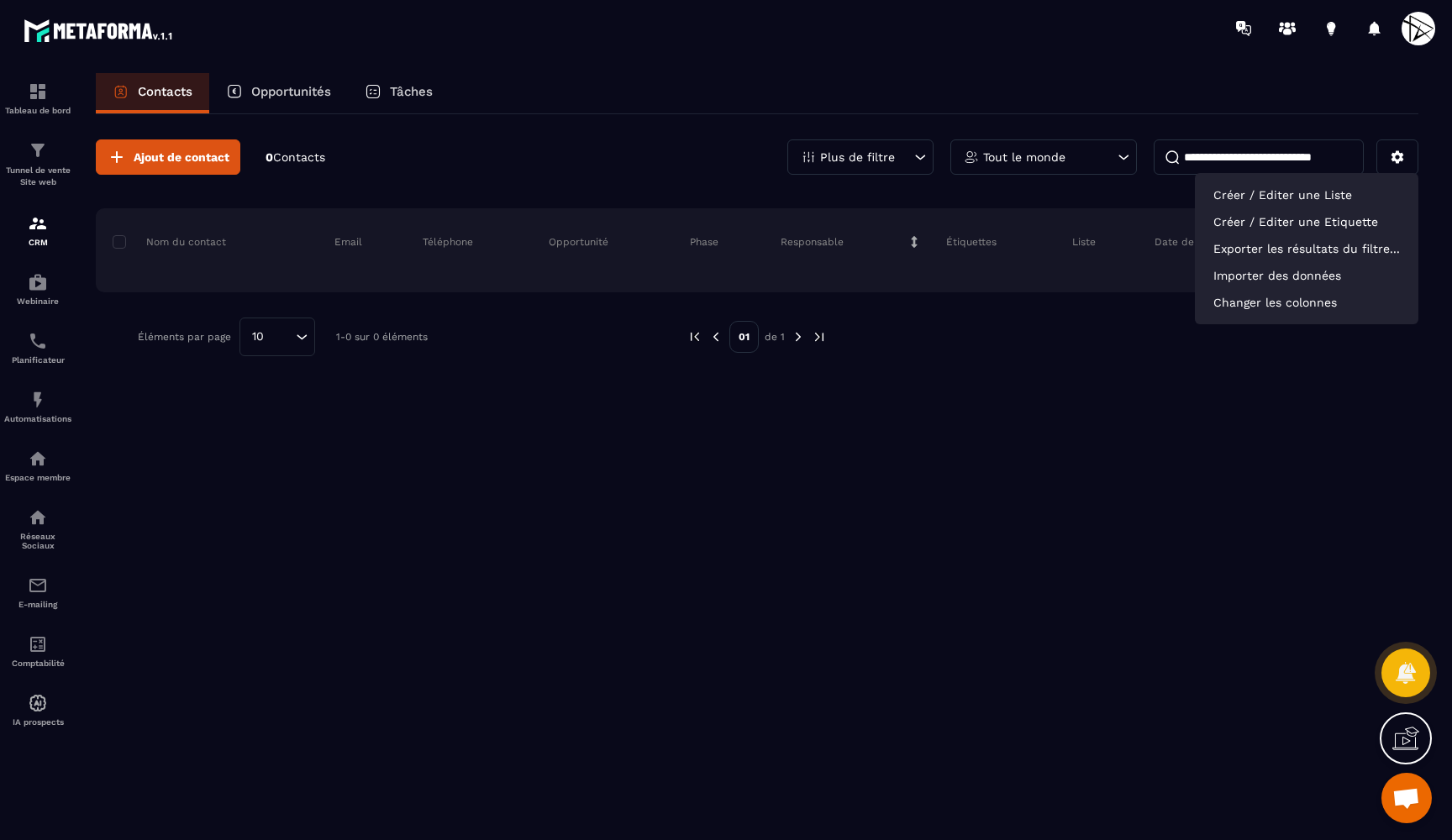
click at [1160, 486] on div "Ajout de contact 0 Contacts Plus de filtre Tout le monde Créer / Editer une Lis…" at bounding box center [756, 476] width 1322 height 723
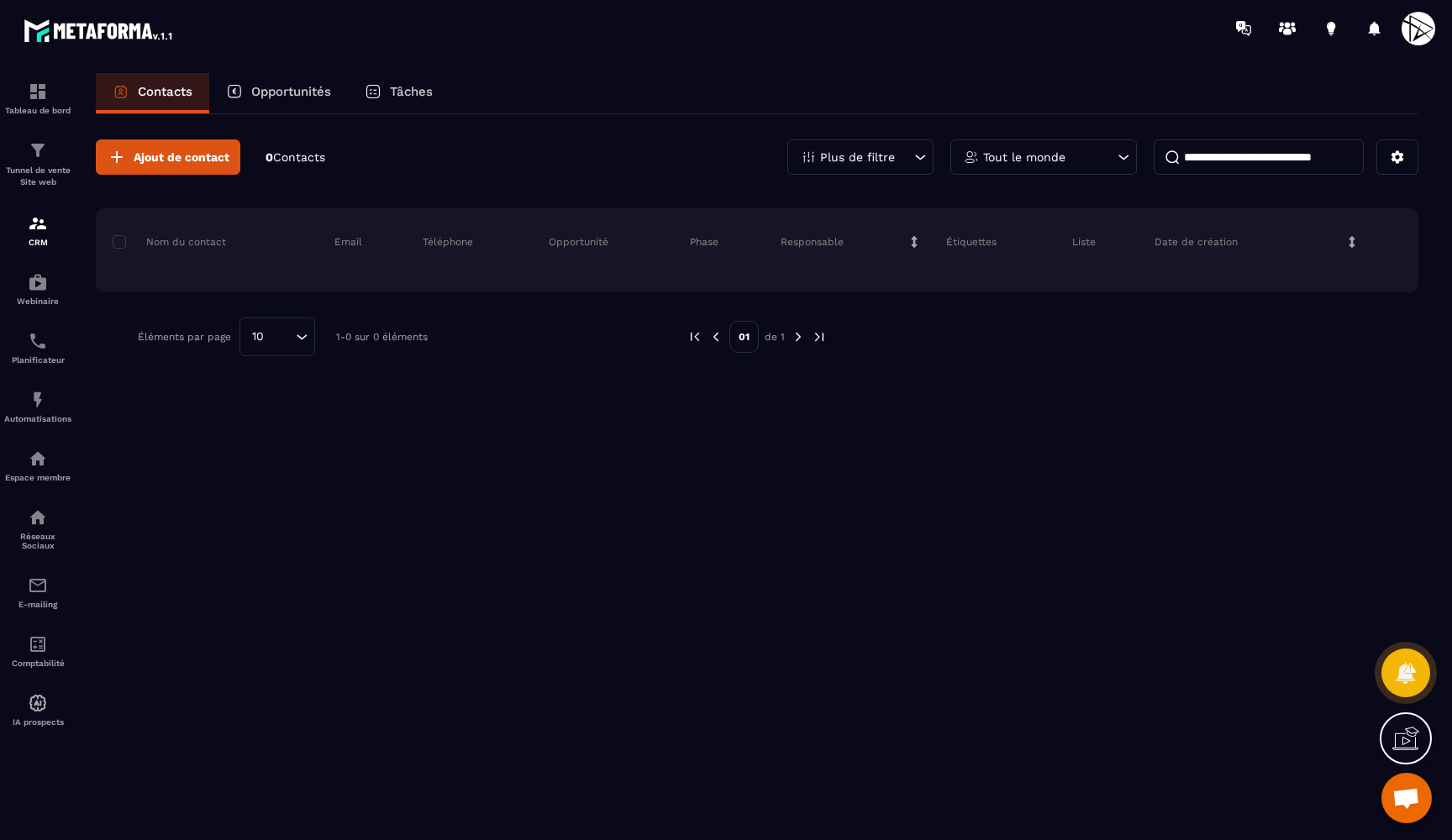
click at [1410, 27] on span at bounding box center [1418, 29] width 33 height 33
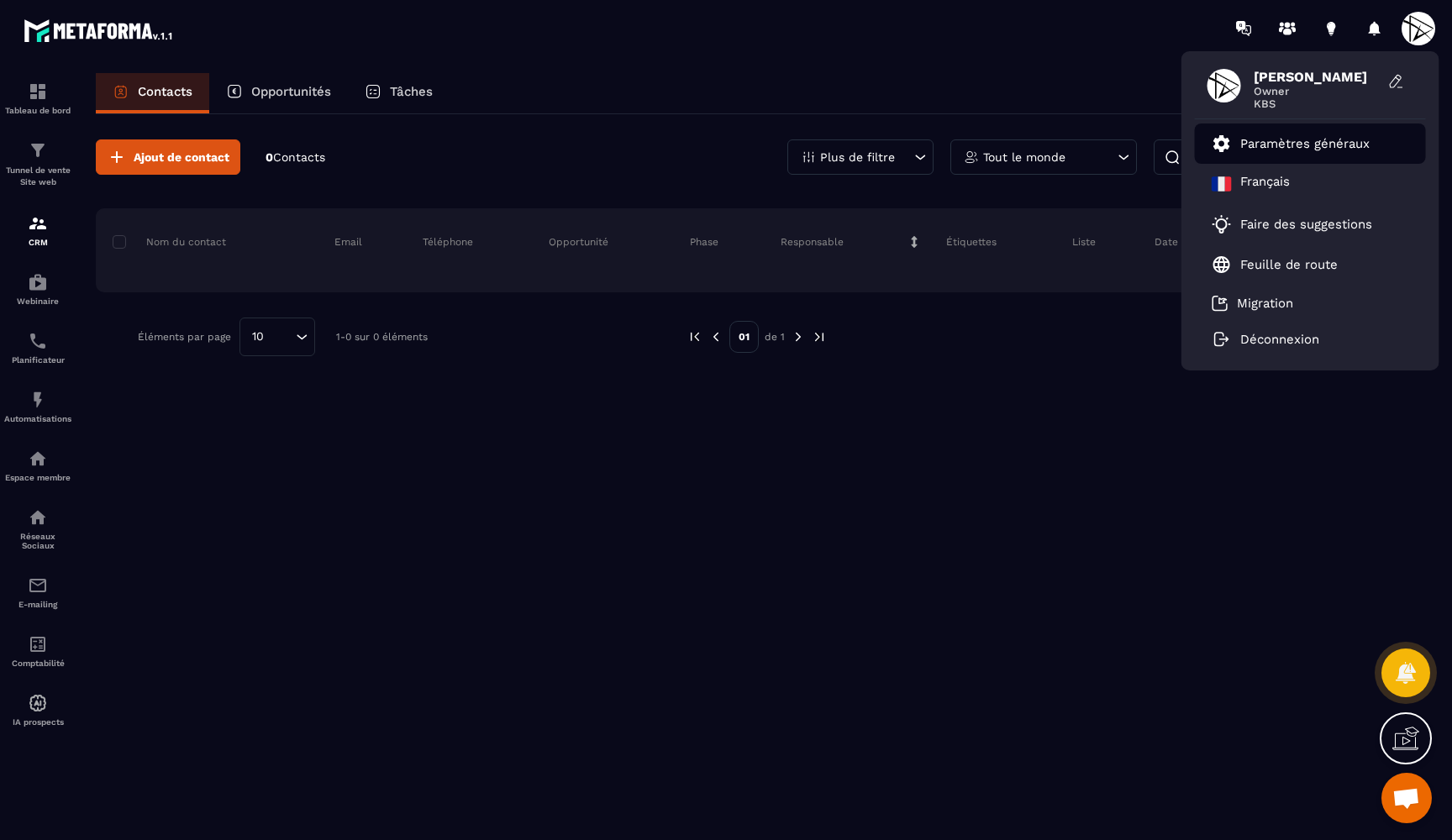
click at [1274, 146] on p "Paramètres généraux" at bounding box center [1304, 144] width 129 height 15
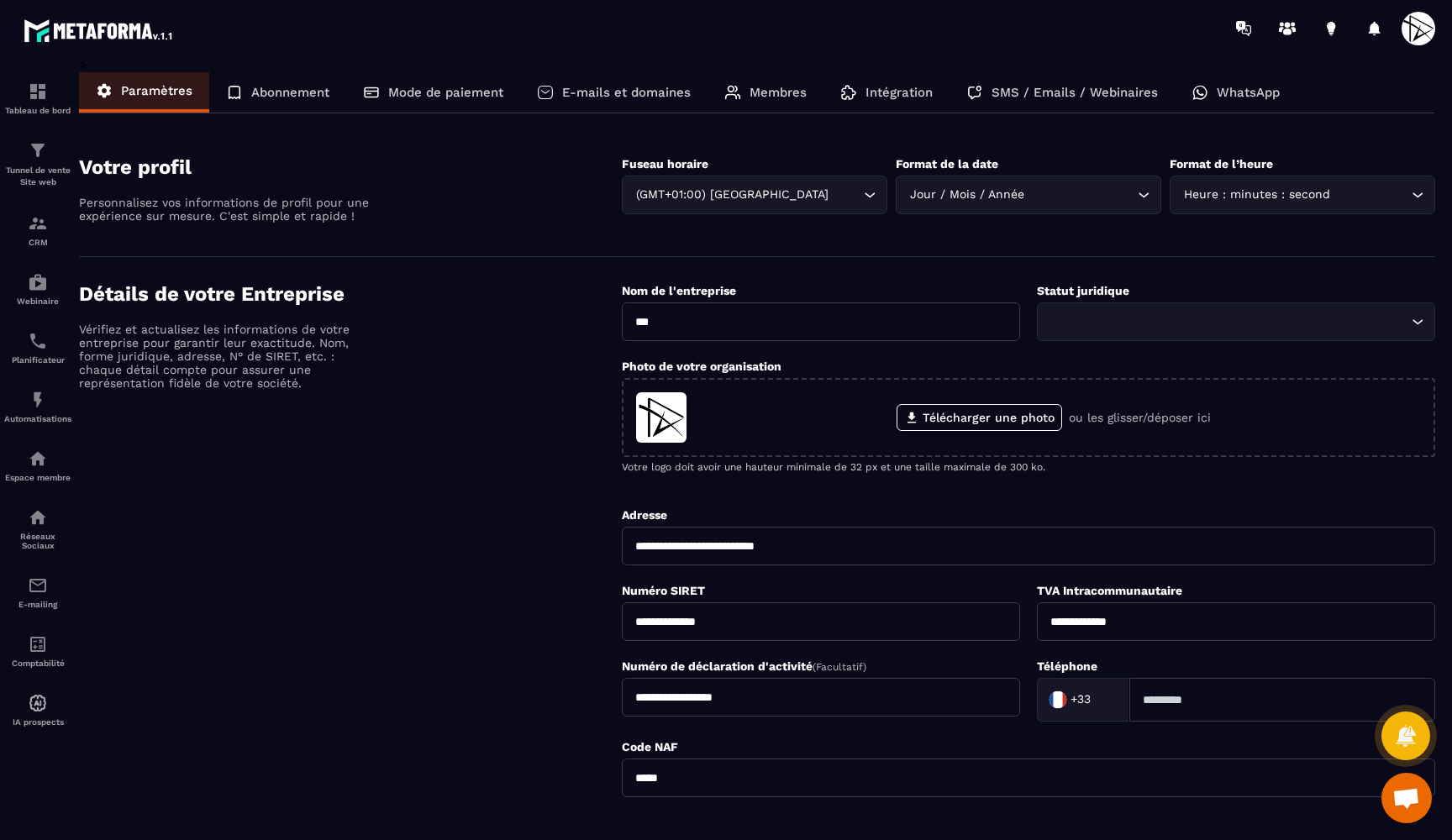
click at [763, 89] on p "Membres" at bounding box center [778, 92] width 57 height 15
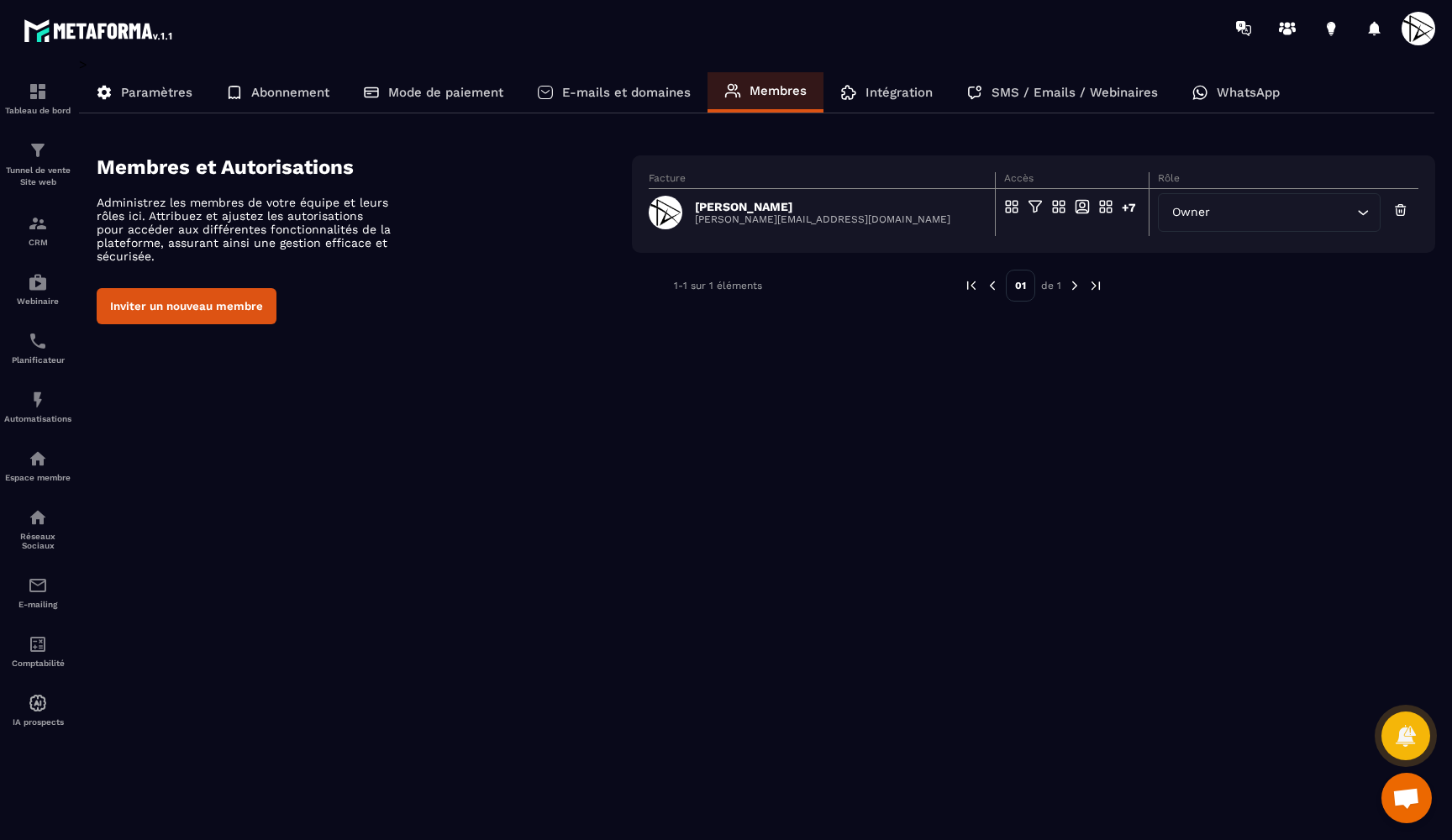
click at [195, 95] on div "Paramètres" at bounding box center [144, 92] width 130 height 41
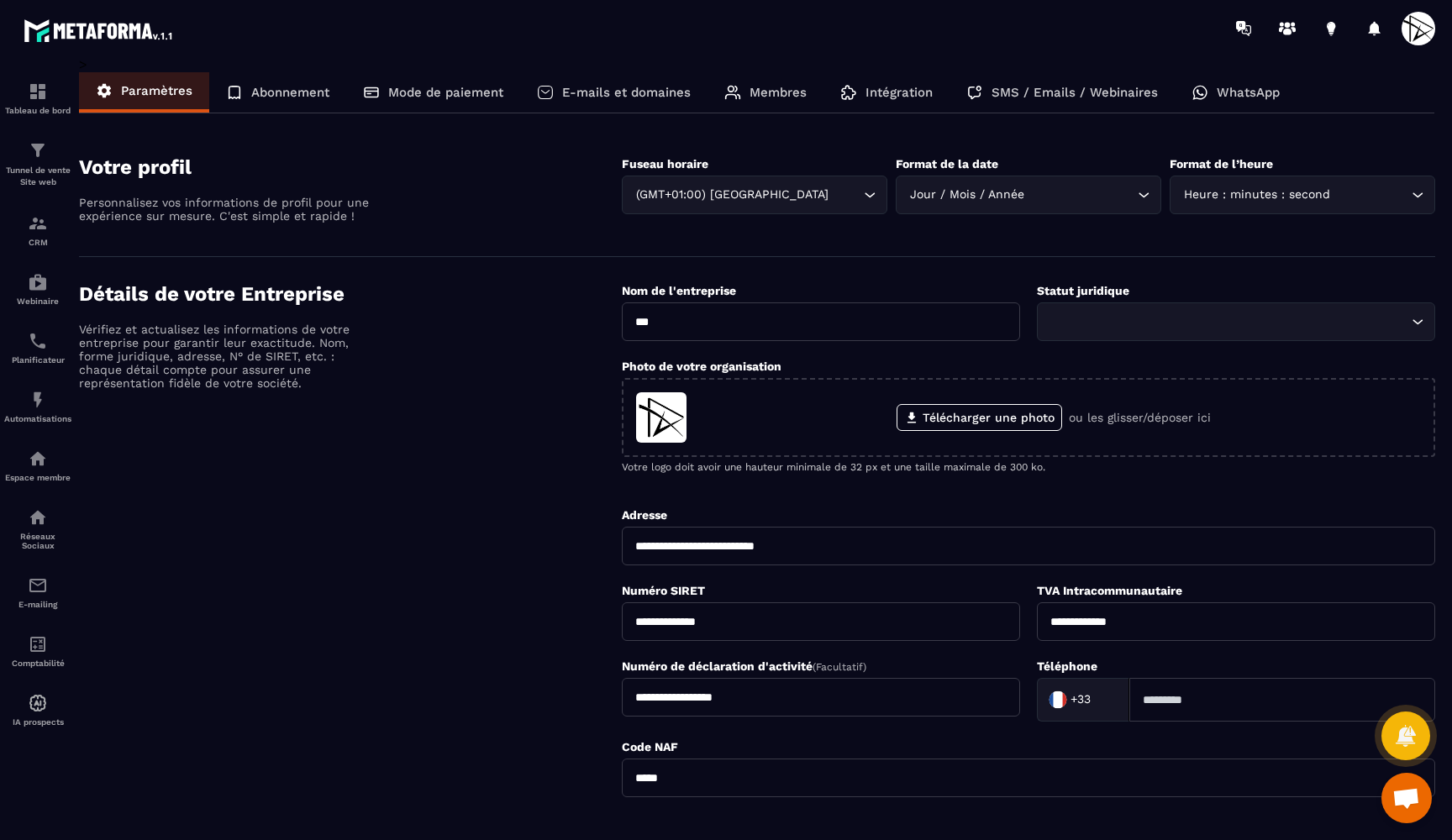
click at [1223, 83] on div "WhatsApp" at bounding box center [1235, 92] width 122 height 41
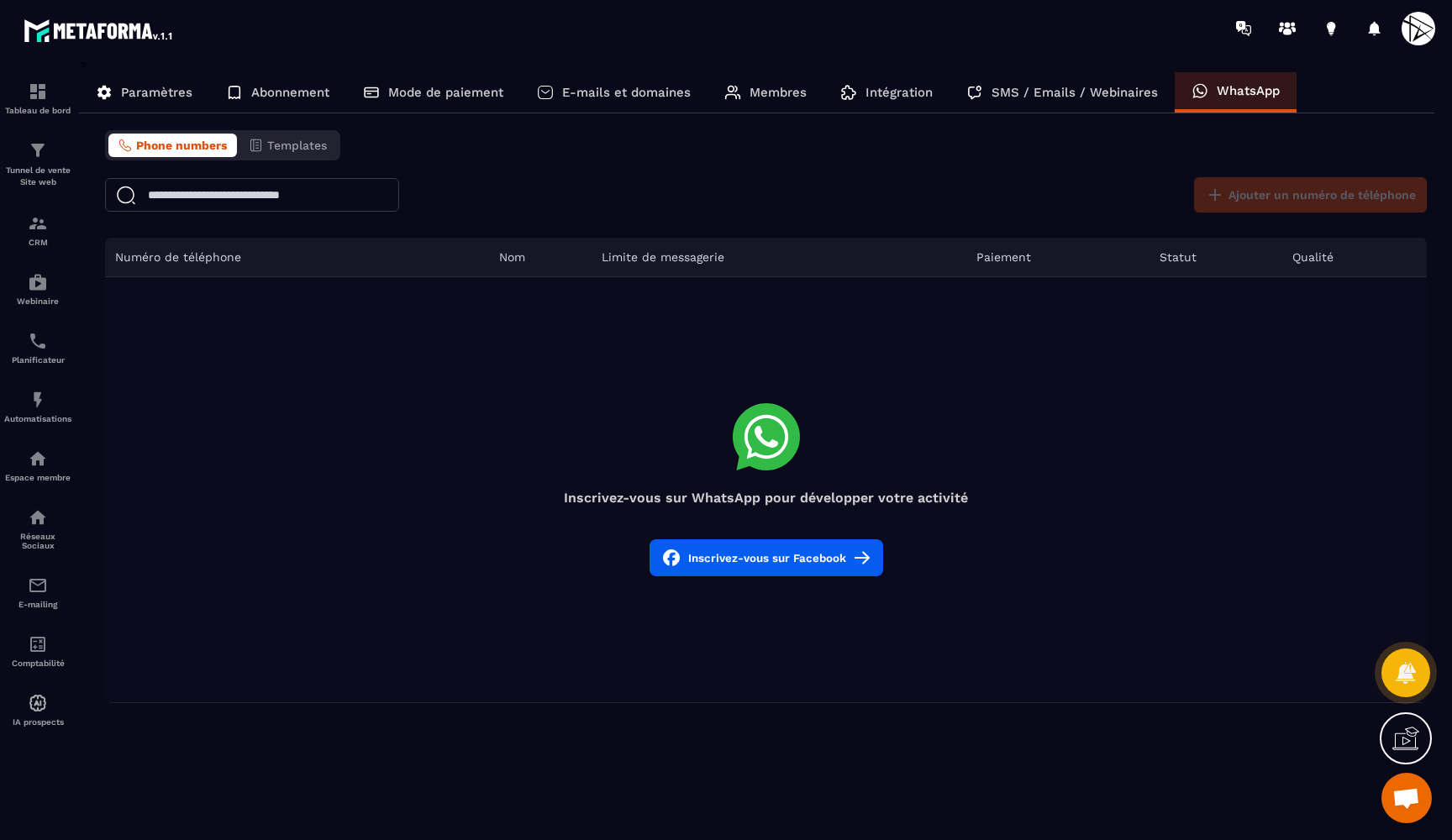
click at [1120, 93] on p "SMS / Emails / Webinaires" at bounding box center [1075, 92] width 166 height 15
